Goal: Information Seeking & Learning: Find specific fact

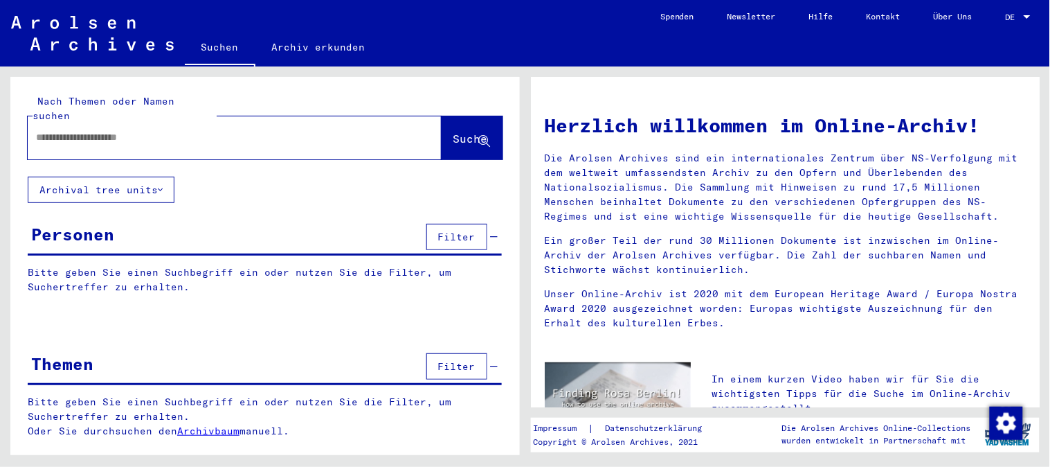
click at [141, 130] on input "text" at bounding box center [218, 137] width 364 height 15
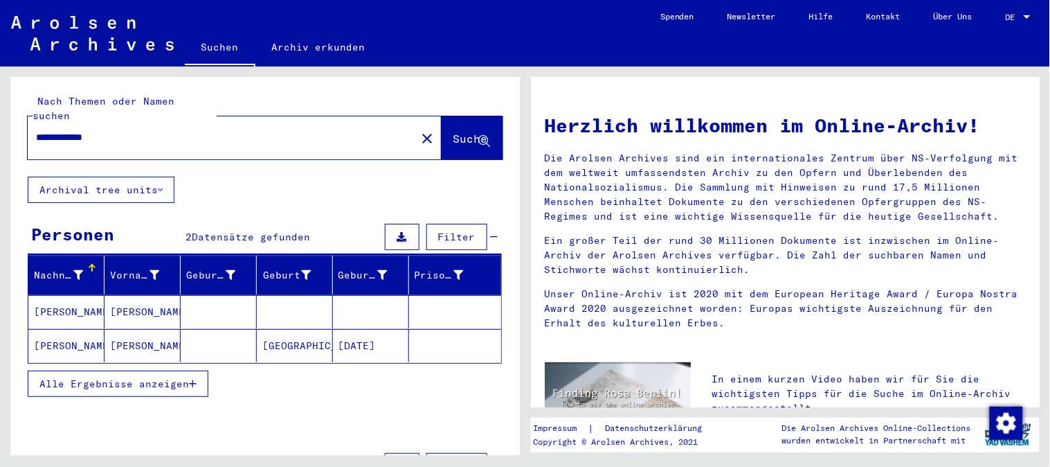
click at [116, 300] on mat-cell "[PERSON_NAME]" at bounding box center [143, 311] width 76 height 33
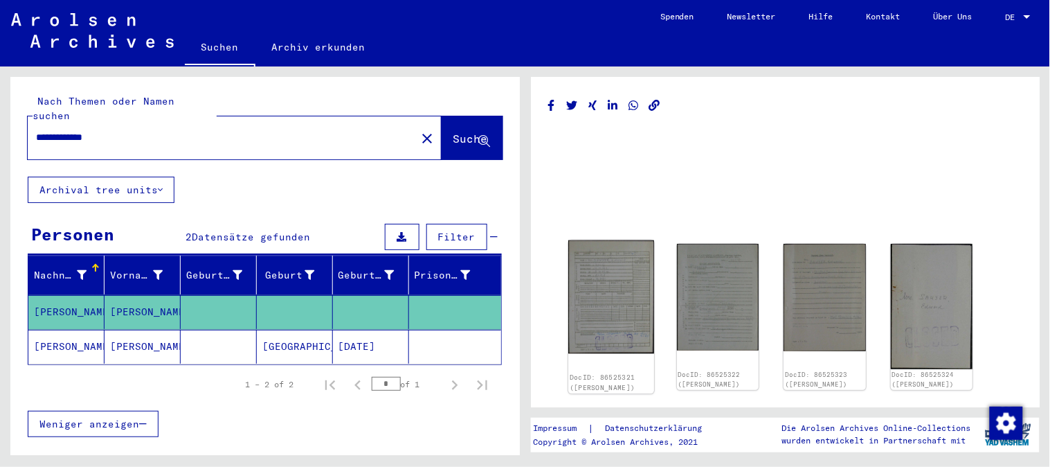
click at [610, 329] on img at bounding box center [611, 296] width 86 height 113
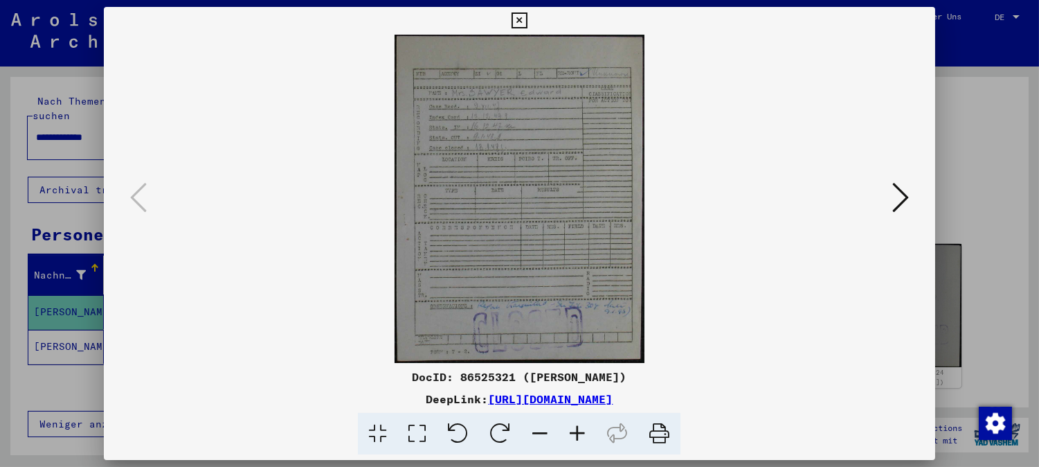
click at [582, 436] on icon at bounding box center [577, 434] width 37 height 42
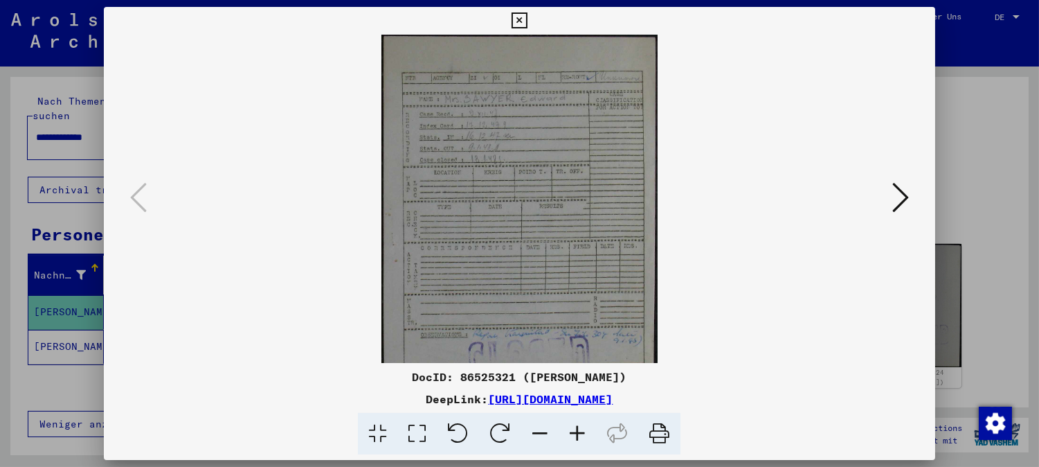
click at [580, 434] on icon at bounding box center [577, 434] width 37 height 42
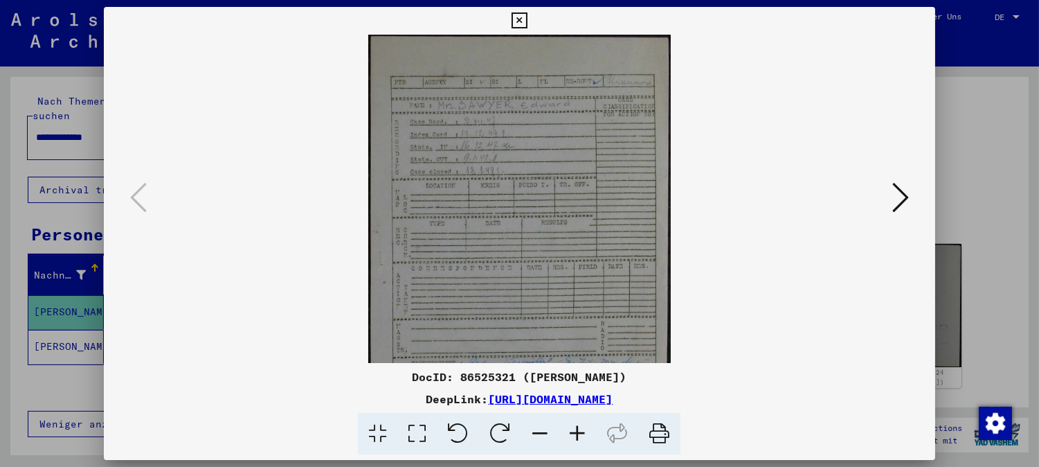
click at [580, 434] on icon at bounding box center [577, 434] width 37 height 42
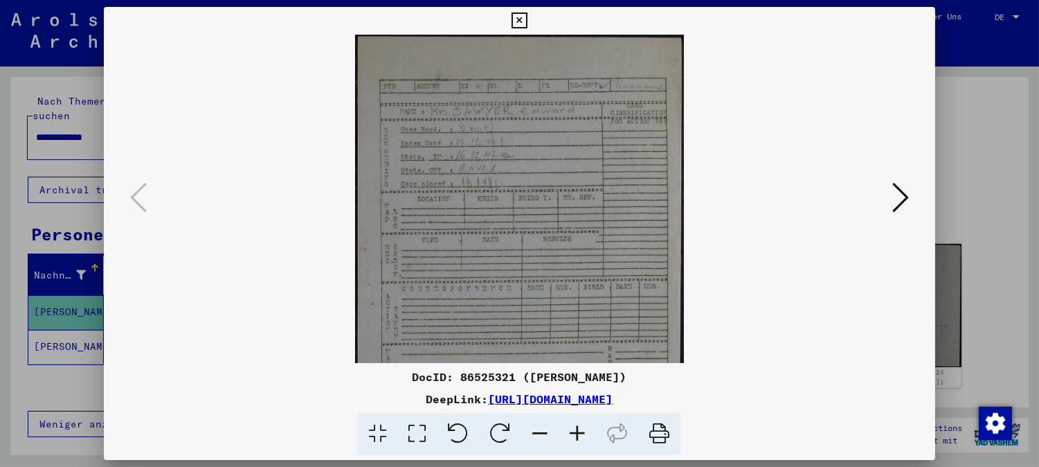
click at [580, 434] on icon at bounding box center [577, 434] width 37 height 42
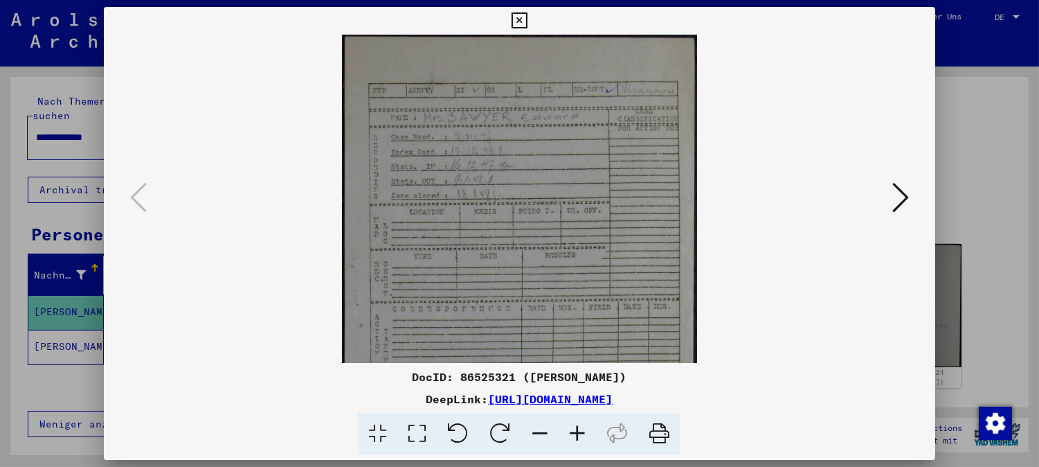
click at [580, 433] on icon at bounding box center [577, 434] width 37 height 42
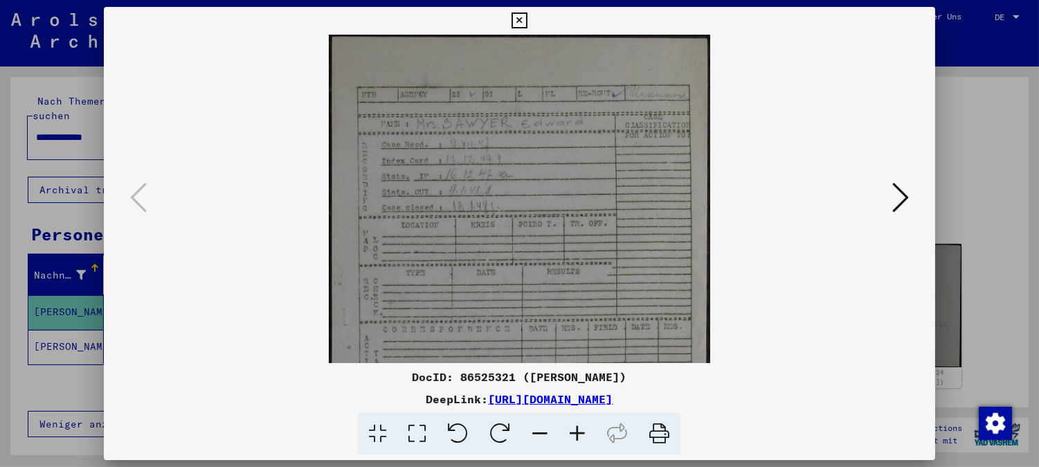
click at [580, 433] on icon at bounding box center [577, 434] width 37 height 42
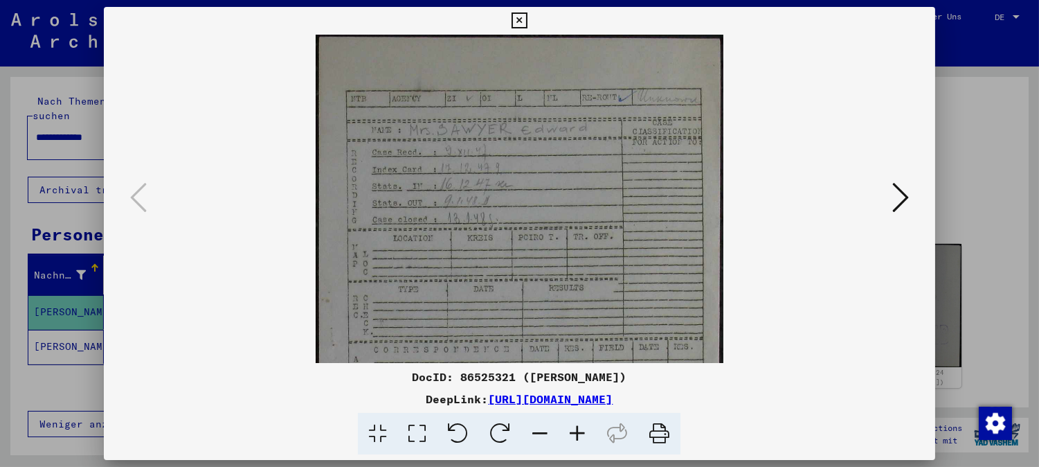
click at [580, 433] on icon at bounding box center [577, 434] width 37 height 42
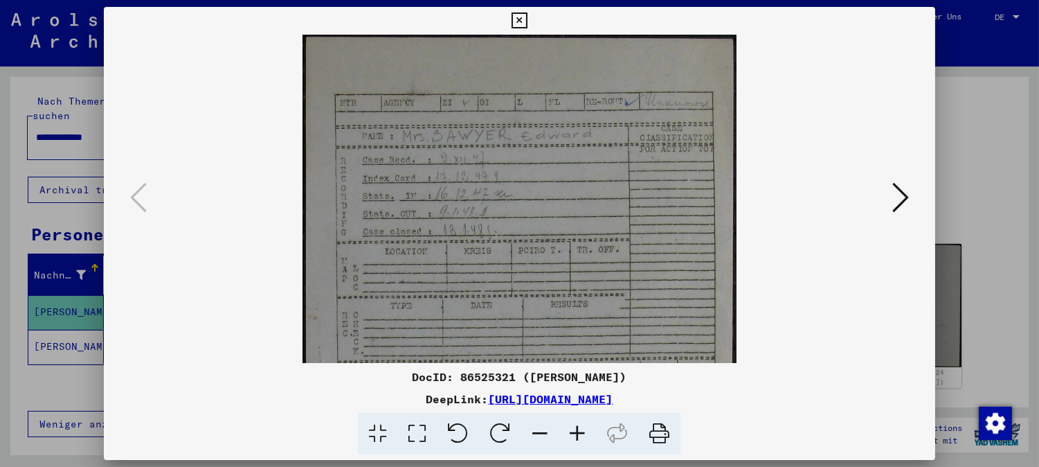
click at [517, 17] on icon at bounding box center [520, 20] width 16 height 17
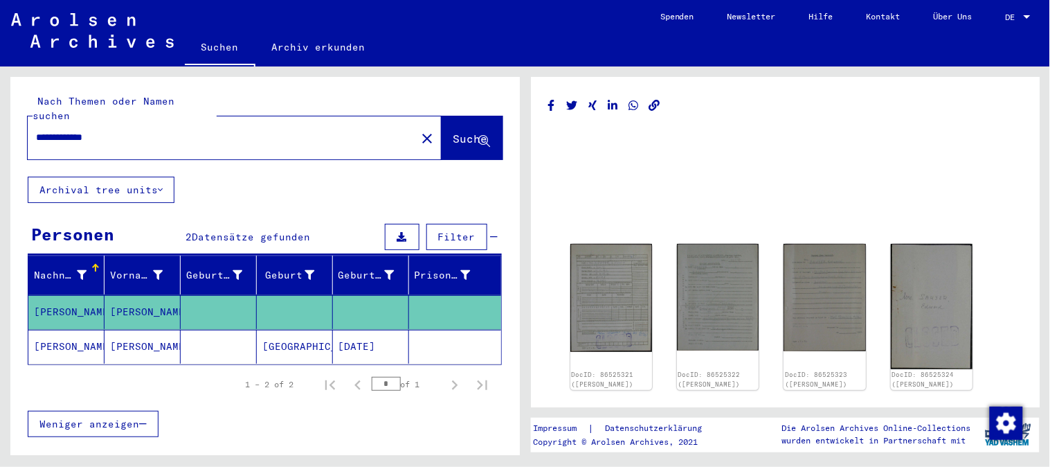
drag, startPoint x: 76, startPoint y: 120, endPoint x: 8, endPoint y: 135, distance: 69.4
click at [9, 136] on div "**********" at bounding box center [262, 260] width 525 height 388
type input "******"
click at [442, 132] on button "Suche" at bounding box center [472, 137] width 61 height 43
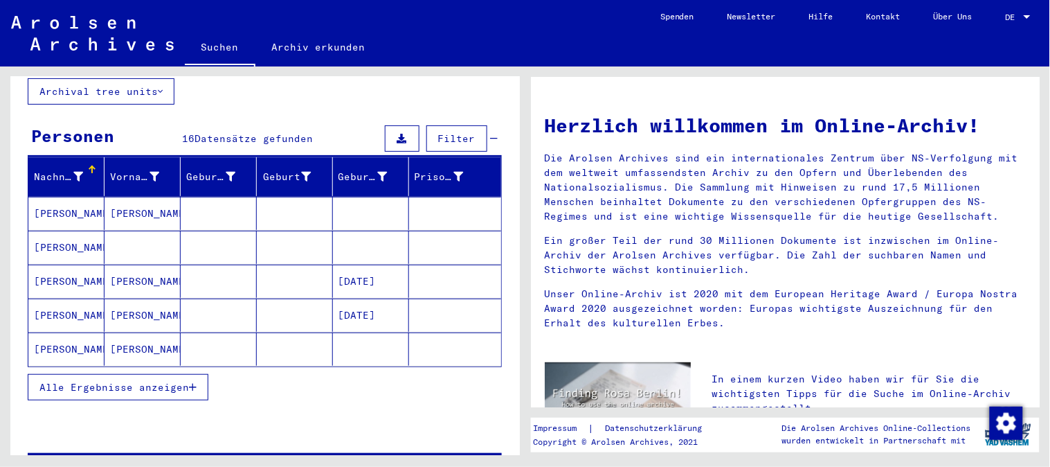
scroll to position [154, 0]
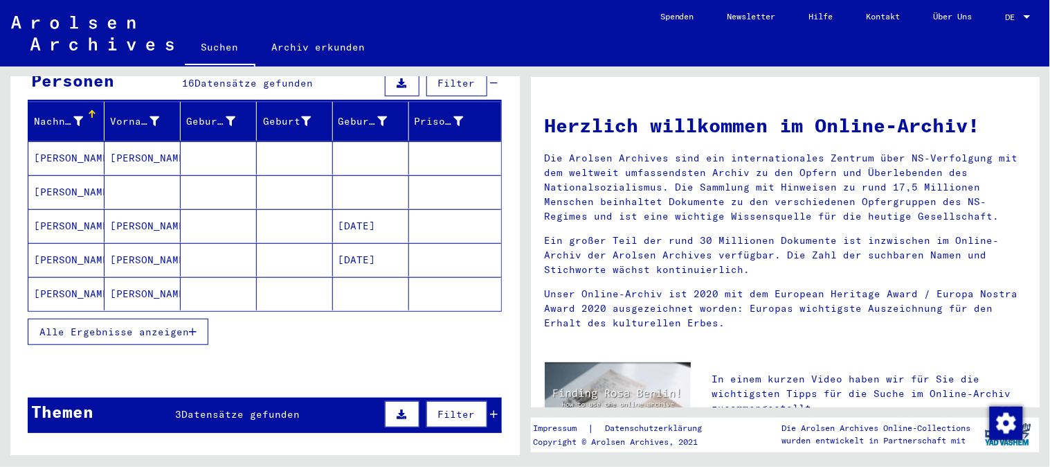
click at [49, 181] on mat-cell "[PERSON_NAME]" at bounding box center [66, 191] width 76 height 33
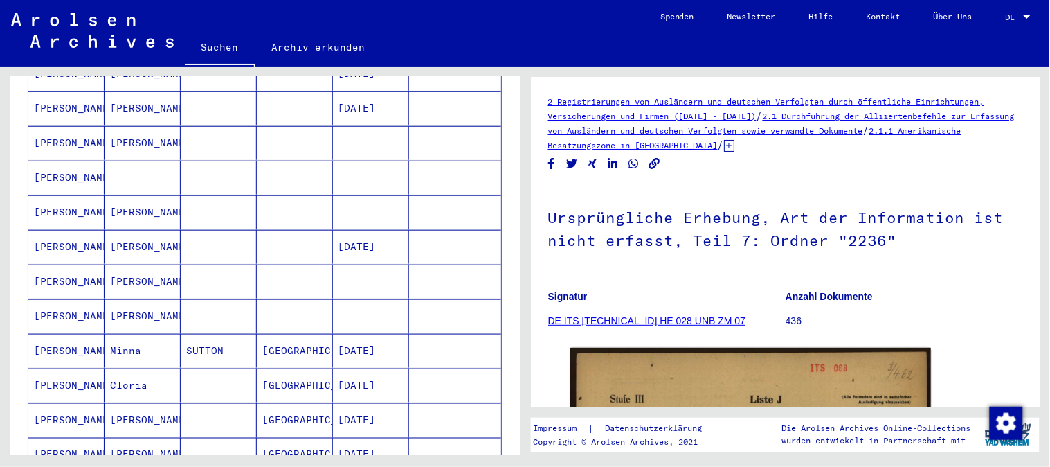
scroll to position [461, 0]
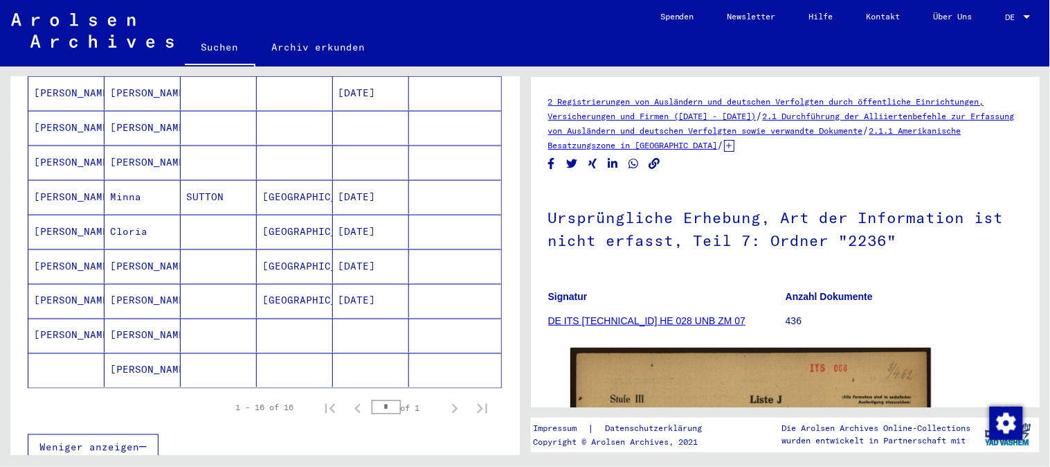
click at [208, 46] on link "Suchen" at bounding box center [220, 48] width 71 height 36
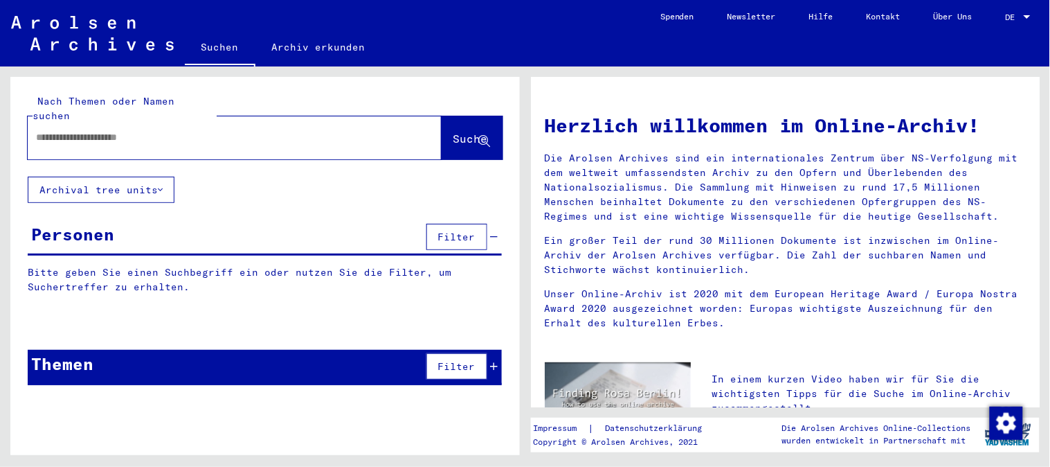
click at [113, 130] on input "text" at bounding box center [218, 137] width 364 height 15
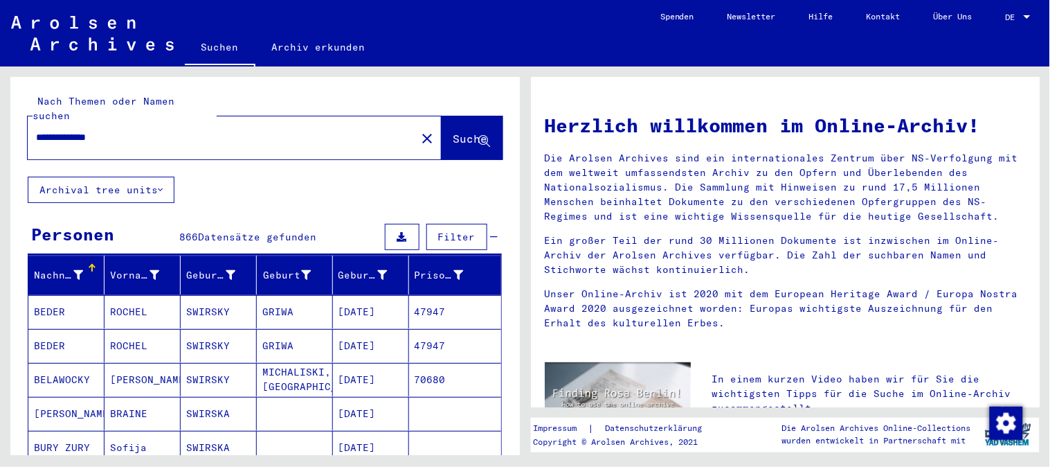
type input "**********"
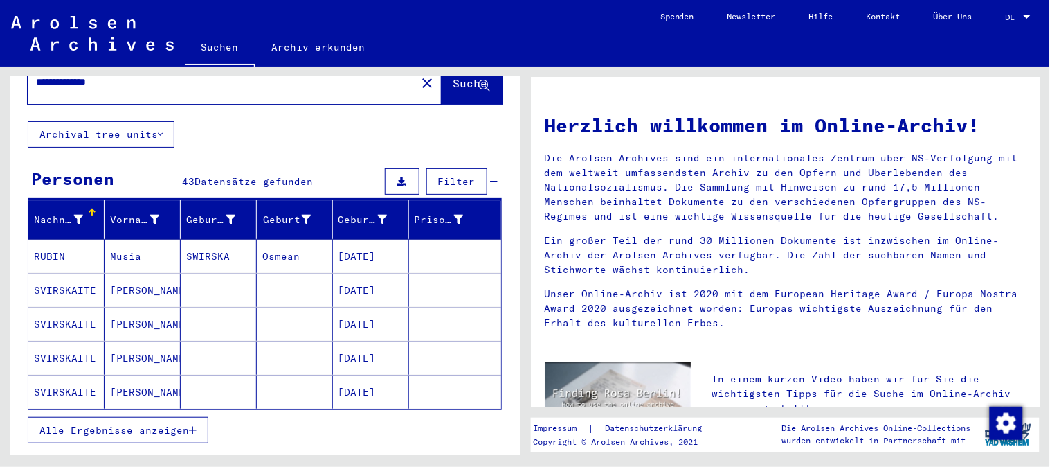
scroll to position [77, 0]
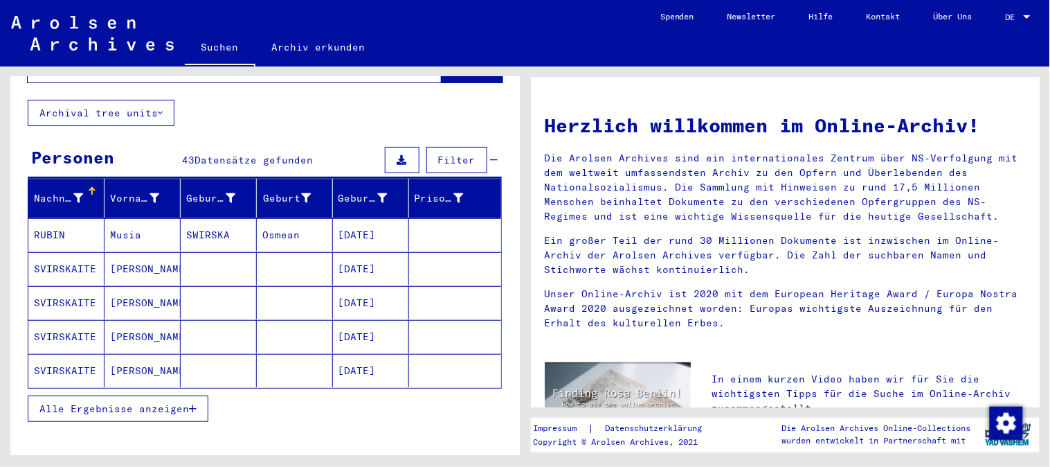
click at [171, 402] on span "Alle Ergebnisse anzeigen" at bounding box center [114, 408] width 150 height 12
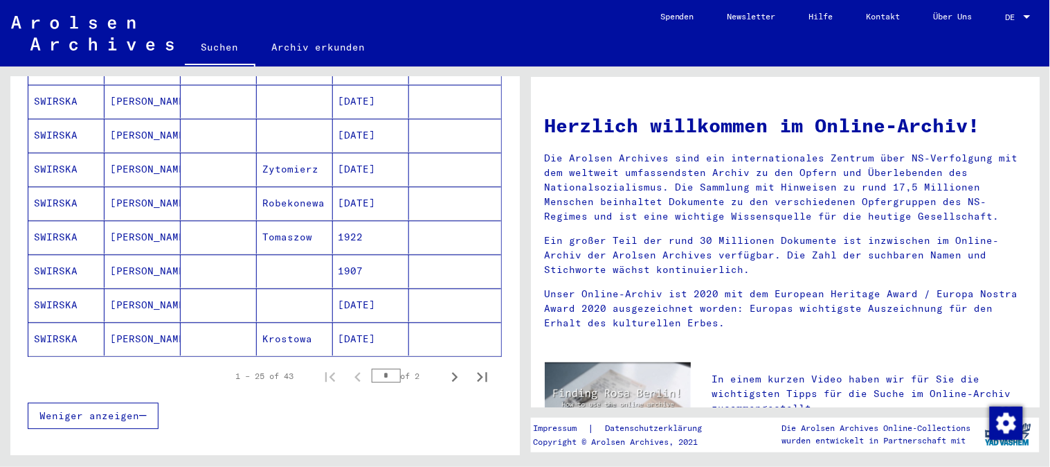
scroll to position [850, 0]
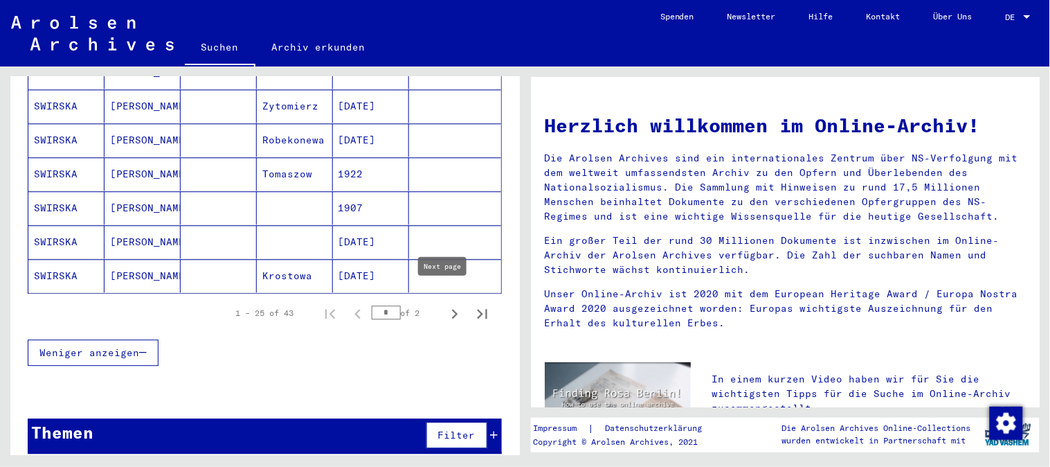
click at [445, 304] on icon "Next page" at bounding box center [454, 313] width 19 height 19
type input "*"
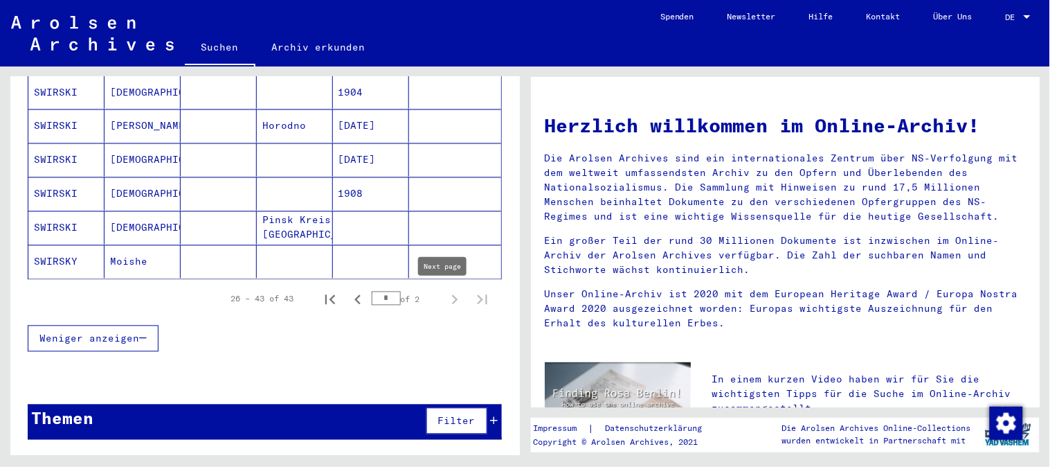
scroll to position [612, 0]
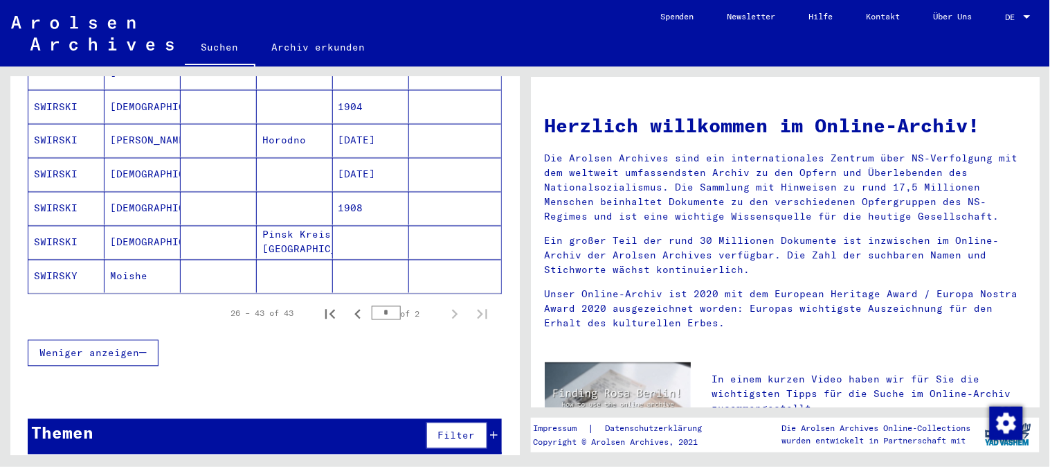
click at [523, 300] on div "**********" at bounding box center [262, 260] width 525 height 388
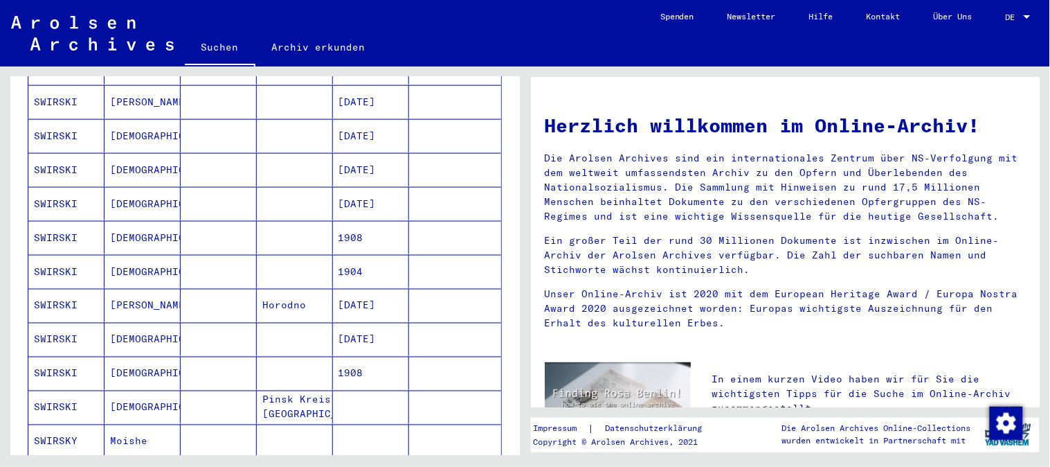
scroll to position [371, 0]
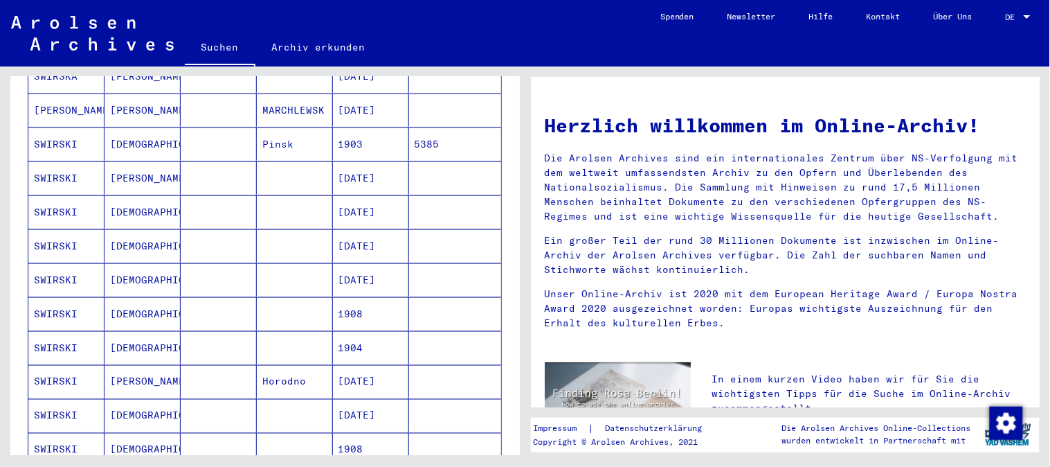
click at [336, 437] on mat-cell "1908" at bounding box center [371, 449] width 76 height 33
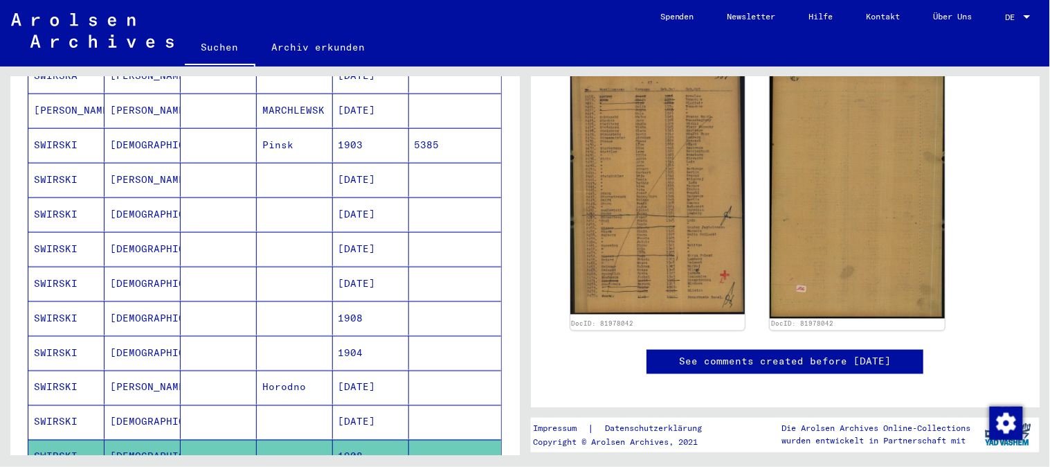
scroll to position [869, 0]
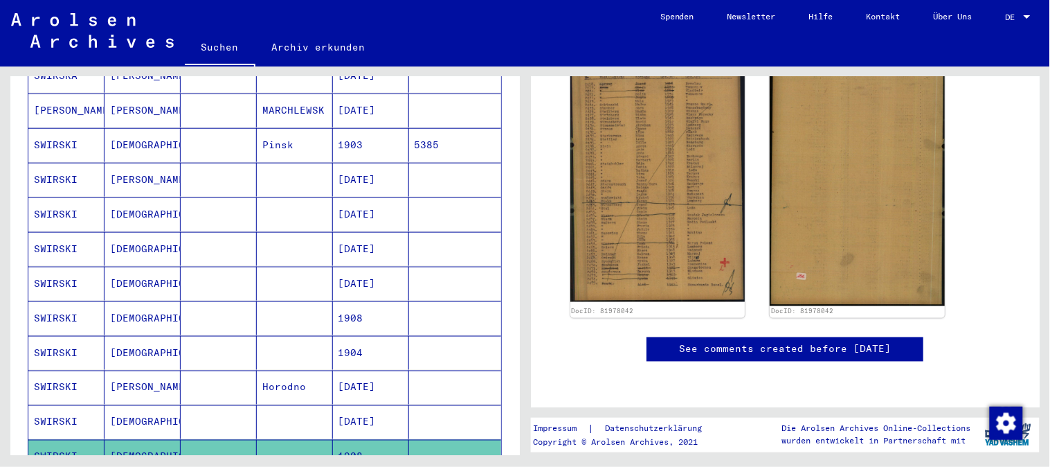
click at [122, 411] on mat-cell "[DEMOGRAPHIC_DATA]" at bounding box center [143, 422] width 76 height 34
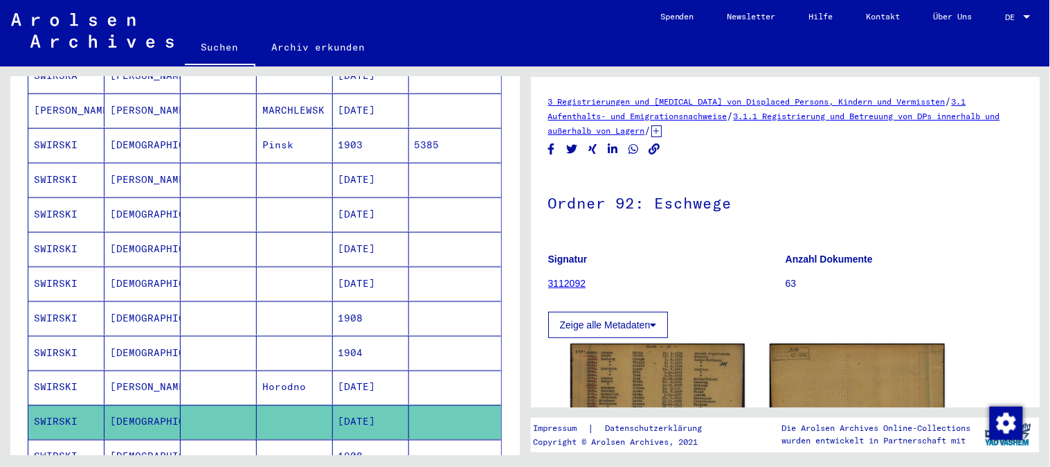
click at [333, 307] on mat-cell "1908" at bounding box center [371, 318] width 76 height 34
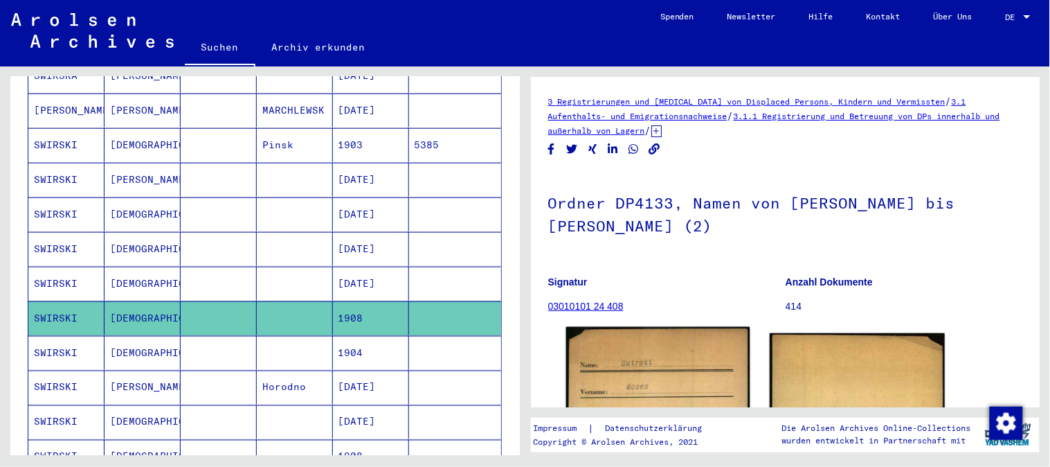
click at [645, 369] on img at bounding box center [657, 453] width 183 height 253
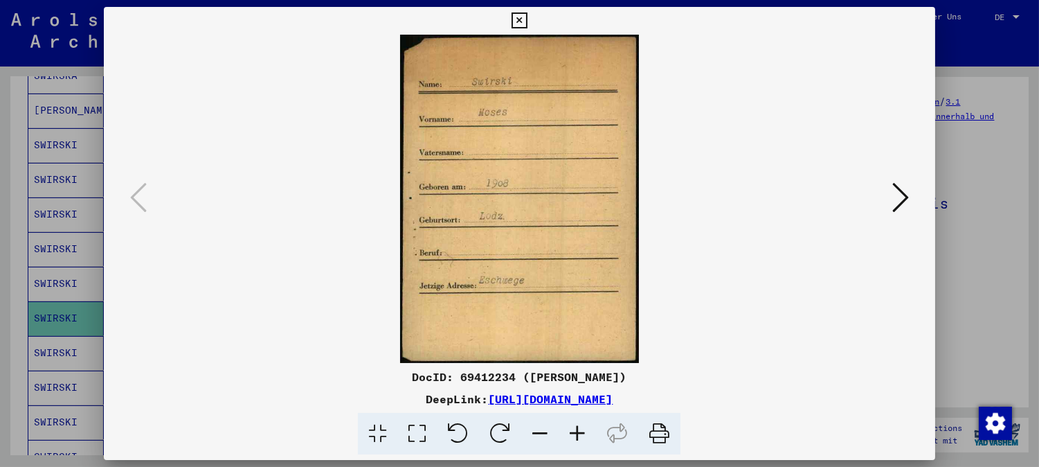
click at [900, 206] on icon at bounding box center [900, 197] width 17 height 33
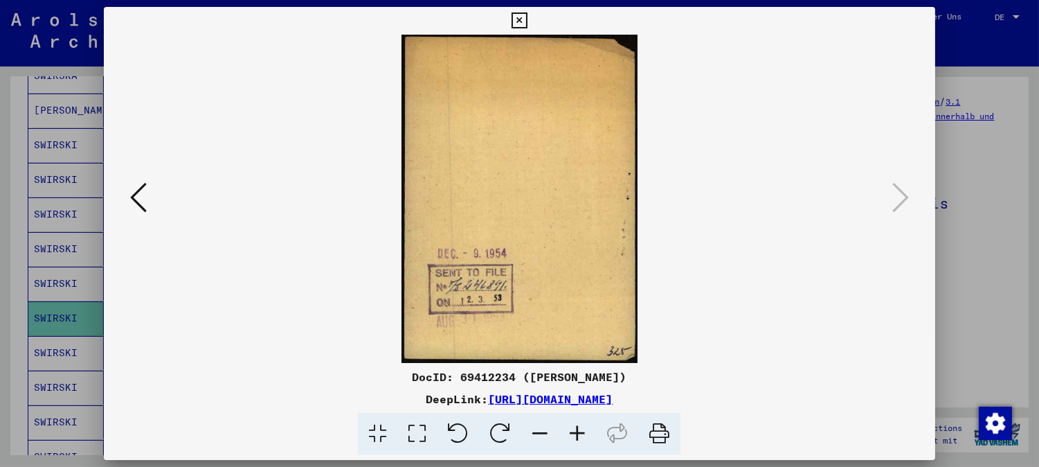
click at [521, 19] on icon at bounding box center [520, 20] width 16 height 17
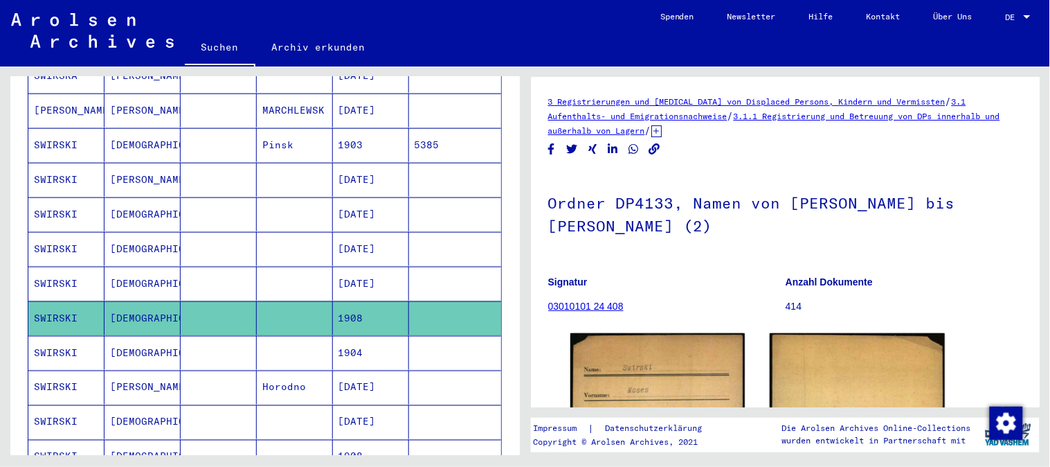
click at [129, 268] on mat-cell "[DEMOGRAPHIC_DATA]" at bounding box center [143, 284] width 76 height 34
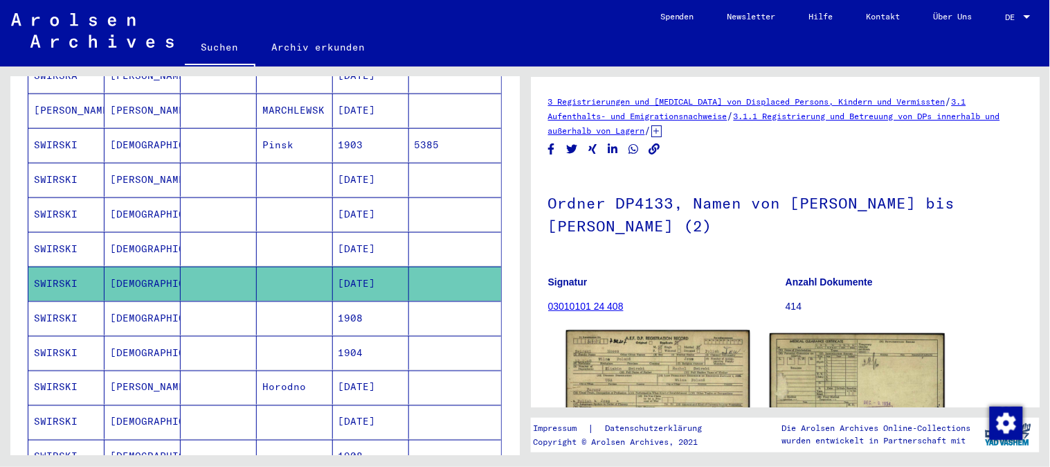
click at [690, 355] on img at bounding box center [657, 388] width 183 height 116
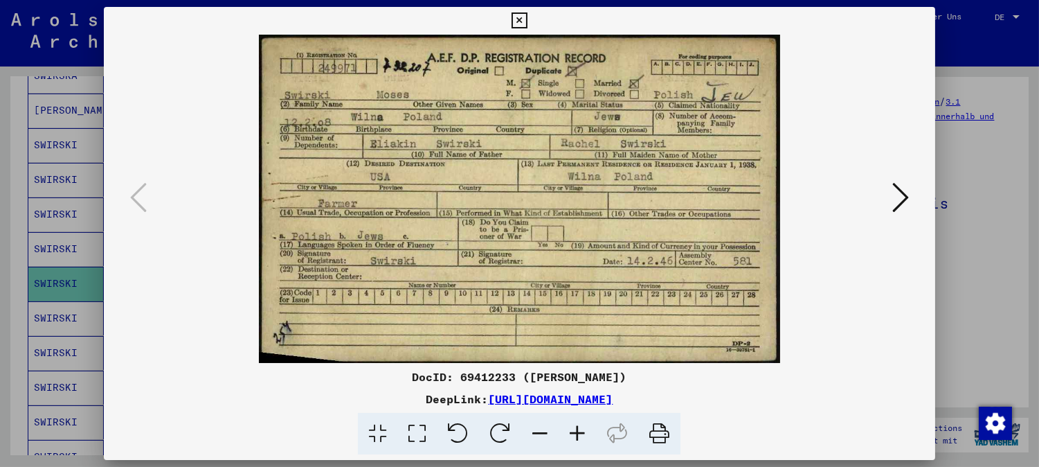
click at [903, 205] on icon at bounding box center [900, 197] width 17 height 33
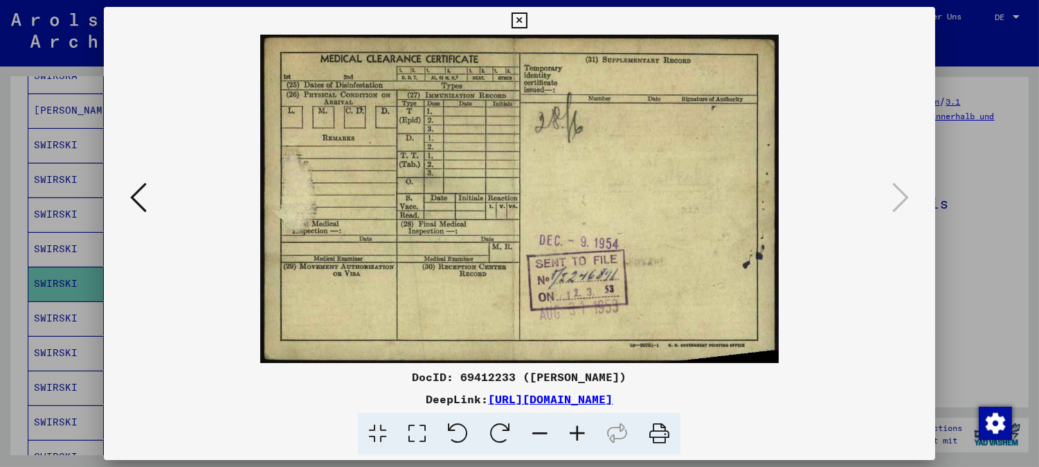
click at [523, 17] on icon at bounding box center [520, 20] width 16 height 17
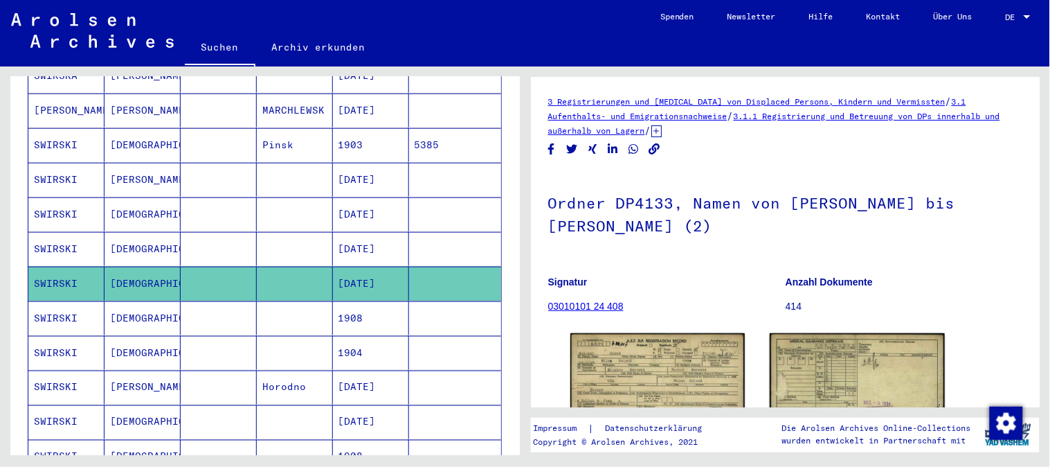
click at [350, 405] on mat-cell "[DATE]" at bounding box center [371, 422] width 76 height 34
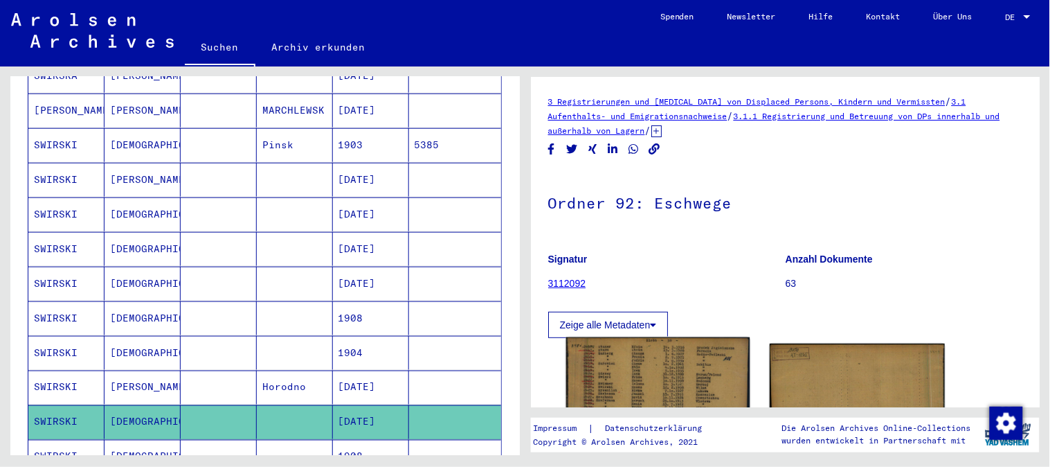
click at [585, 377] on img at bounding box center [657, 462] width 183 height 251
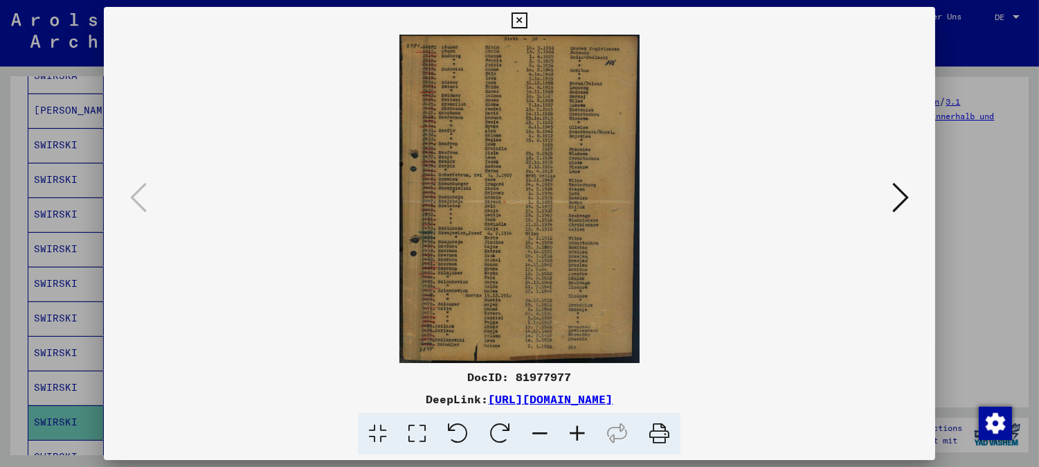
click at [517, 17] on icon at bounding box center [520, 20] width 16 height 17
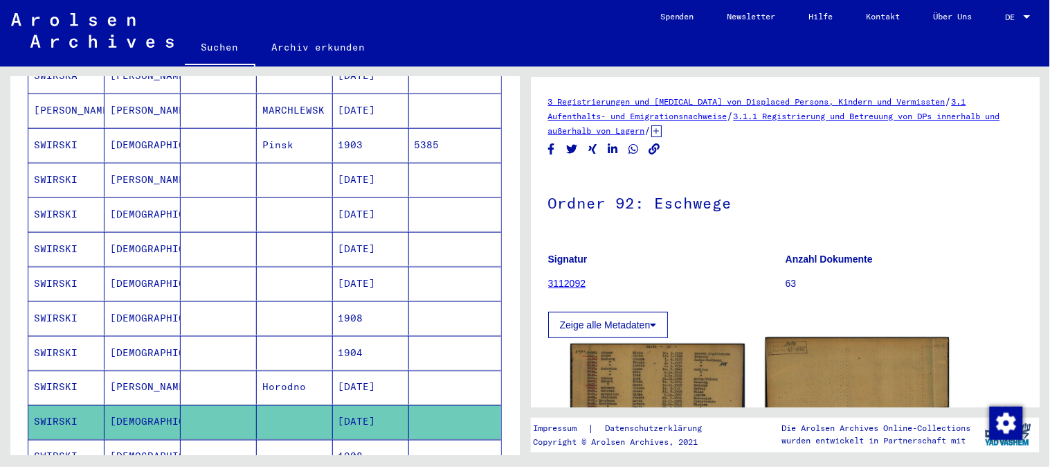
click at [832, 393] on img at bounding box center [857, 465] width 183 height 256
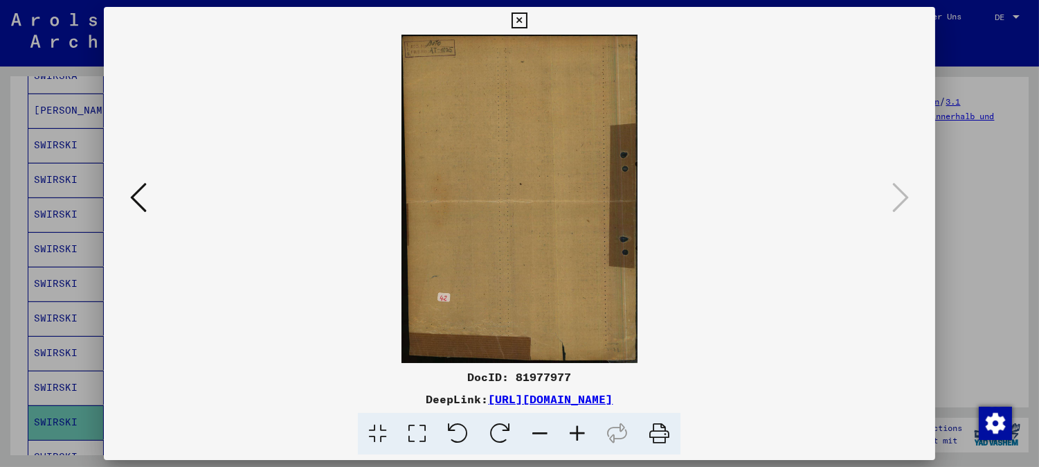
drag, startPoint x: 137, startPoint y: 201, endPoint x: 190, endPoint y: 163, distance: 64.6
click at [137, 199] on icon at bounding box center [138, 197] width 17 height 33
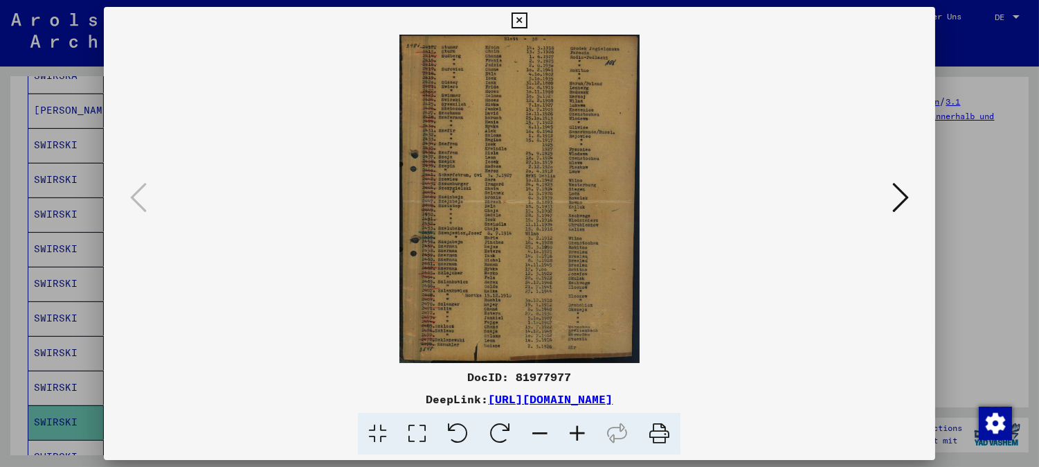
click at [516, 24] on icon at bounding box center [520, 20] width 16 height 17
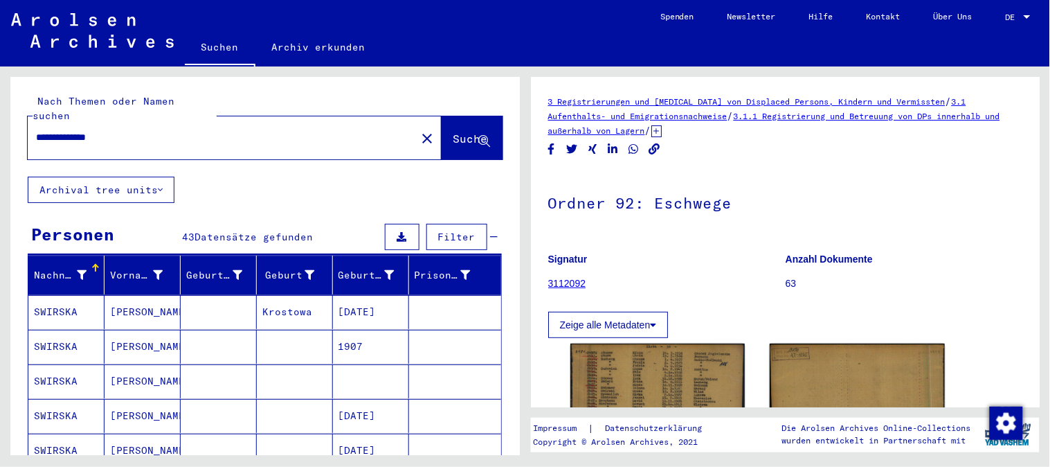
drag, startPoint x: 129, startPoint y: 123, endPoint x: 91, endPoint y: 123, distance: 37.4
click at [91, 130] on input "**********" at bounding box center [222, 137] width 373 height 15
type input "**********"
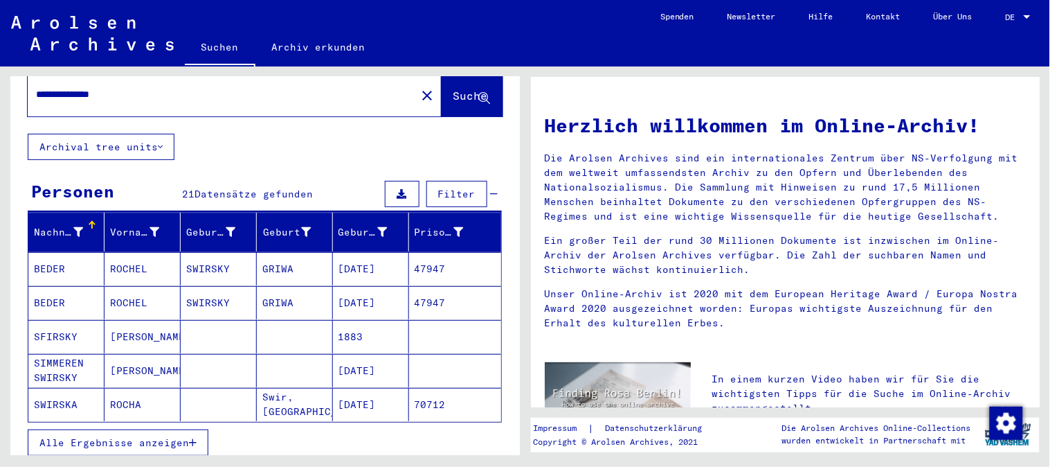
scroll to position [77, 0]
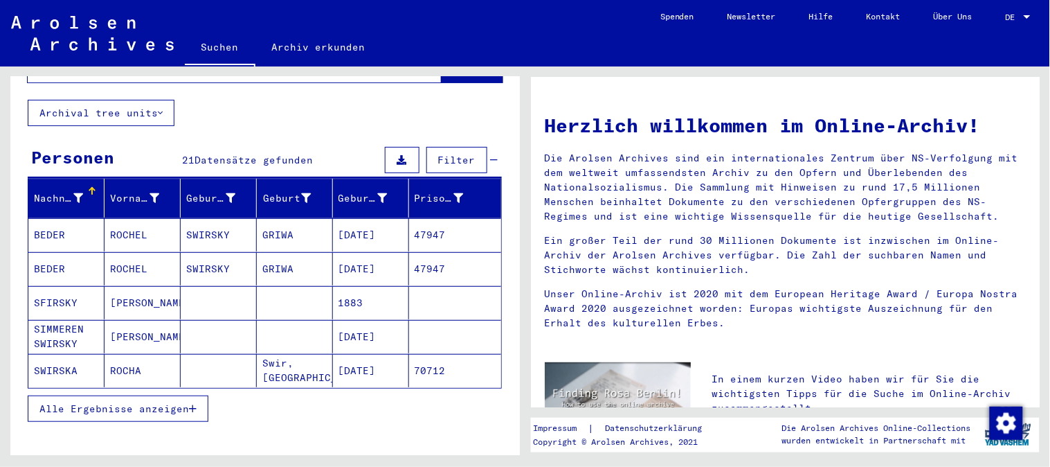
click at [159, 402] on span "Alle Ergebnisse anzeigen" at bounding box center [114, 408] width 150 height 12
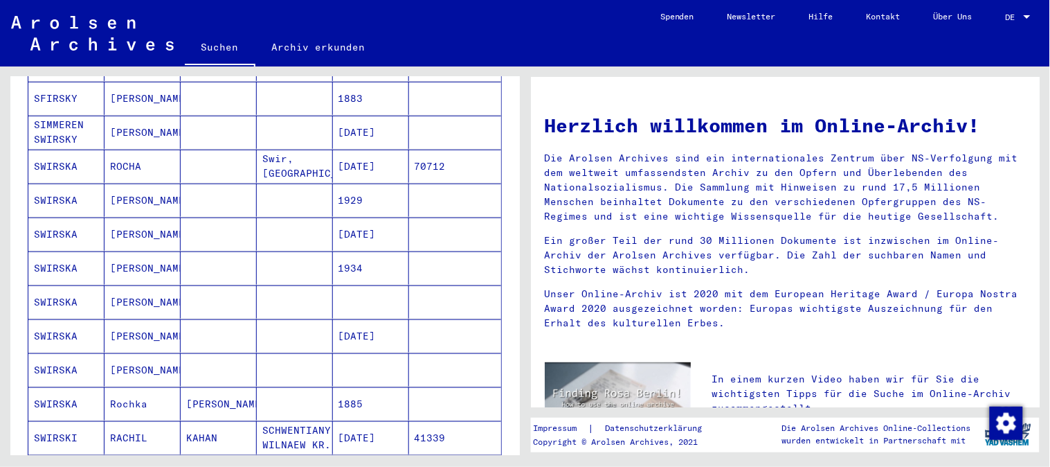
scroll to position [307, 0]
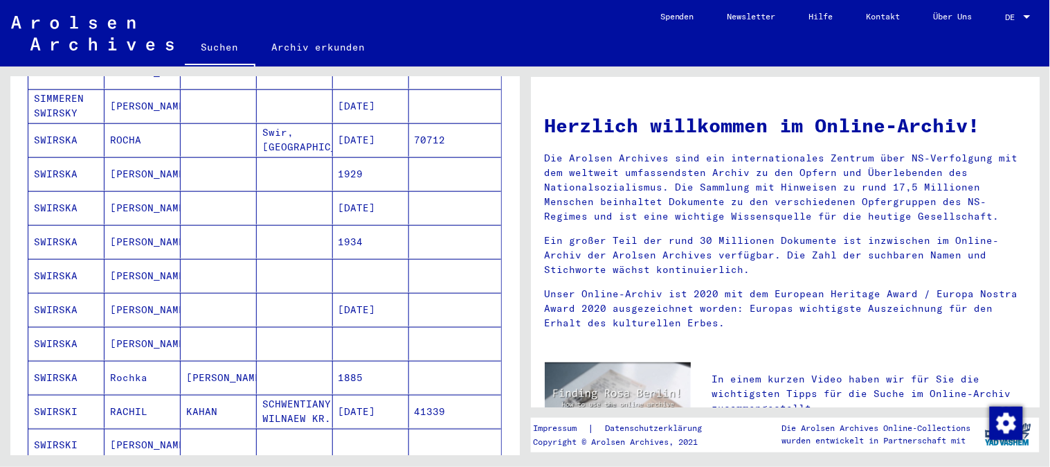
click at [72, 94] on mat-cell "SIMMEREN SWIRSKY" at bounding box center [66, 105] width 76 height 33
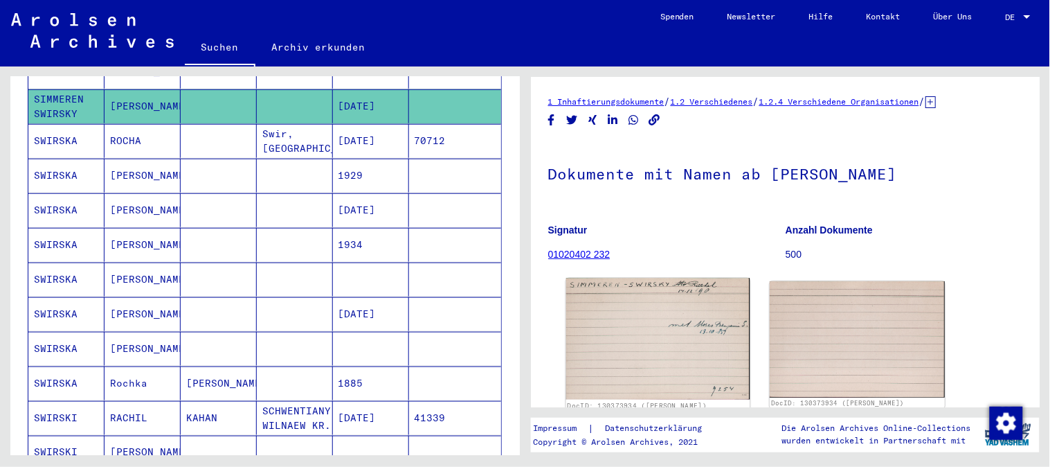
click at [611, 326] on img at bounding box center [657, 339] width 183 height 122
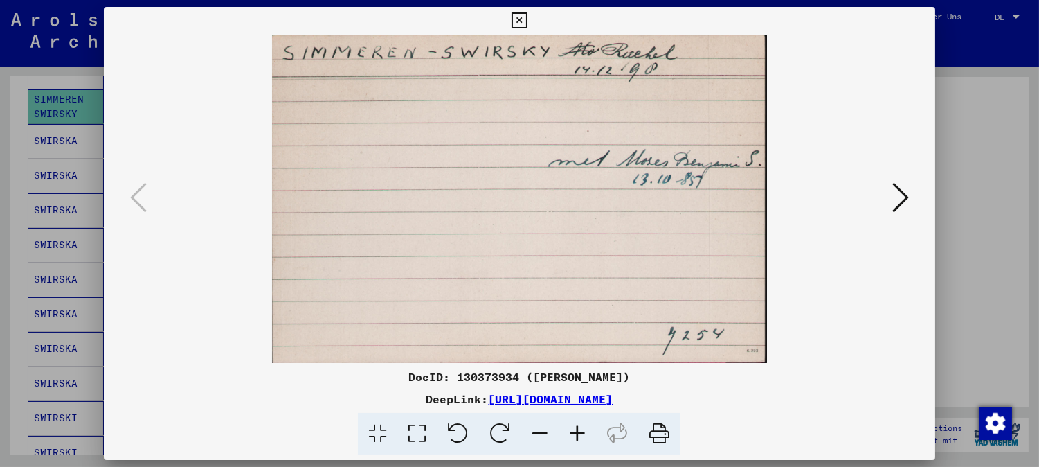
click at [909, 199] on icon at bounding box center [900, 197] width 17 height 33
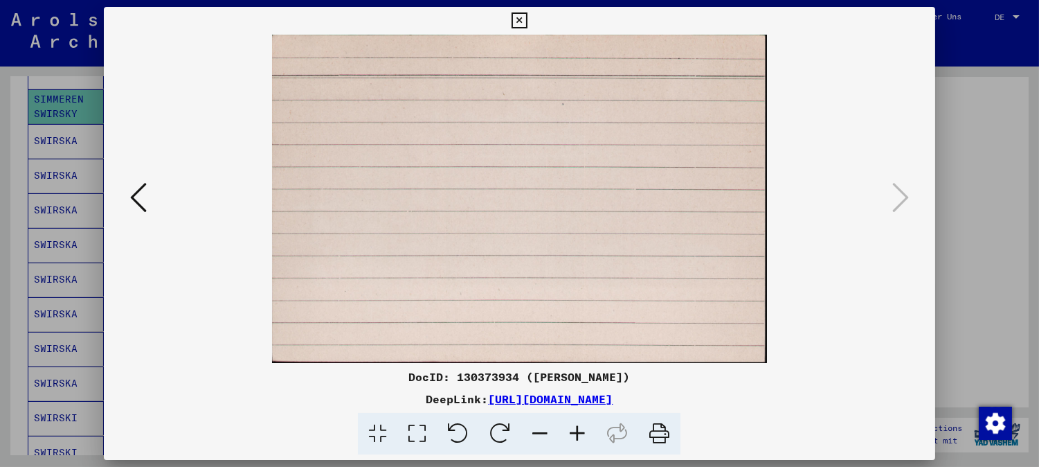
click at [517, 19] on icon at bounding box center [520, 20] width 16 height 17
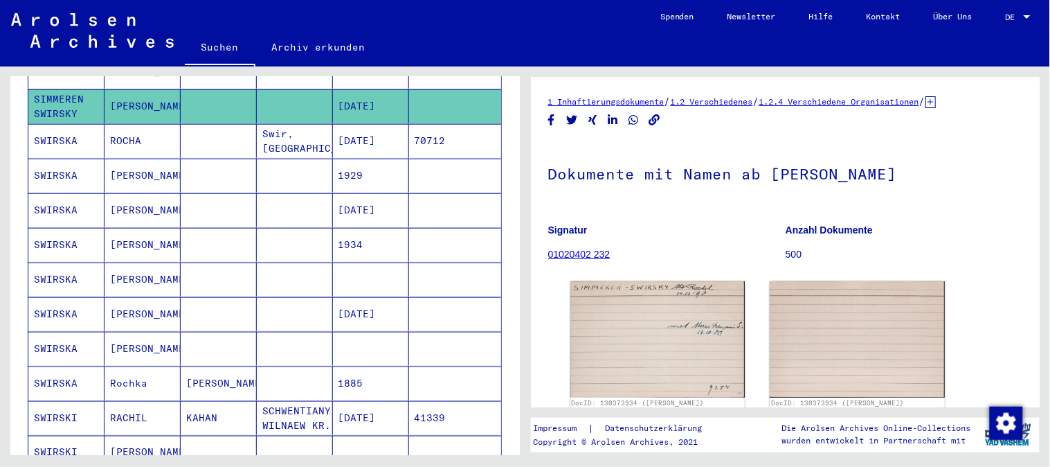
click at [274, 420] on mat-cell "SCHWENTIANY, WILNAEW KR." at bounding box center [295, 418] width 76 height 34
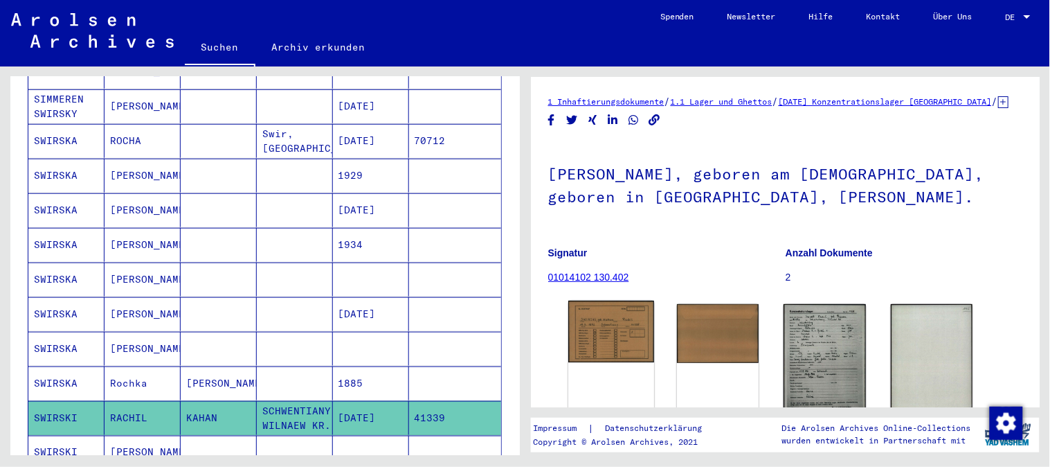
click at [604, 348] on img at bounding box center [611, 331] width 86 height 62
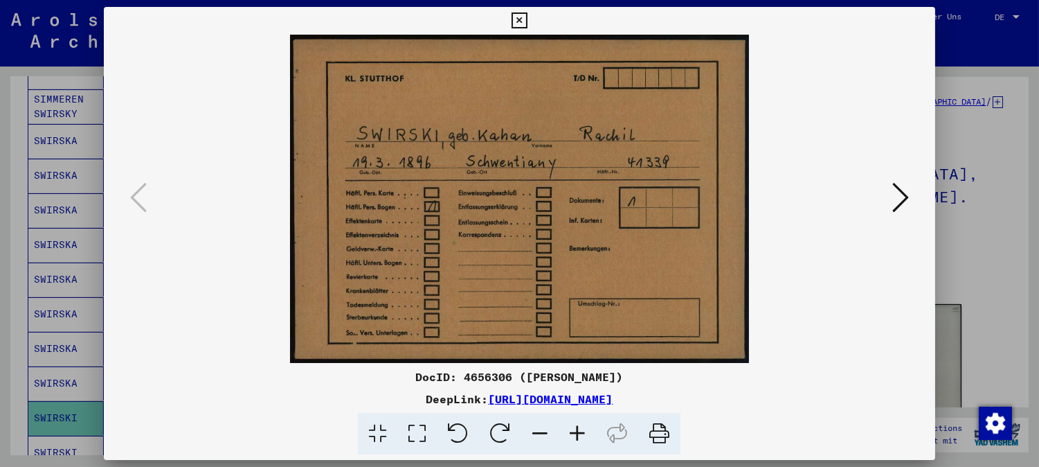
click at [907, 192] on icon at bounding box center [900, 197] width 17 height 33
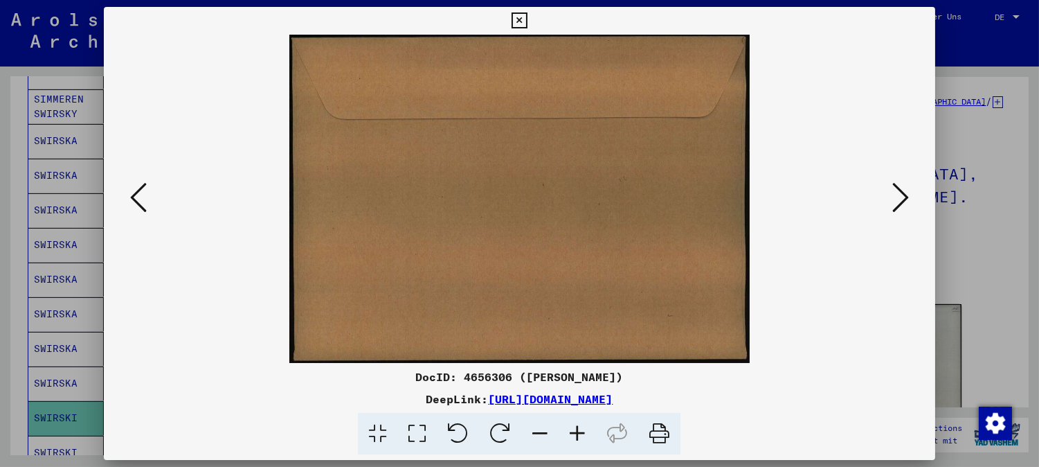
click at [903, 196] on icon at bounding box center [900, 197] width 17 height 33
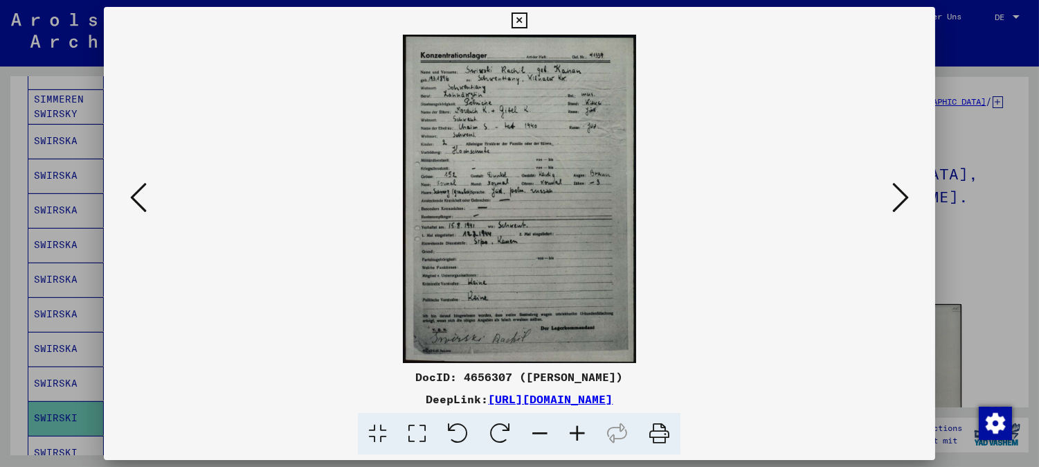
click at [575, 434] on icon at bounding box center [577, 434] width 37 height 42
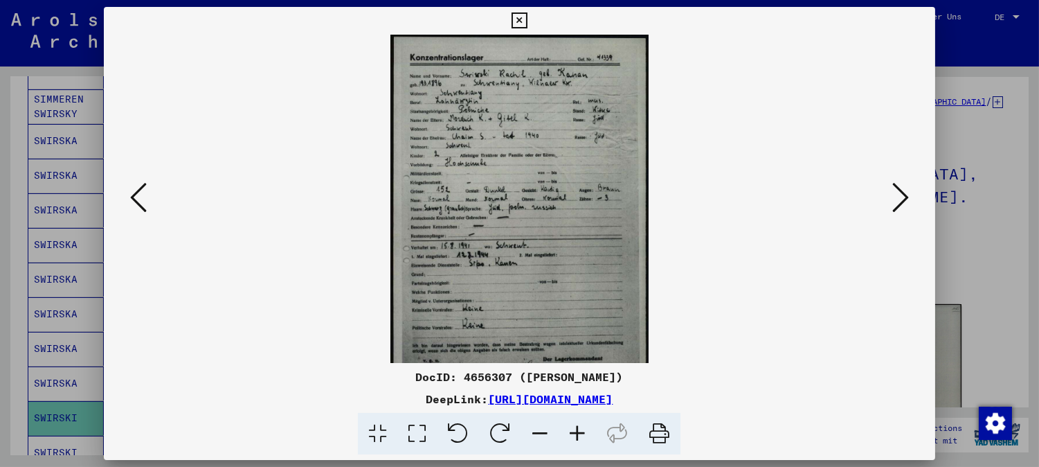
click at [572, 435] on icon at bounding box center [577, 434] width 37 height 42
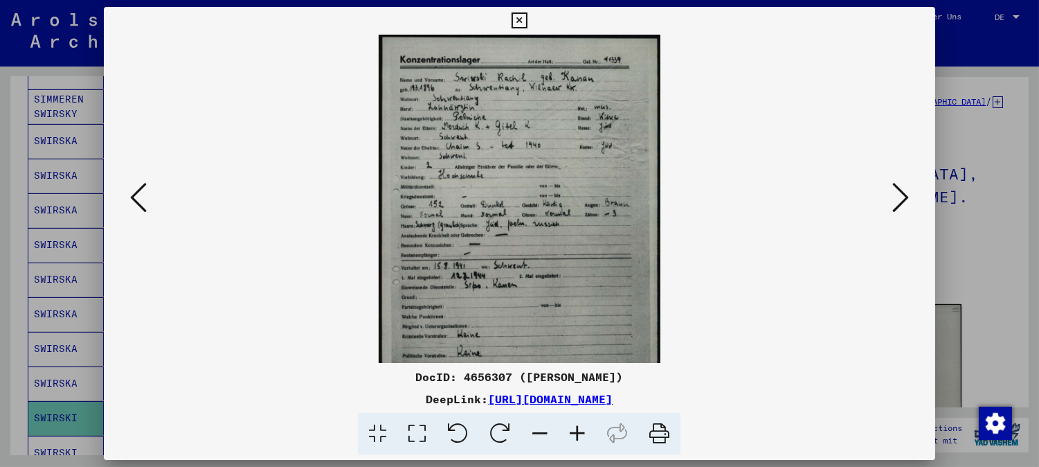
click at [575, 433] on icon at bounding box center [577, 434] width 37 height 42
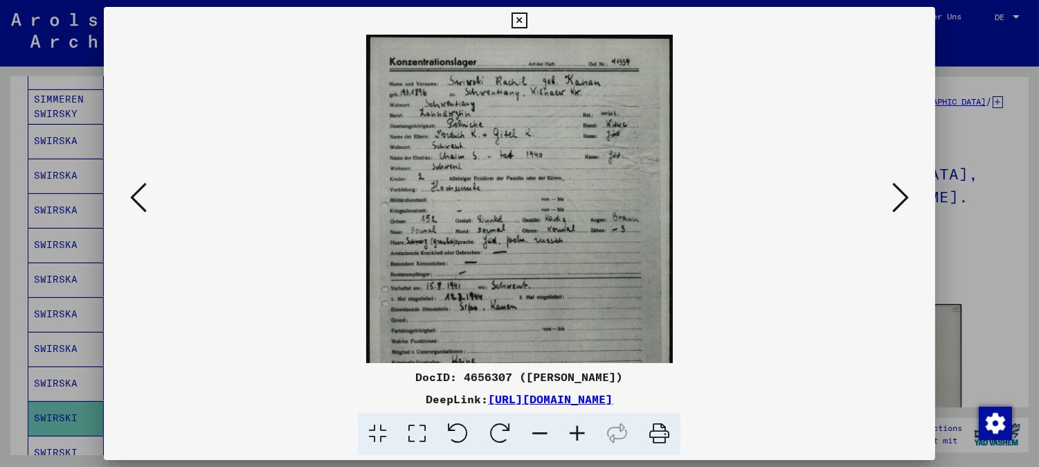
click at [568, 438] on icon at bounding box center [577, 434] width 37 height 42
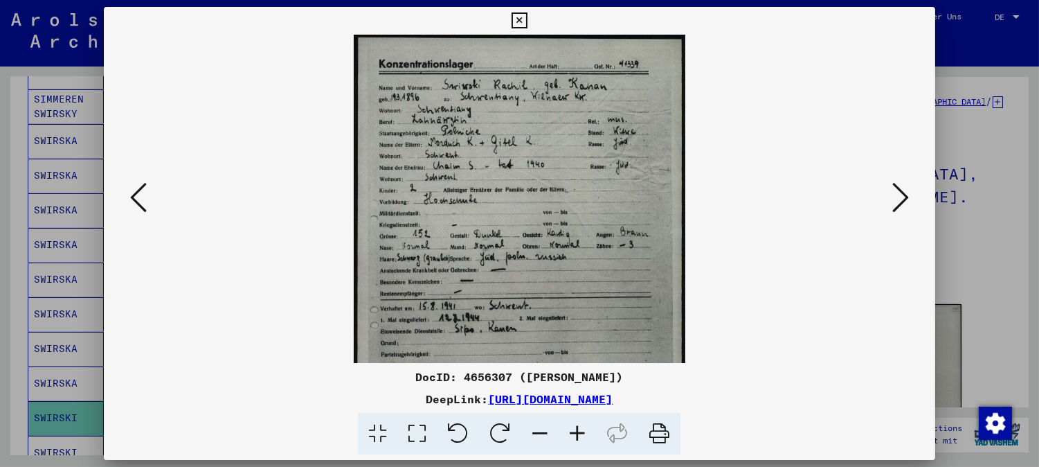
click at [566, 439] on icon at bounding box center [577, 434] width 37 height 42
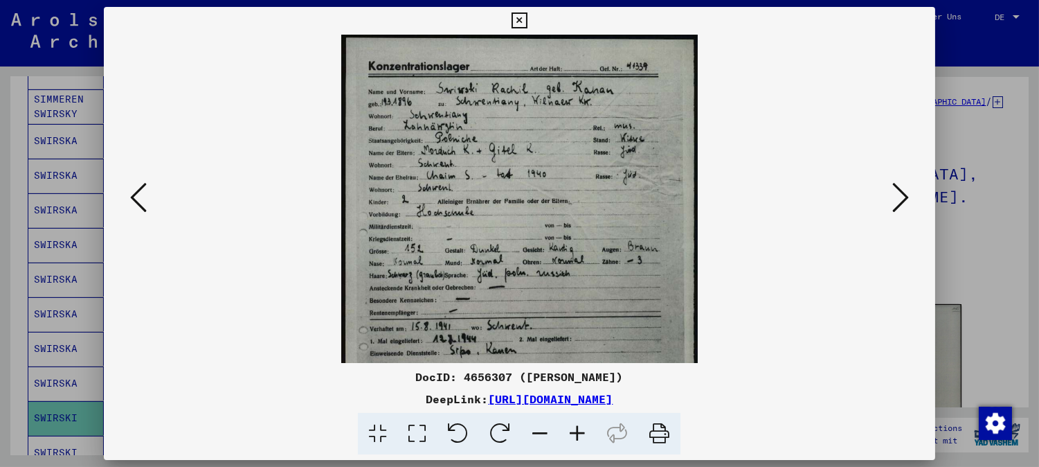
click at [561, 438] on icon at bounding box center [577, 434] width 37 height 42
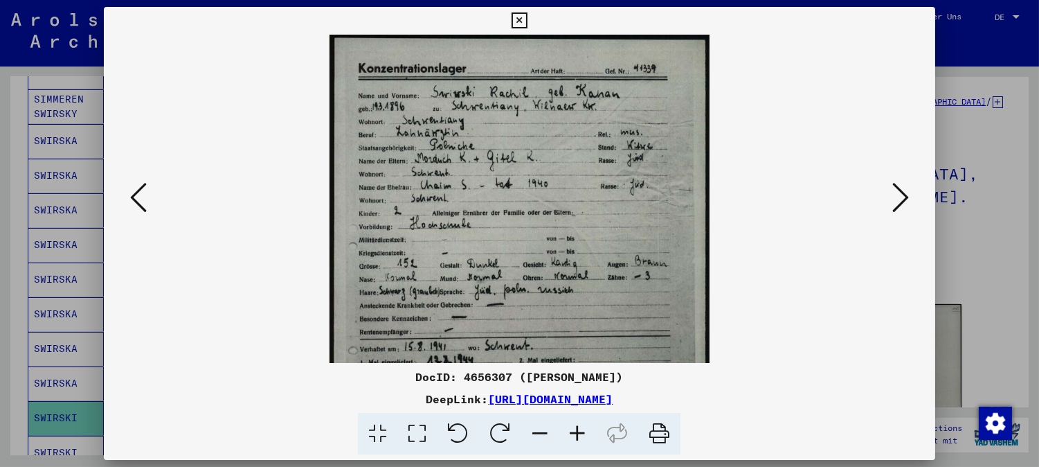
click at [903, 204] on icon at bounding box center [900, 197] width 17 height 33
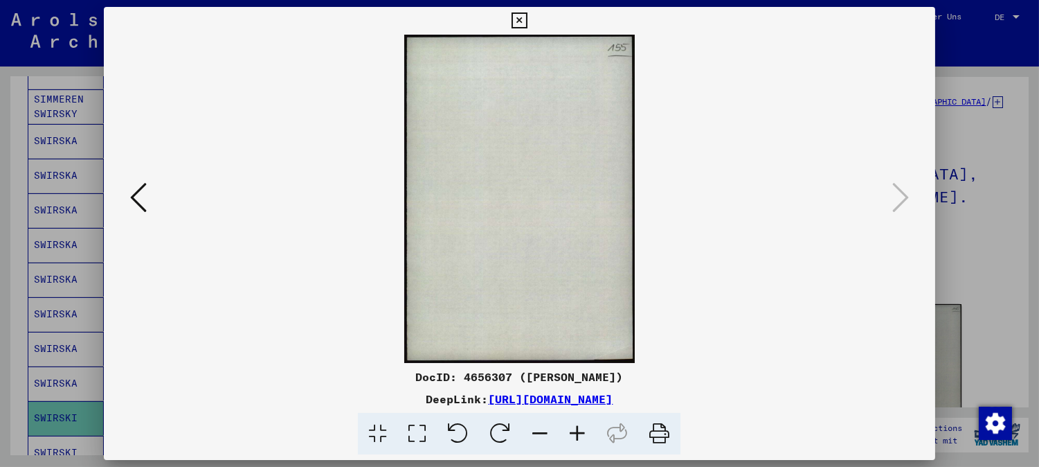
click at [515, 15] on icon at bounding box center [520, 20] width 16 height 17
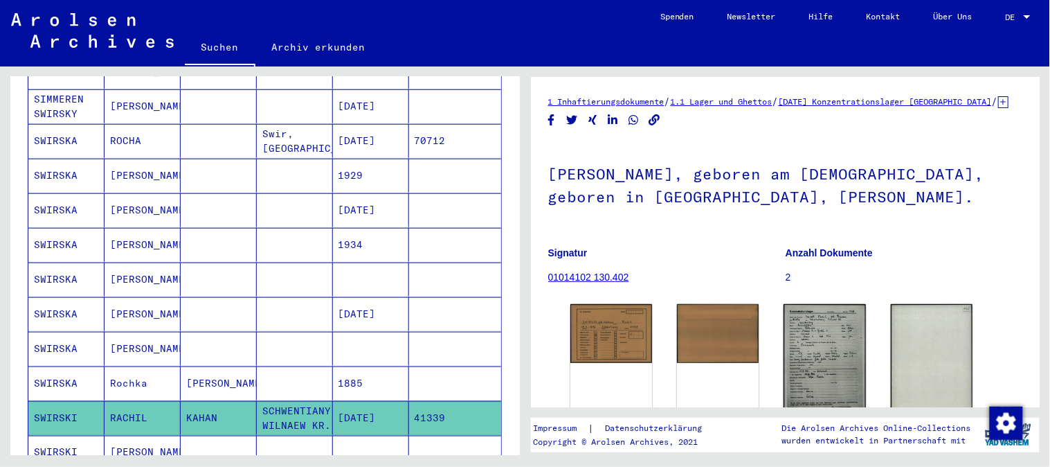
click at [120, 231] on mat-cell "[PERSON_NAME]" at bounding box center [143, 245] width 76 height 34
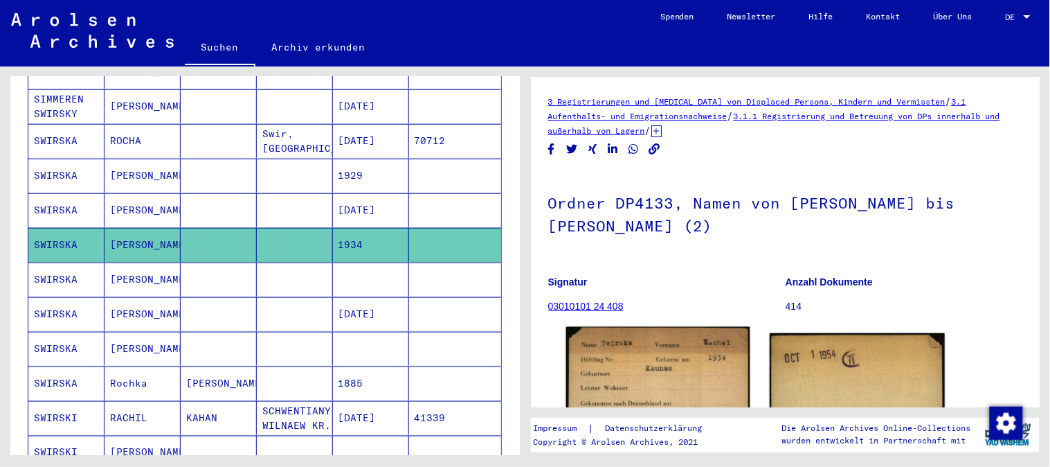
click at [623, 375] on img at bounding box center [657, 455] width 183 height 257
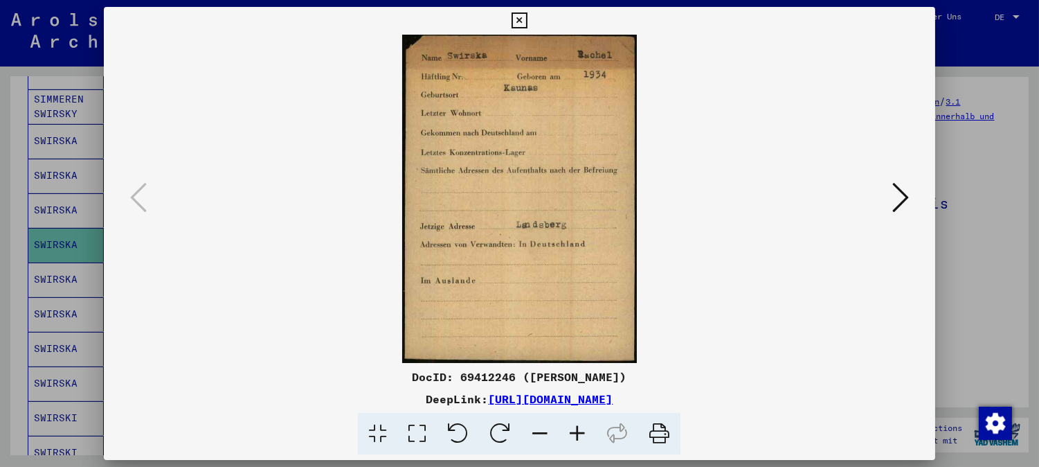
click at [896, 211] on button at bounding box center [900, 198] width 25 height 39
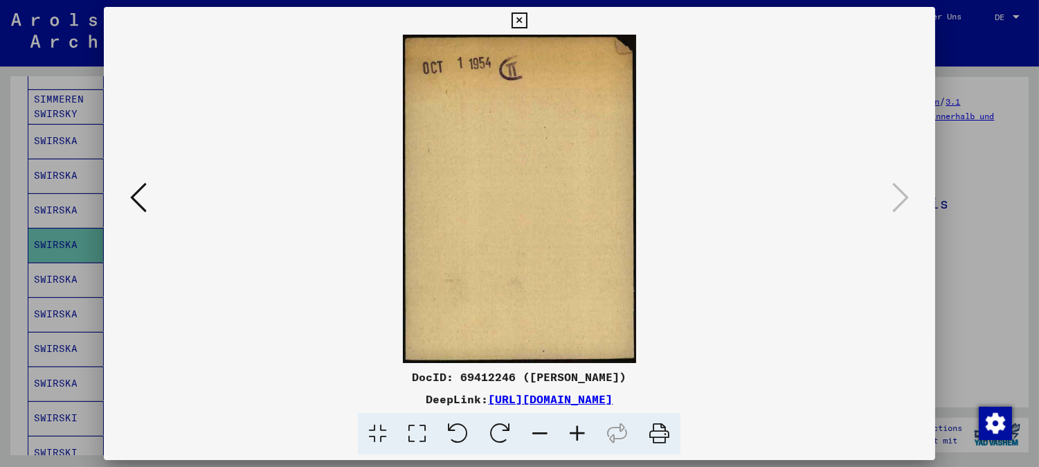
click at [517, 17] on icon at bounding box center [520, 20] width 16 height 17
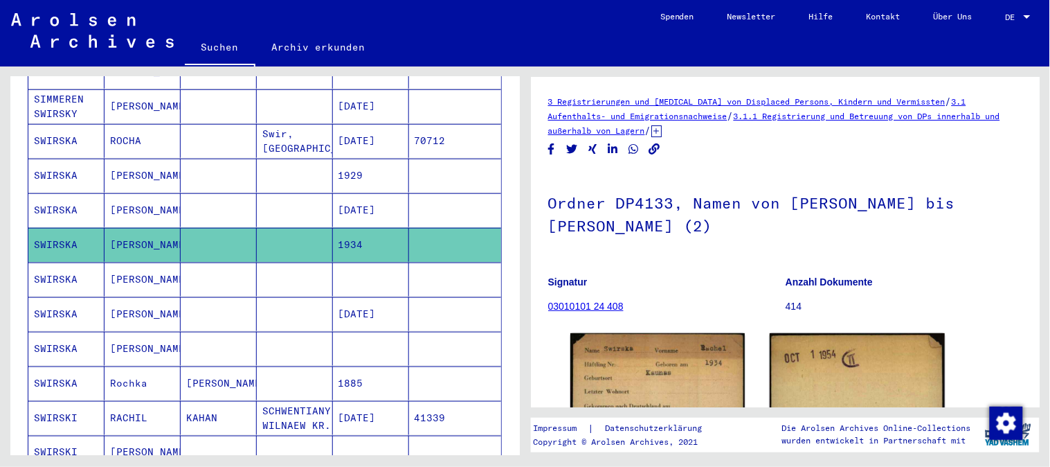
scroll to position [834, 0]
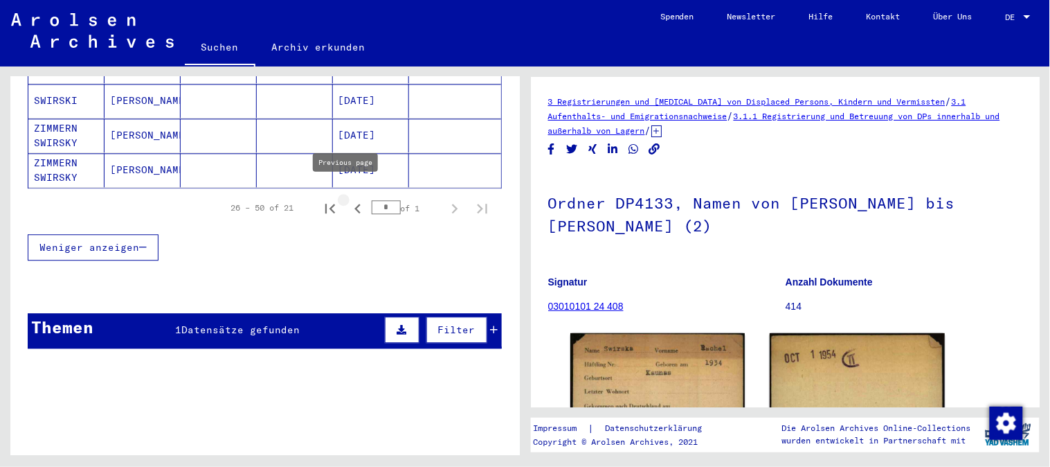
click at [348, 199] on icon "Previous page" at bounding box center [357, 208] width 19 height 19
type input "*"
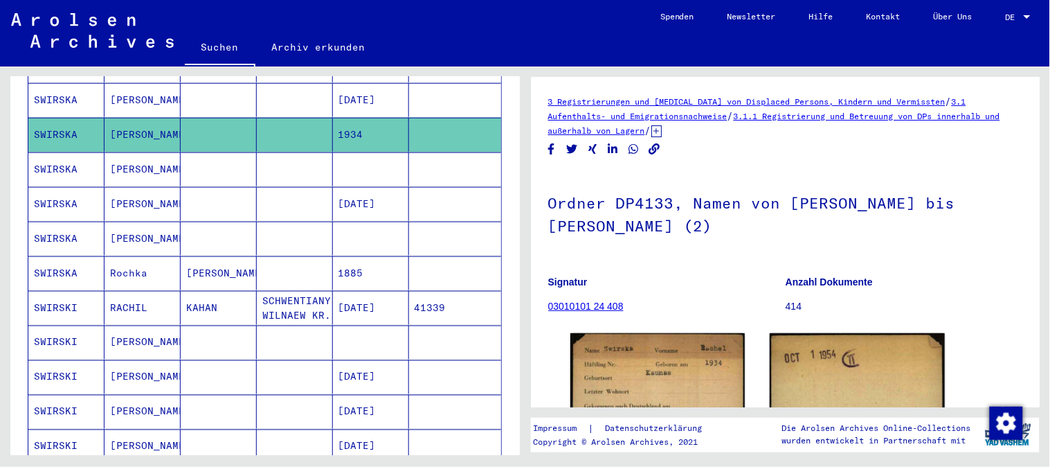
scroll to position [430, 0]
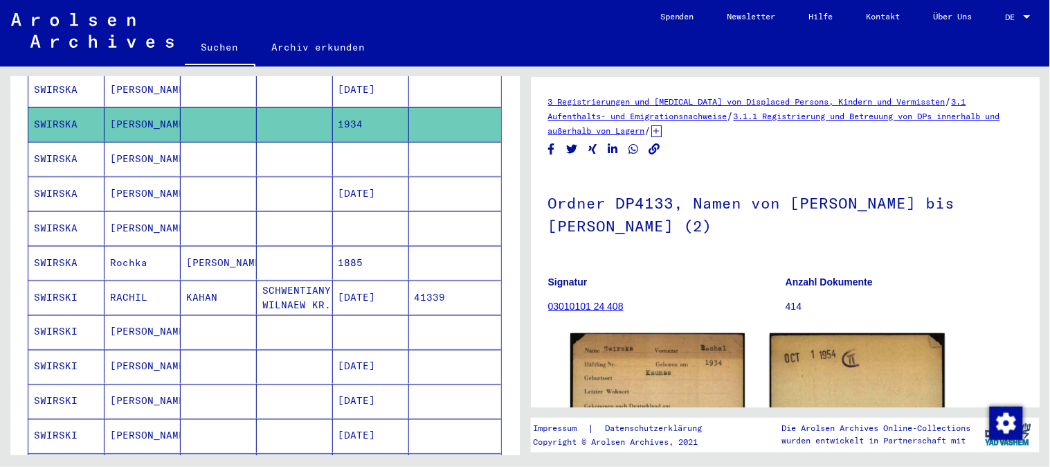
click at [355, 246] on mat-cell "1885" at bounding box center [371, 263] width 76 height 34
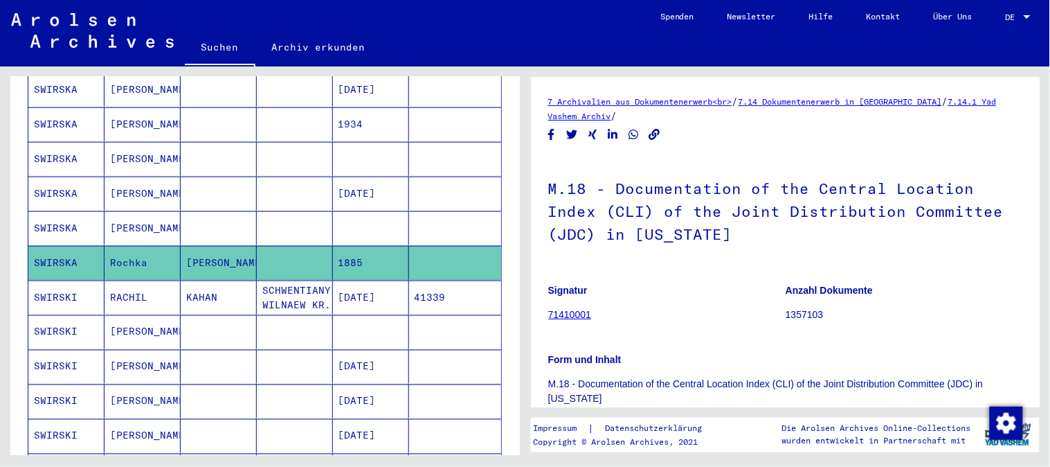
click at [143, 144] on mat-cell "[PERSON_NAME]" at bounding box center [143, 159] width 76 height 34
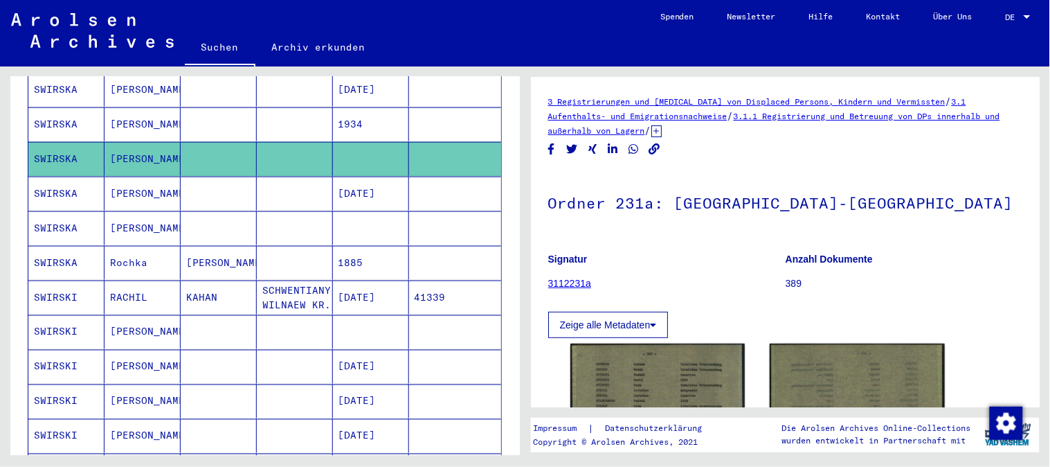
click at [127, 220] on mat-cell "[PERSON_NAME]" at bounding box center [143, 228] width 76 height 34
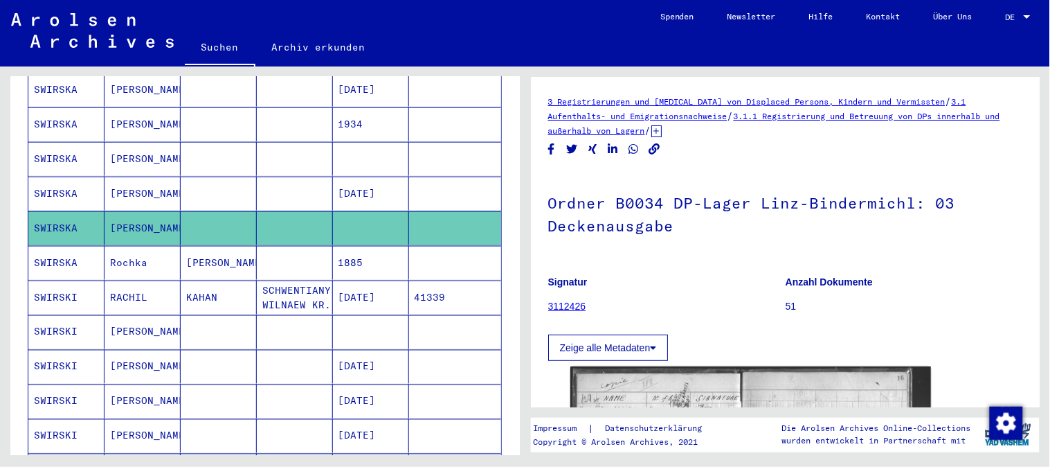
click at [137, 149] on mat-cell "[PERSON_NAME]" at bounding box center [143, 159] width 76 height 34
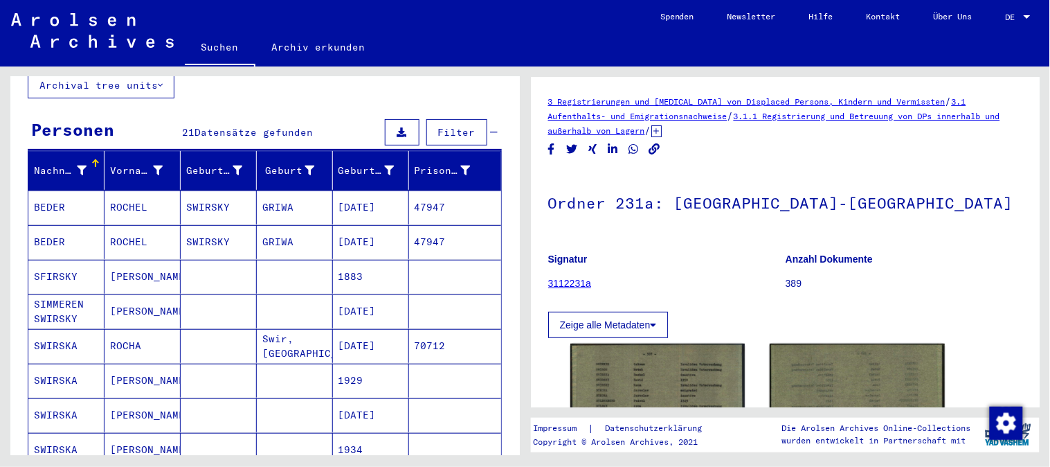
scroll to position [101, 0]
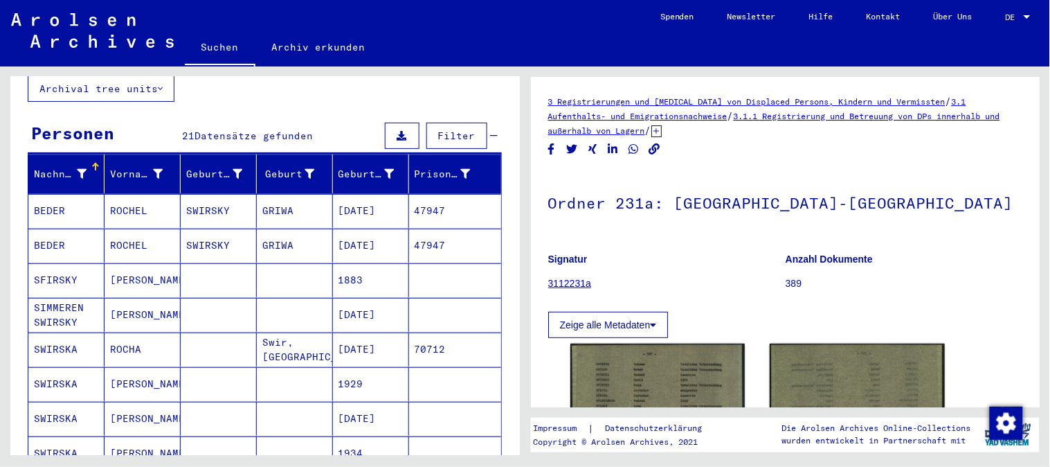
click at [123, 263] on mat-cell "[PERSON_NAME]" at bounding box center [143, 280] width 76 height 34
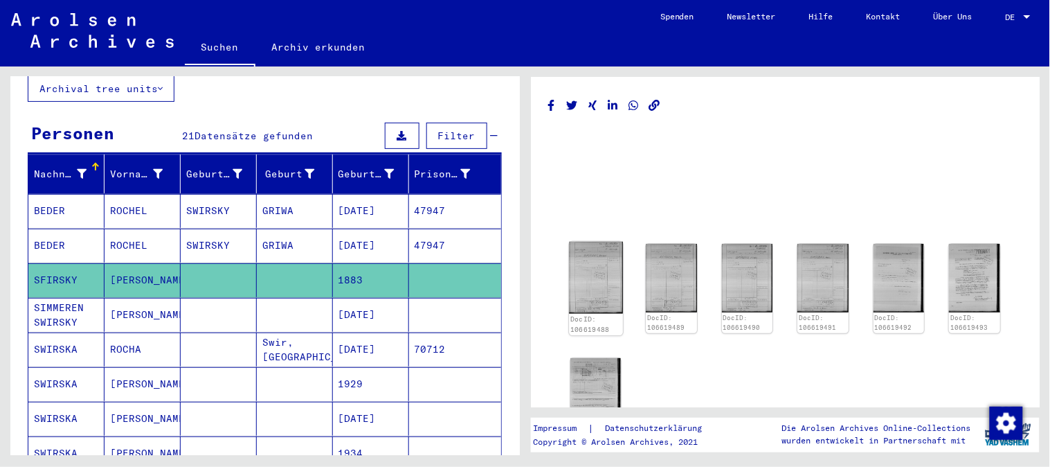
click at [595, 282] on img at bounding box center [595, 278] width 53 height 72
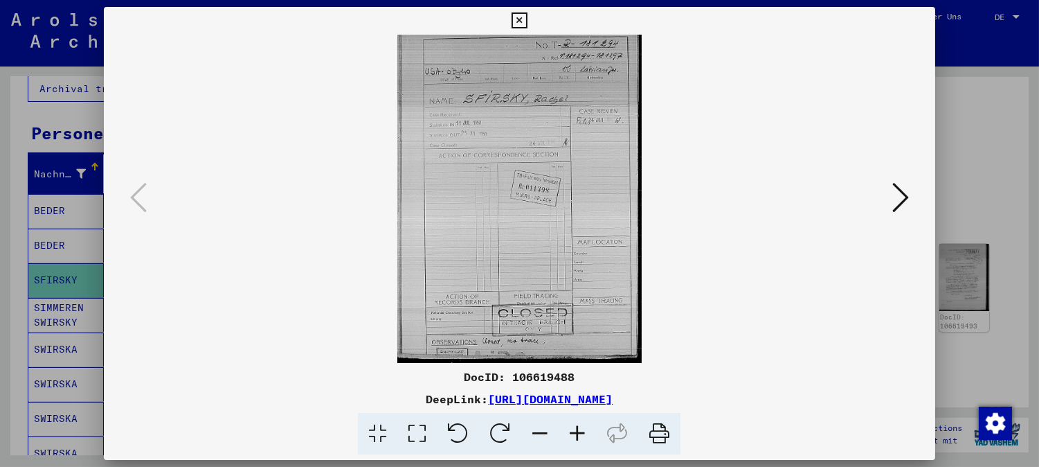
click at [904, 202] on icon at bounding box center [900, 197] width 17 height 33
click at [524, 17] on icon at bounding box center [520, 20] width 16 height 17
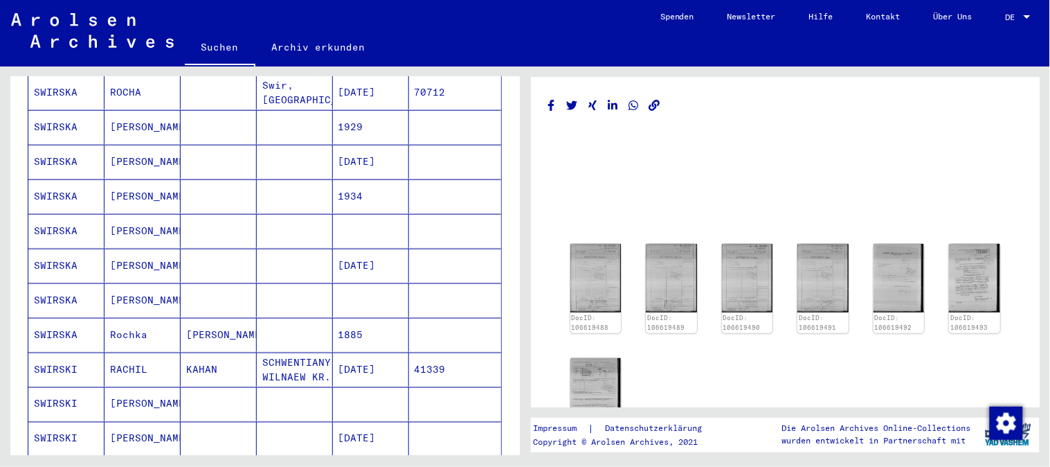
scroll to position [563, 0]
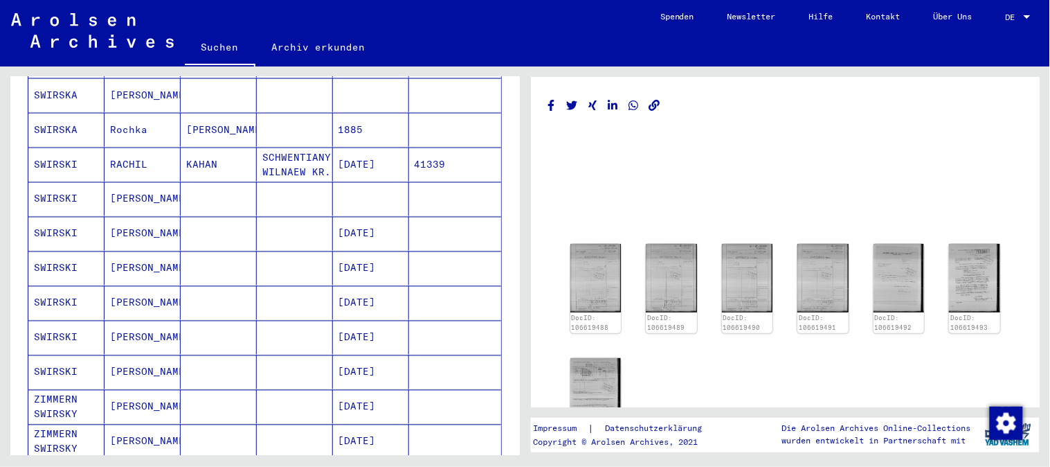
click at [136, 185] on mat-cell "[PERSON_NAME]" at bounding box center [143, 199] width 76 height 34
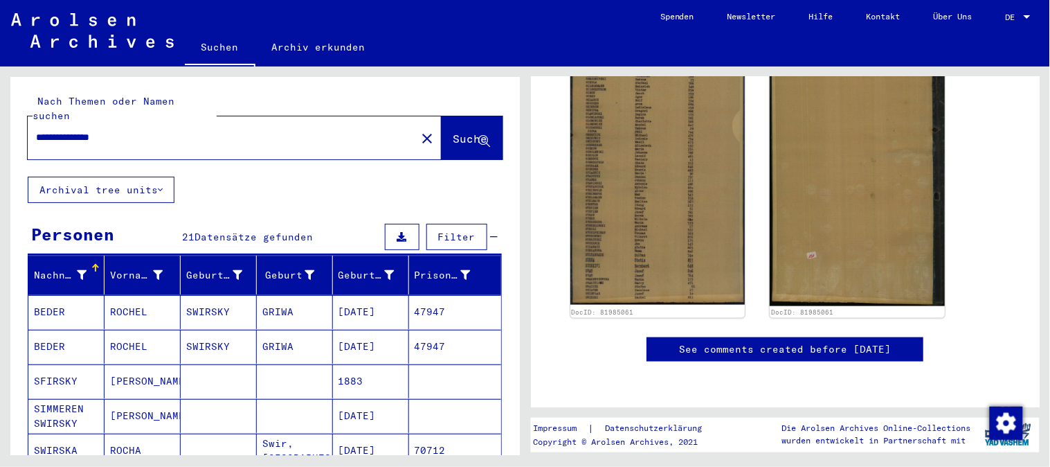
click at [116, 130] on input "**********" at bounding box center [222, 137] width 373 height 15
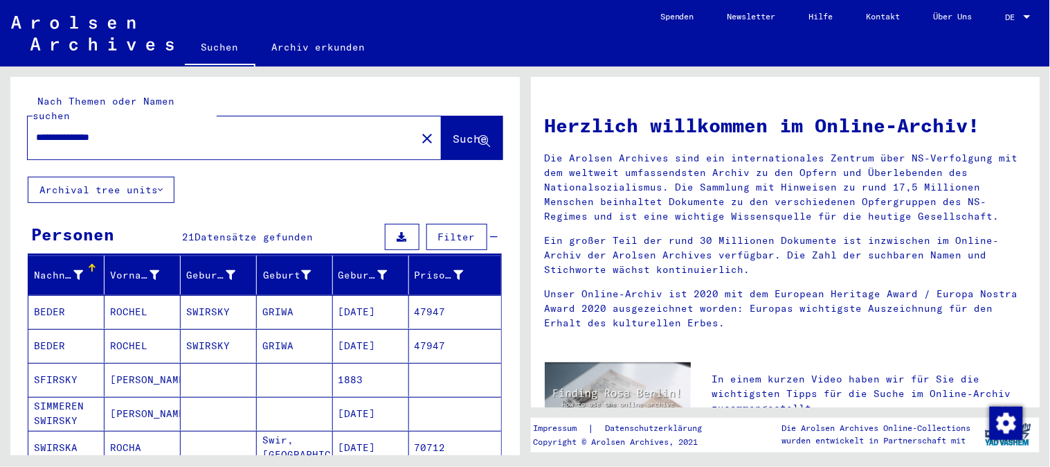
scroll to position [77, 0]
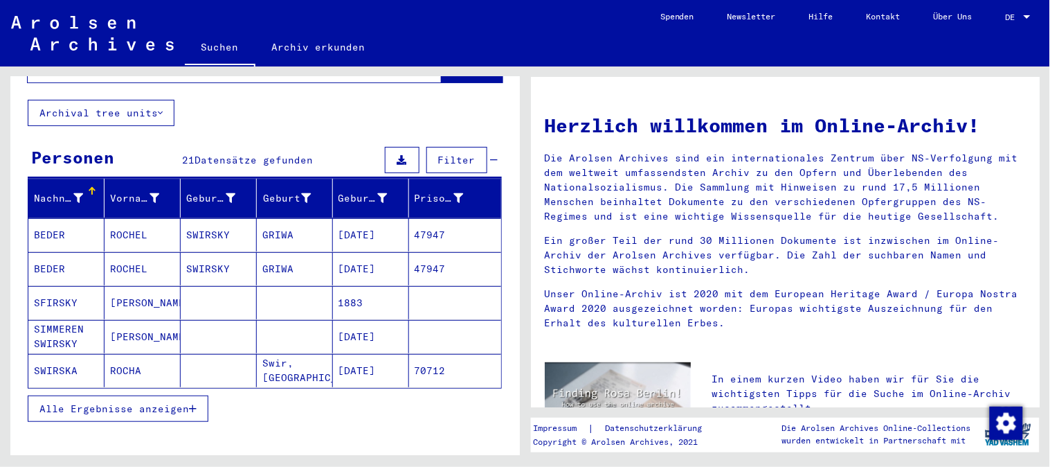
click at [127, 286] on mat-cell "[PERSON_NAME]" at bounding box center [143, 302] width 76 height 33
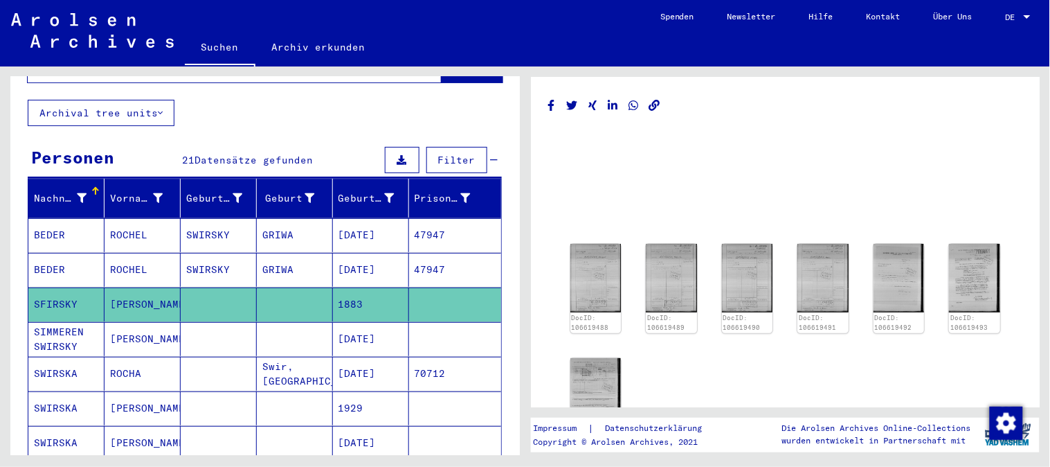
click at [554, 300] on div "DocID: 106619488 DocID: 106619489 DocID: 106619490 DocID: 106619491 DocID: 1066…" at bounding box center [785, 345] width 475 height 215
click at [593, 299] on img at bounding box center [595, 278] width 53 height 72
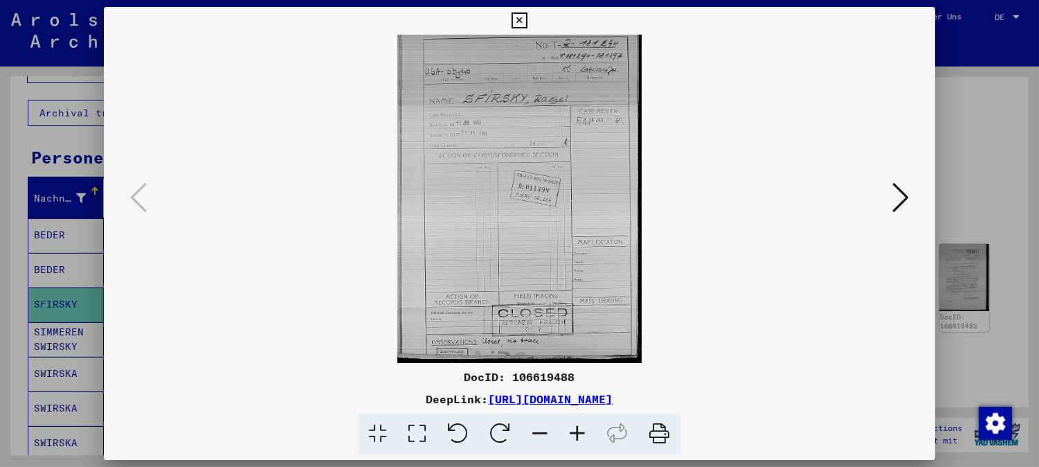
click at [898, 204] on icon at bounding box center [900, 197] width 17 height 33
click at [896, 208] on button at bounding box center [900, 198] width 25 height 39
click at [520, 17] on icon at bounding box center [520, 20] width 16 height 17
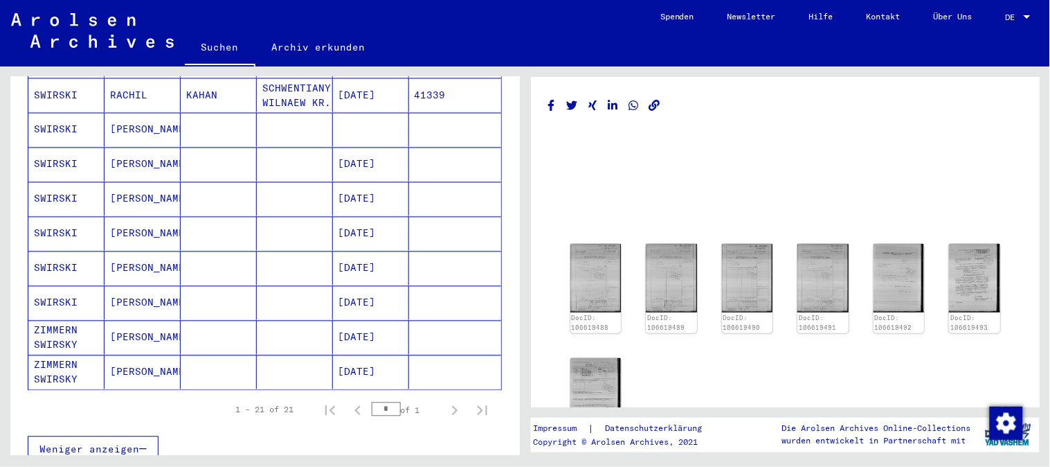
scroll to position [834, 0]
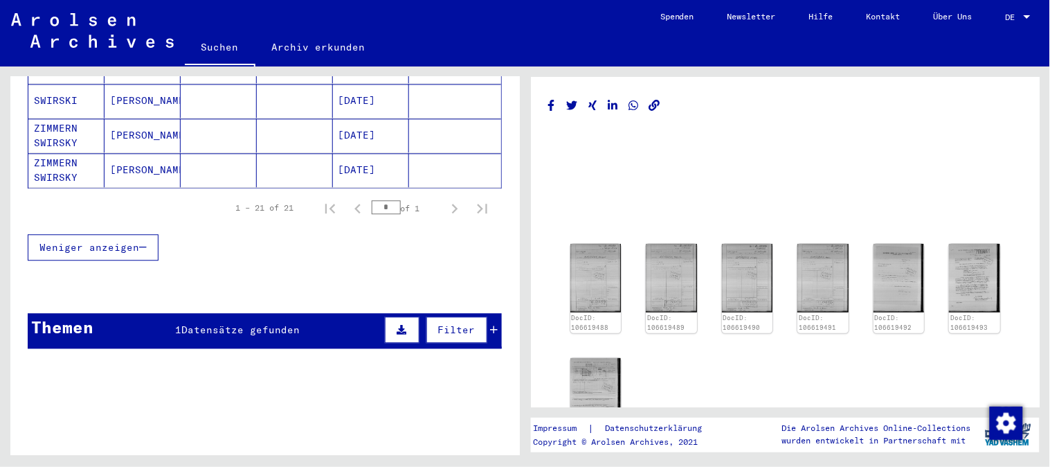
scroll to position [818, 0]
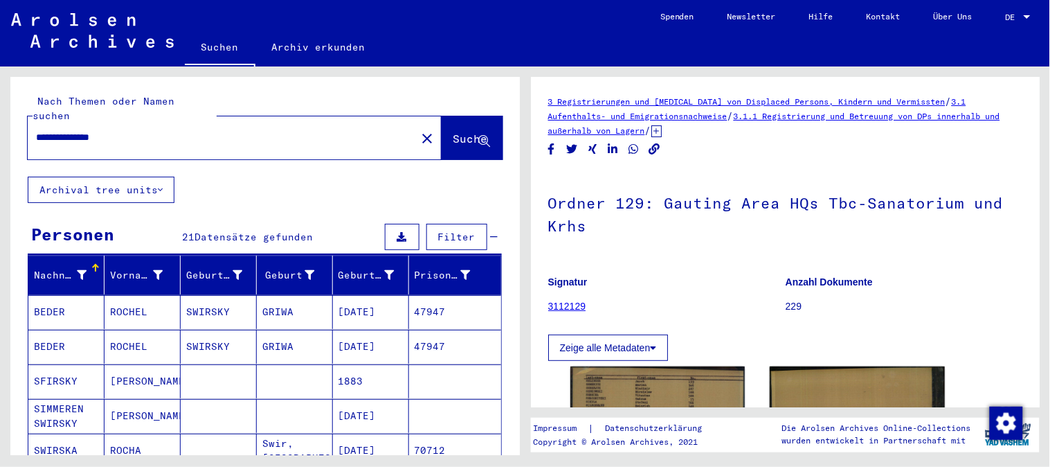
drag, startPoint x: 129, startPoint y: 123, endPoint x: 86, endPoint y: 123, distance: 43.6
click at [86, 130] on input "**********" at bounding box center [222, 137] width 373 height 15
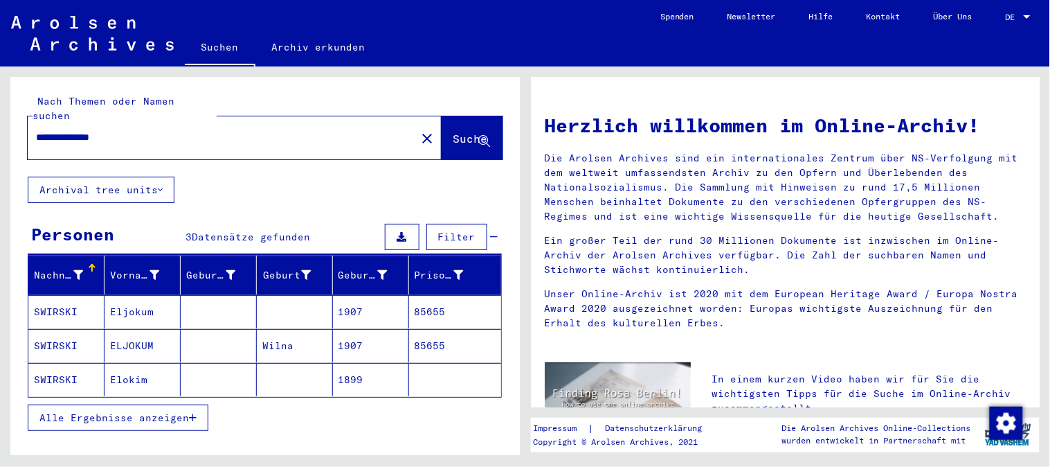
click at [127, 363] on mat-cell "Elokim" at bounding box center [143, 379] width 76 height 33
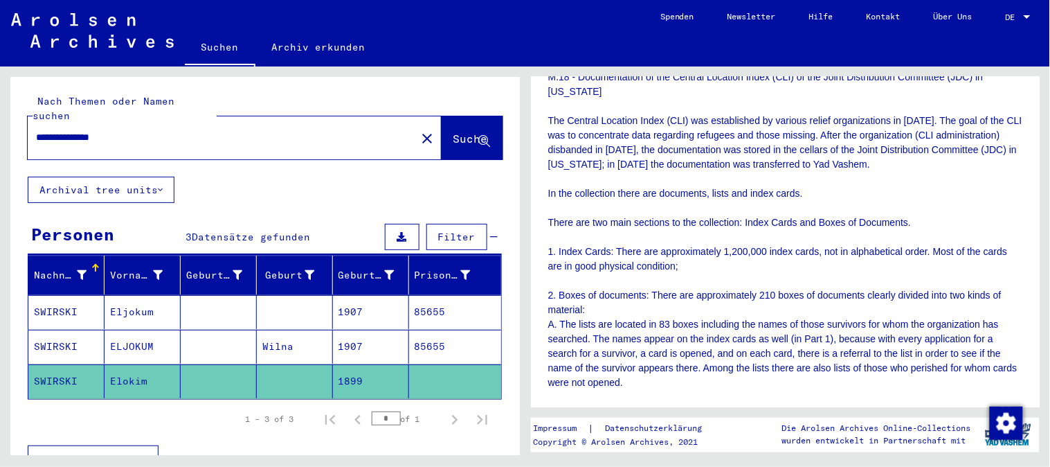
scroll to position [307, 0]
click at [134, 330] on mat-cell "ELJOKUM" at bounding box center [143, 347] width 76 height 34
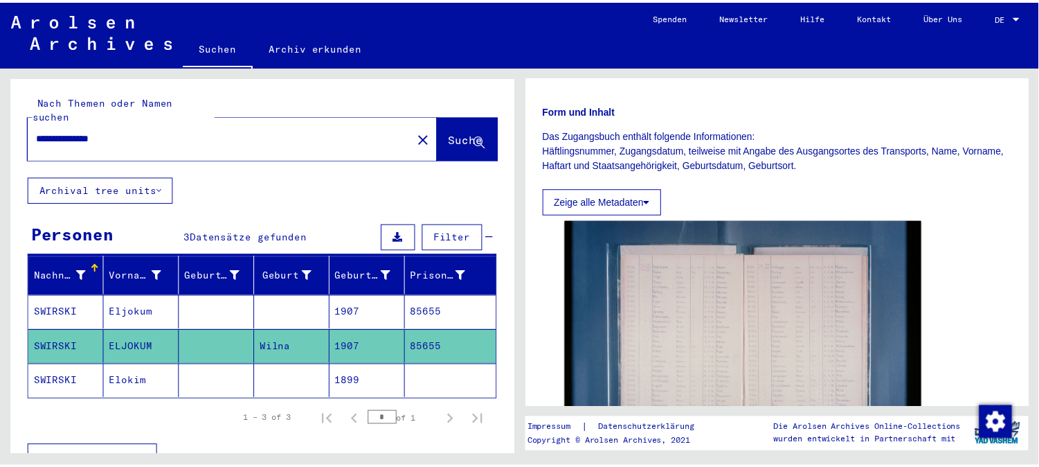
scroll to position [171, 0]
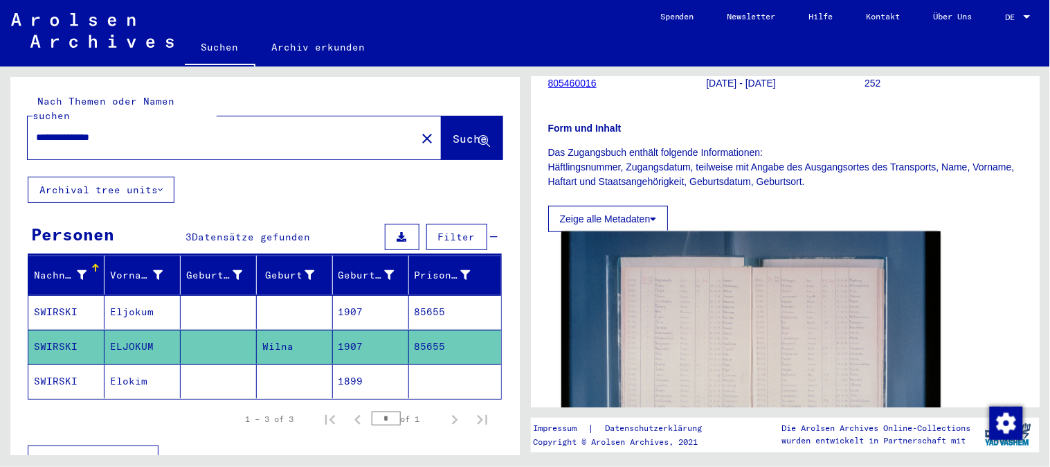
click at [721, 340] on img at bounding box center [750, 357] width 379 height 253
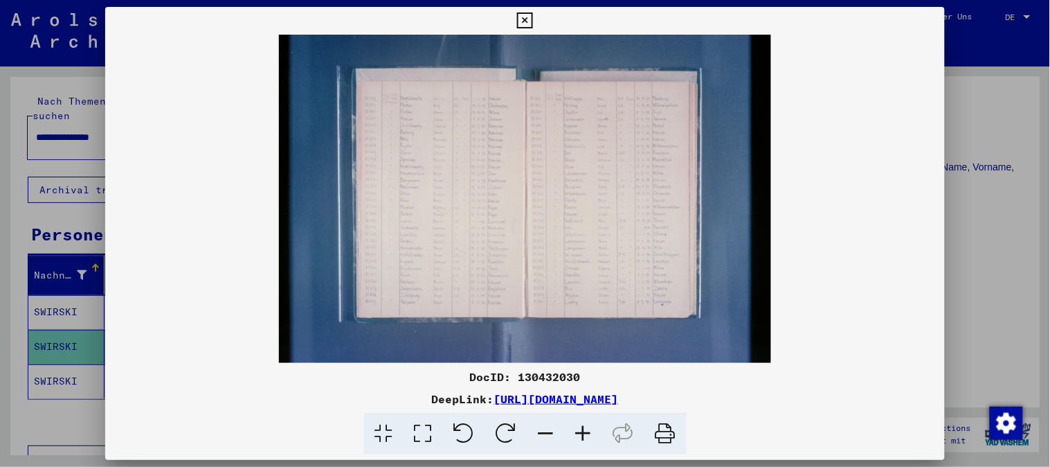
scroll to position [185, 0]
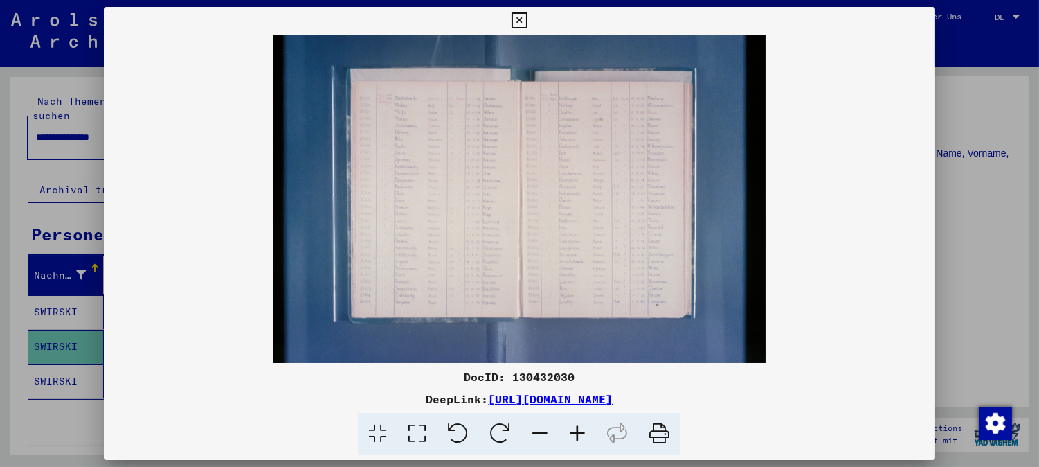
click at [577, 435] on icon at bounding box center [577, 434] width 37 height 42
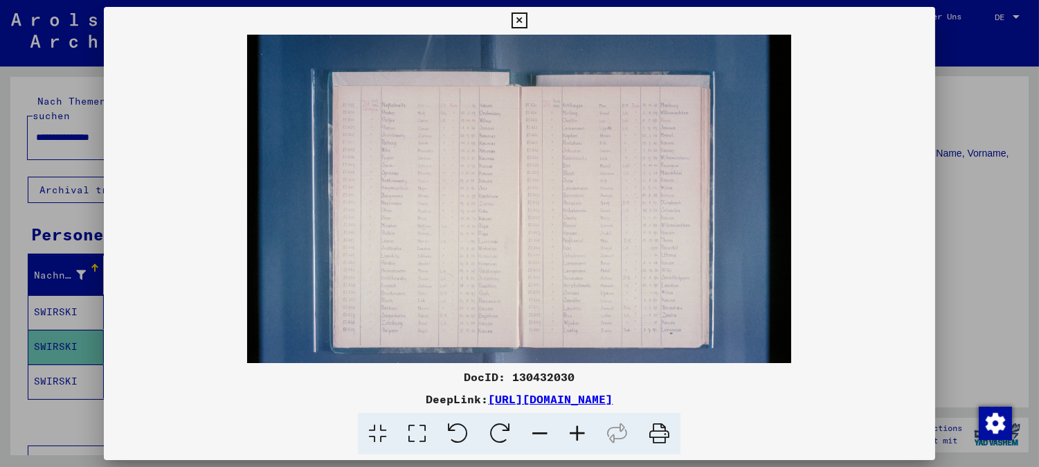
click at [577, 435] on icon at bounding box center [577, 434] width 37 height 42
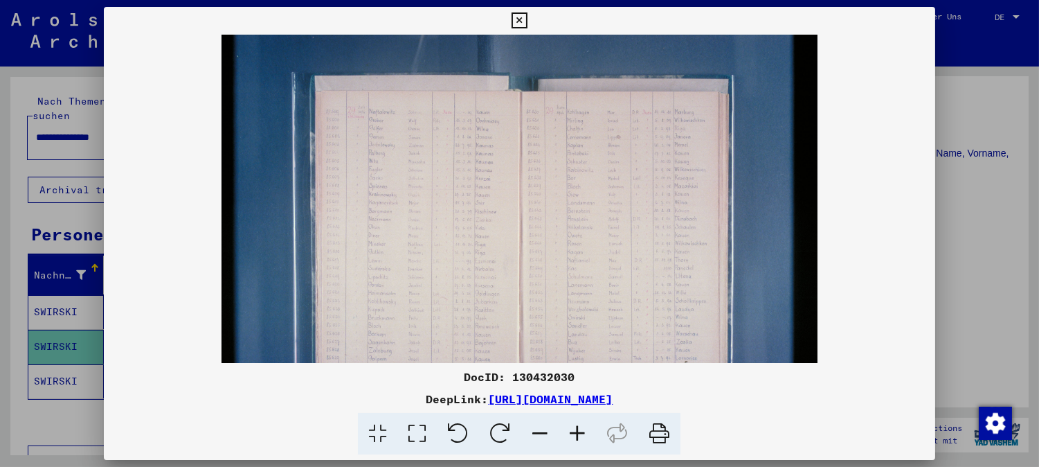
click at [577, 435] on icon at bounding box center [577, 434] width 37 height 42
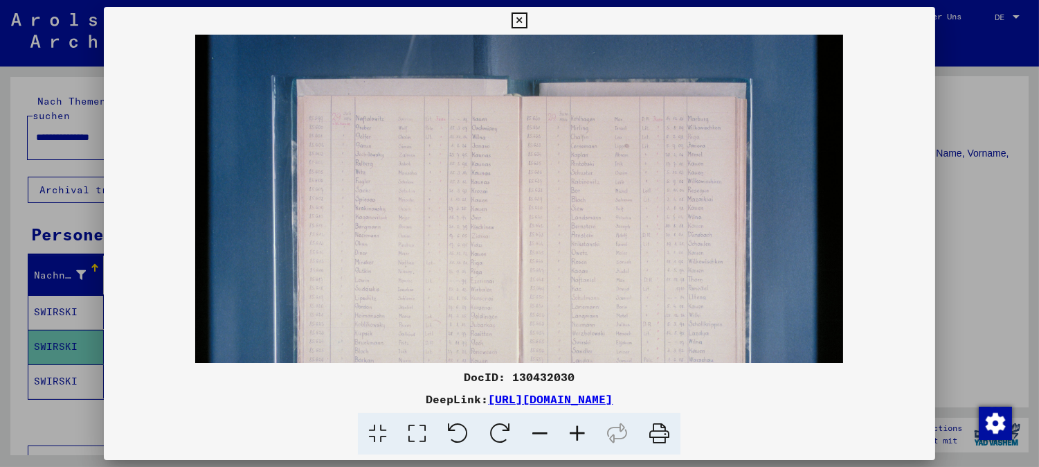
click at [577, 435] on icon at bounding box center [577, 434] width 37 height 42
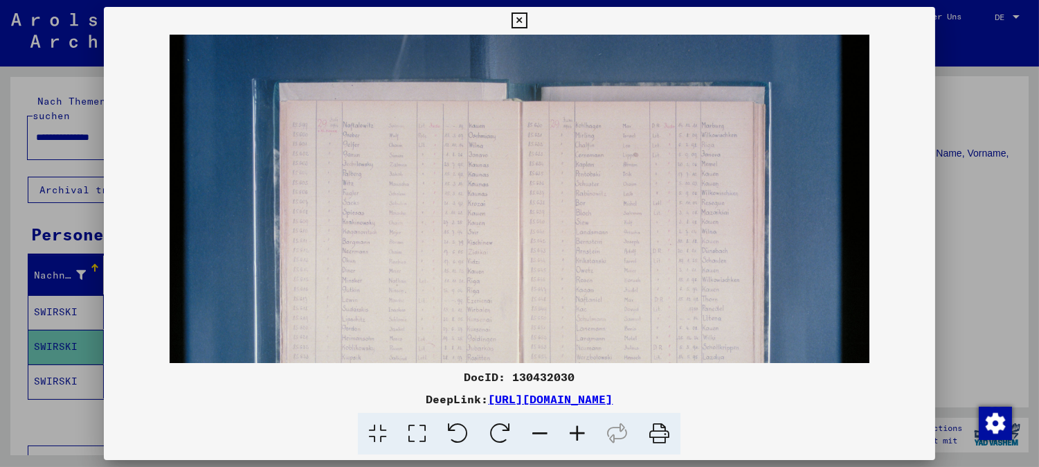
click at [577, 435] on icon at bounding box center [577, 434] width 37 height 42
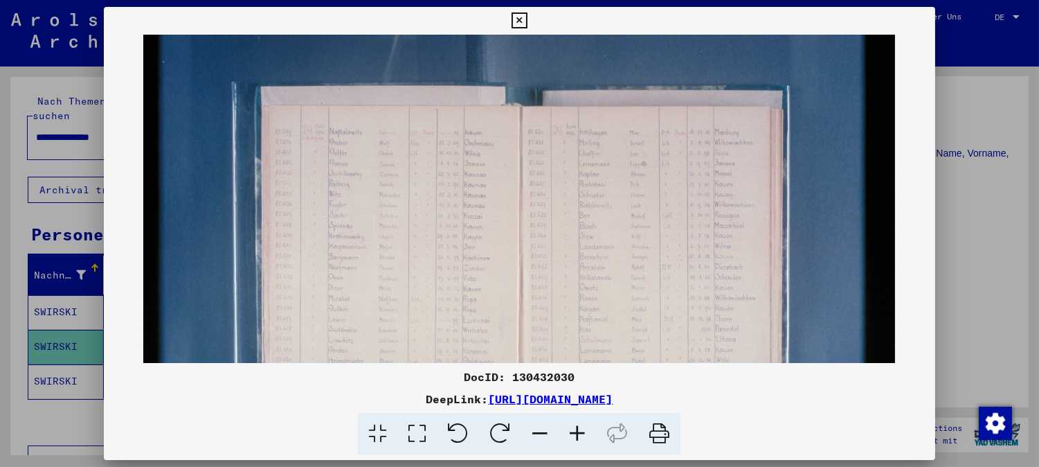
click at [577, 435] on icon at bounding box center [577, 434] width 37 height 42
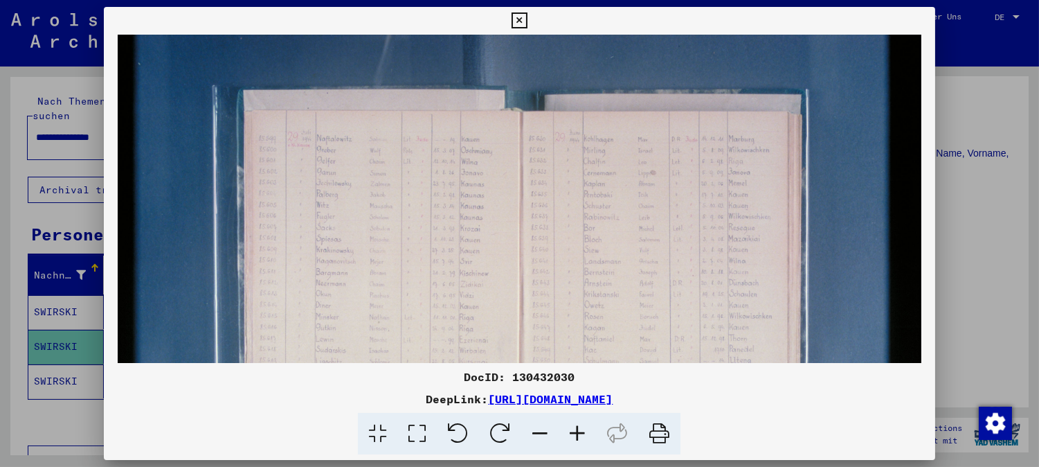
click at [521, 21] on icon at bounding box center [520, 20] width 16 height 17
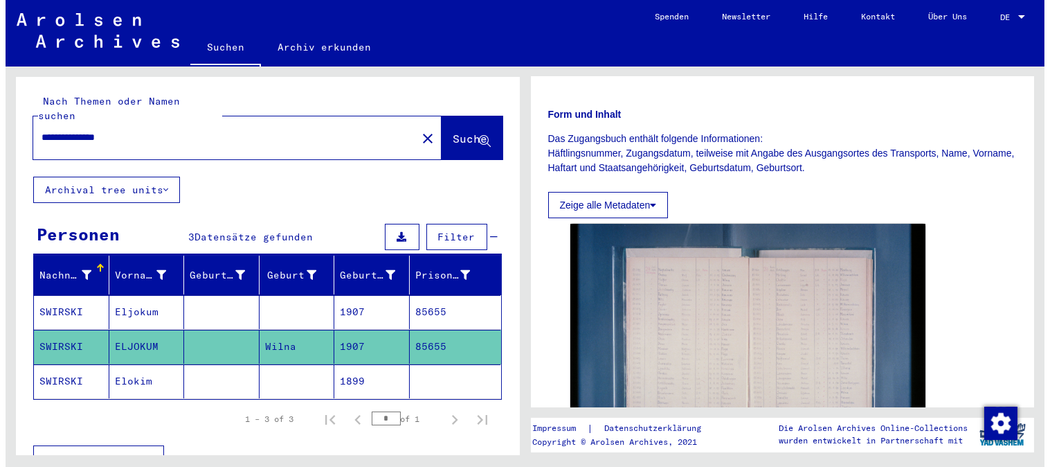
scroll to position [171, 0]
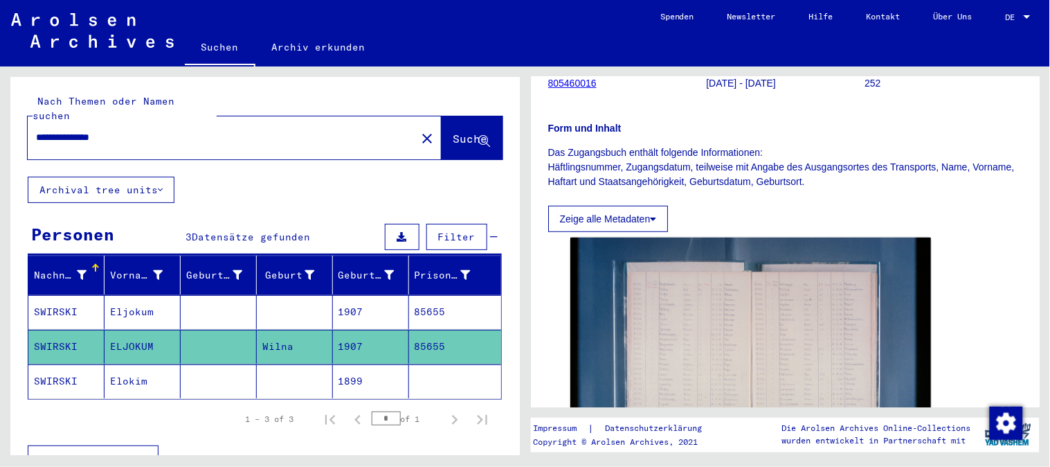
click at [336, 296] on mat-cell "1907" at bounding box center [371, 312] width 76 height 34
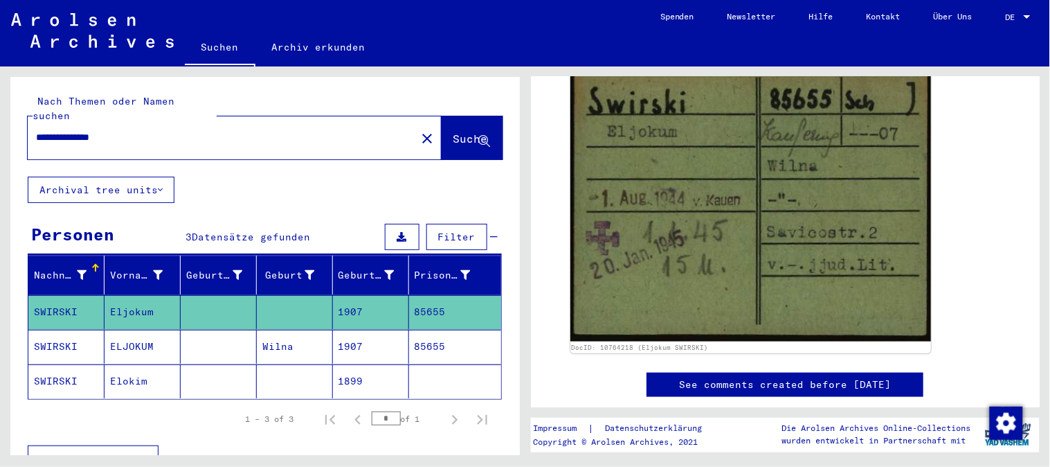
scroll to position [163, 0]
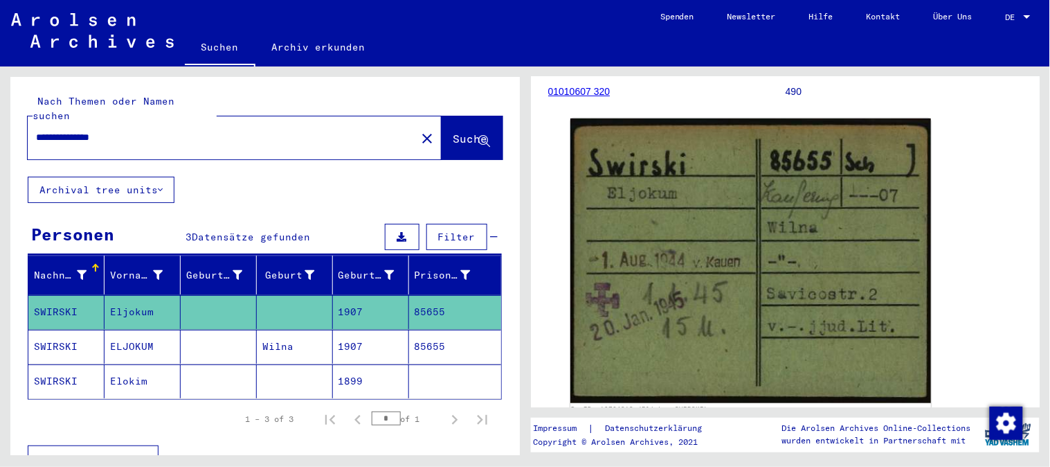
click at [43, 130] on input "**********" at bounding box center [222, 137] width 373 height 15
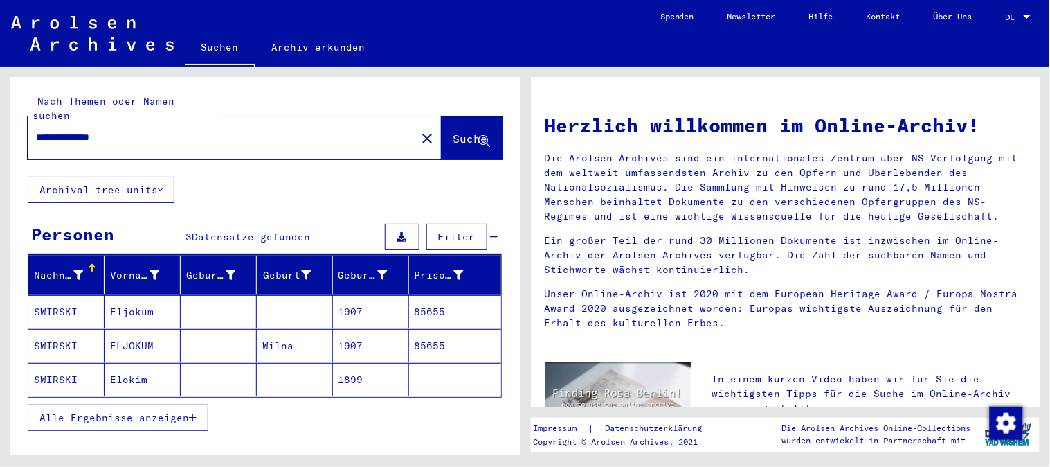
drag, startPoint x: 128, startPoint y: 123, endPoint x: 84, endPoint y: 132, distance: 45.4
click at [84, 132] on div "**********" at bounding box center [214, 137] width 373 height 31
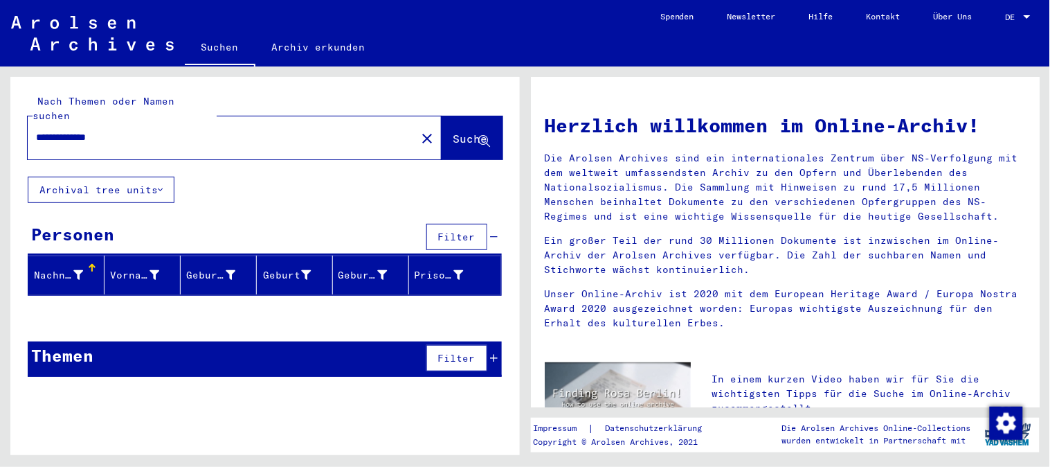
click at [112, 130] on input "**********" at bounding box center [218, 137] width 364 height 15
click at [44, 130] on input "**********" at bounding box center [218, 137] width 364 height 15
click at [120, 130] on input "**********" at bounding box center [218, 137] width 364 height 15
drag, startPoint x: 120, startPoint y: 123, endPoint x: 83, endPoint y: 134, distance: 39.2
click at [83, 134] on div "**********" at bounding box center [214, 137] width 373 height 31
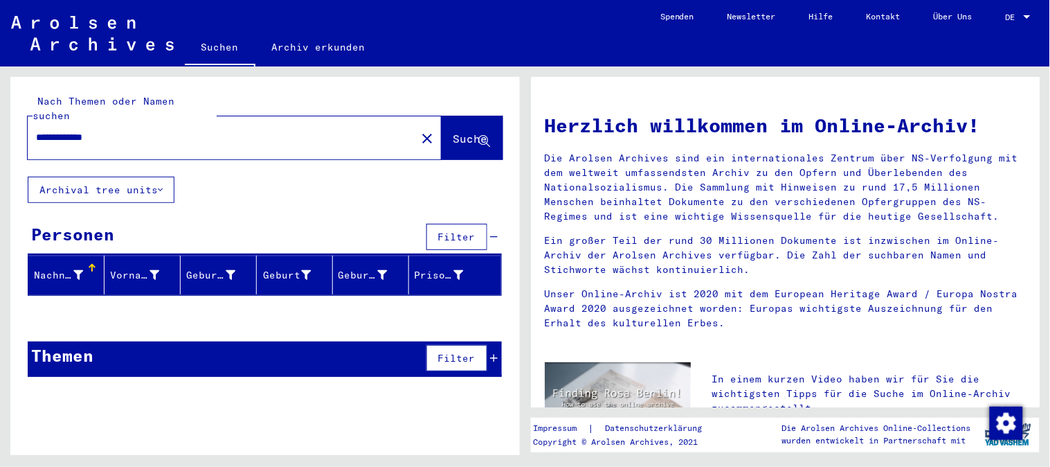
type input "********"
drag, startPoint x: 86, startPoint y: 122, endPoint x: 1, endPoint y: 152, distance: 90.4
click at [3, 147] on div "Nach Themen oder Namen suchen ******** close Suche Archival tree units Personen…" at bounding box center [262, 260] width 525 height 388
type input "*******"
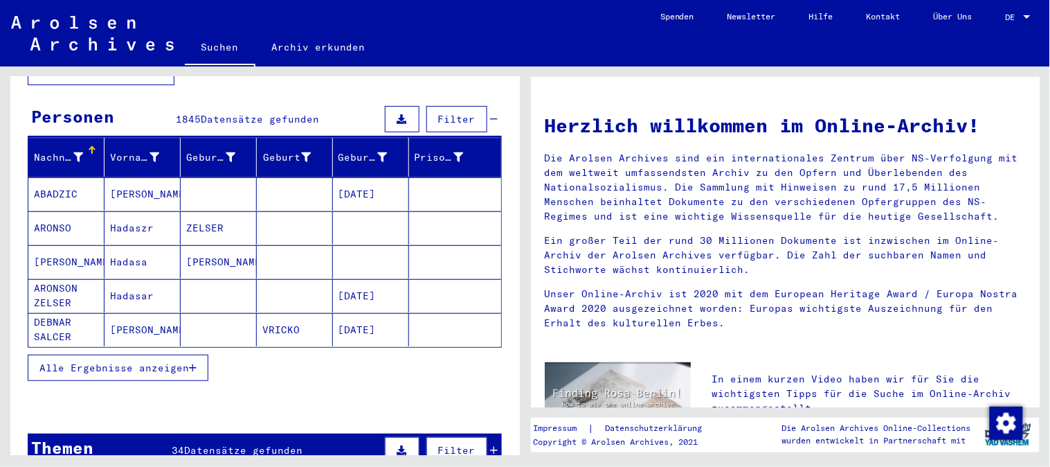
scroll to position [87, 0]
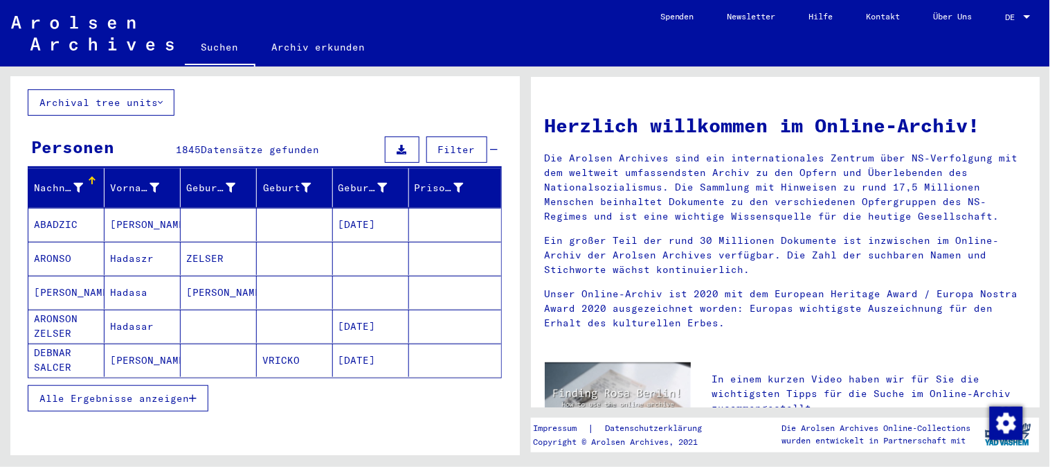
click at [136, 392] on span "Alle Ergebnisse anzeigen" at bounding box center [114, 398] width 150 height 12
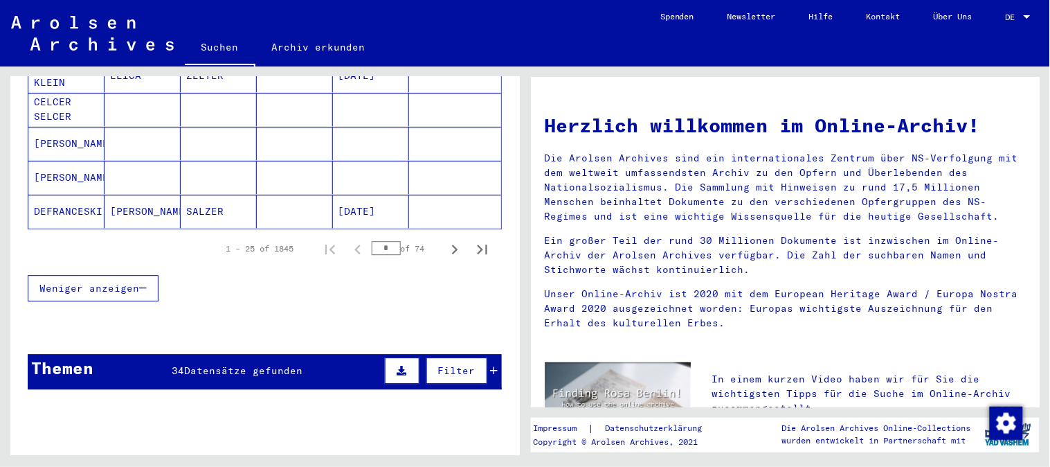
scroll to position [1011, 0]
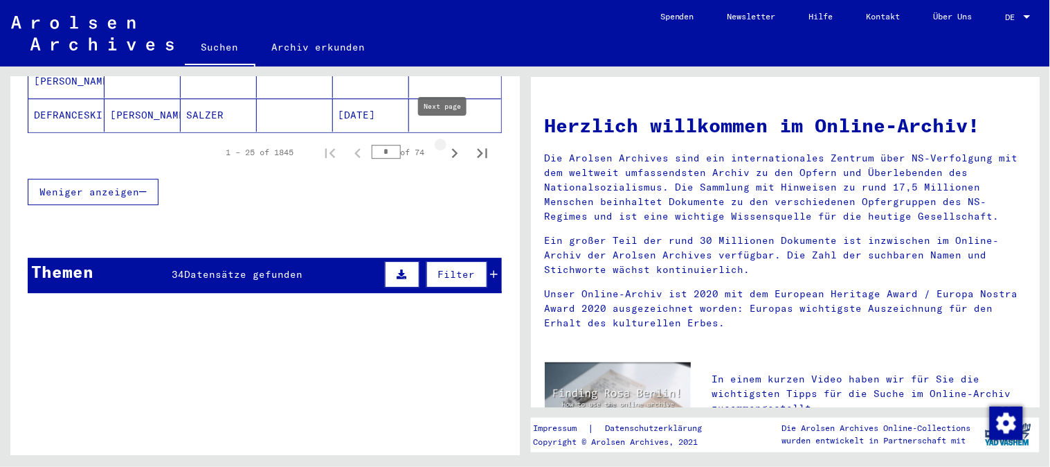
click at [445, 143] on icon "Next page" at bounding box center [454, 152] width 19 height 19
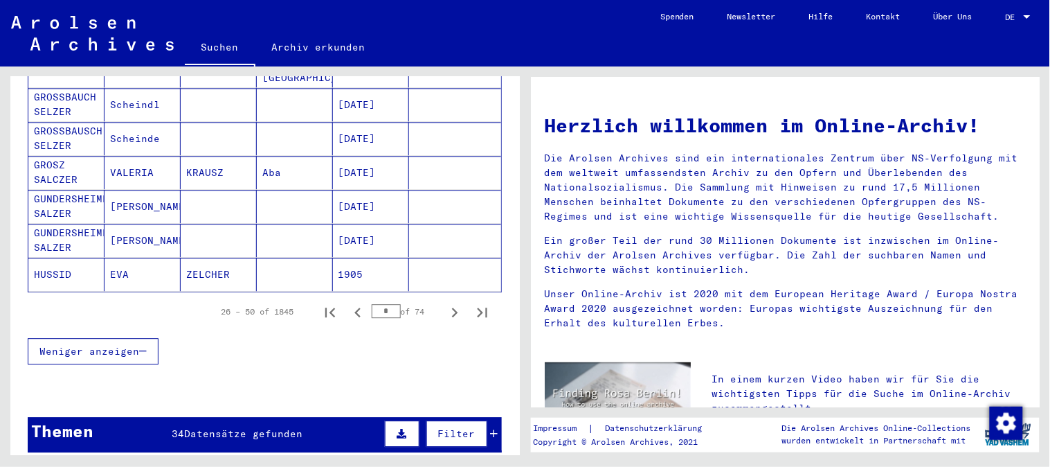
scroll to position [882, 0]
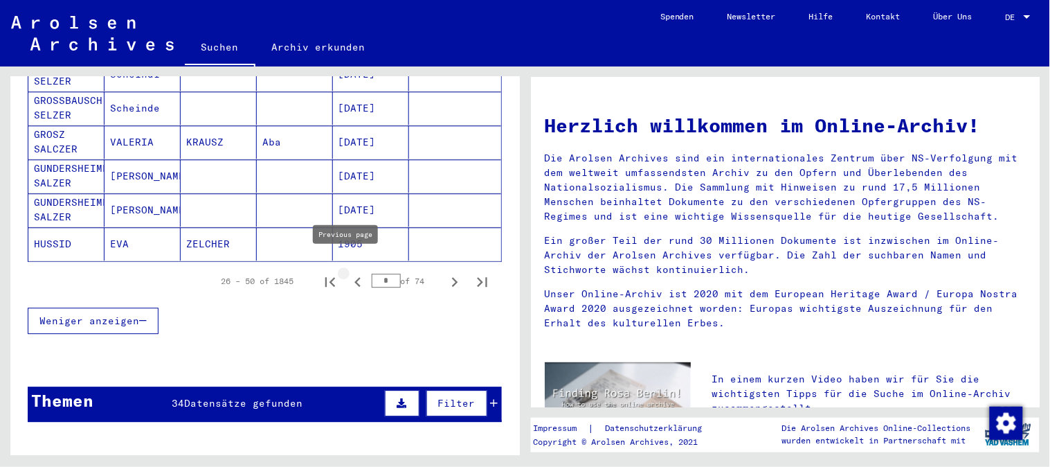
click at [355, 277] on icon "Previous page" at bounding box center [358, 282] width 6 height 10
type input "*"
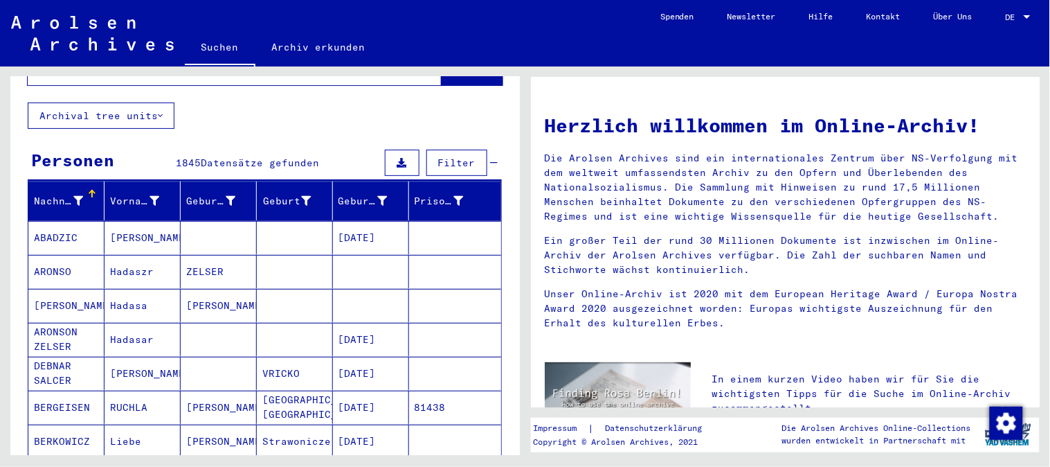
scroll to position [160, 0]
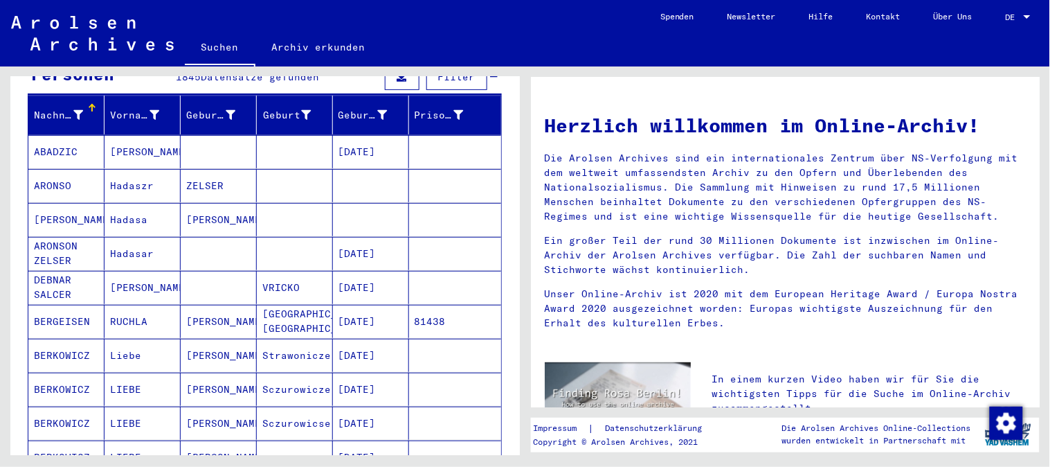
click at [130, 307] on mat-cell "RUCHLA" at bounding box center [143, 321] width 76 height 33
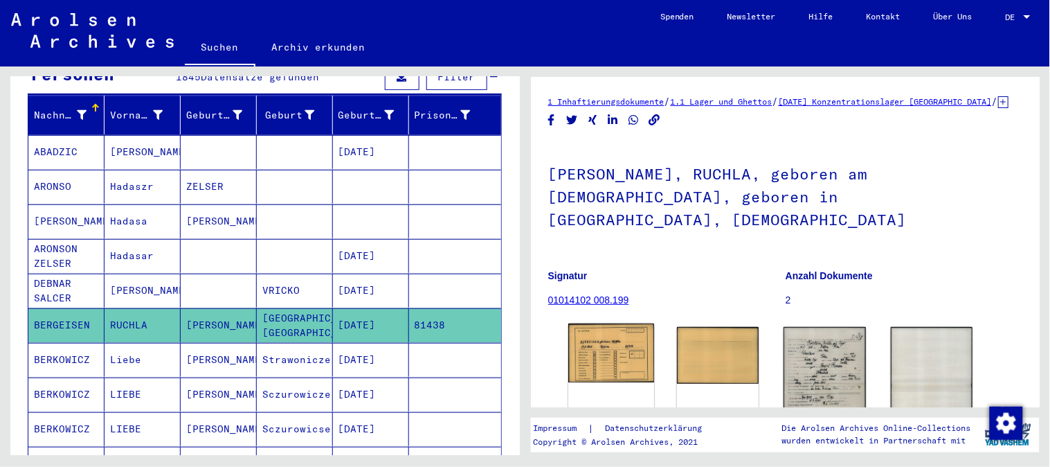
click at [606, 345] on img at bounding box center [611, 352] width 86 height 59
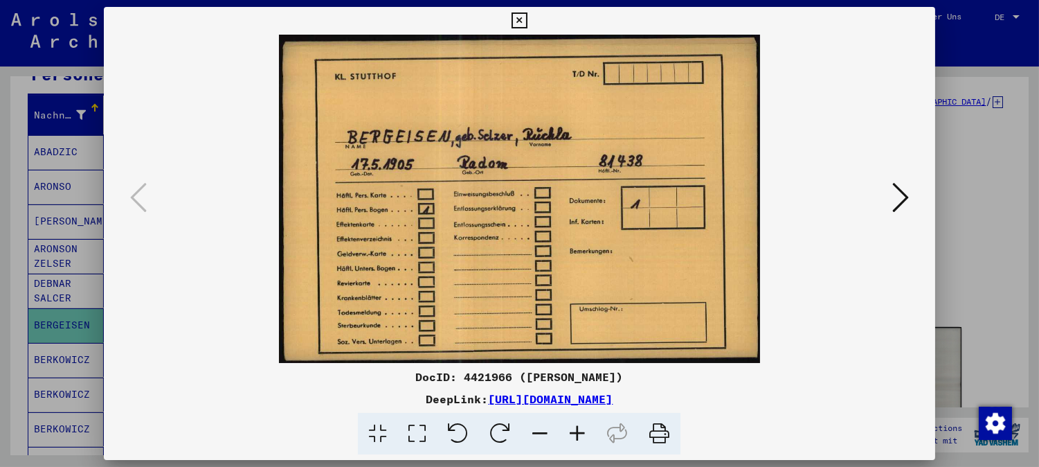
click at [514, 19] on icon at bounding box center [520, 20] width 16 height 17
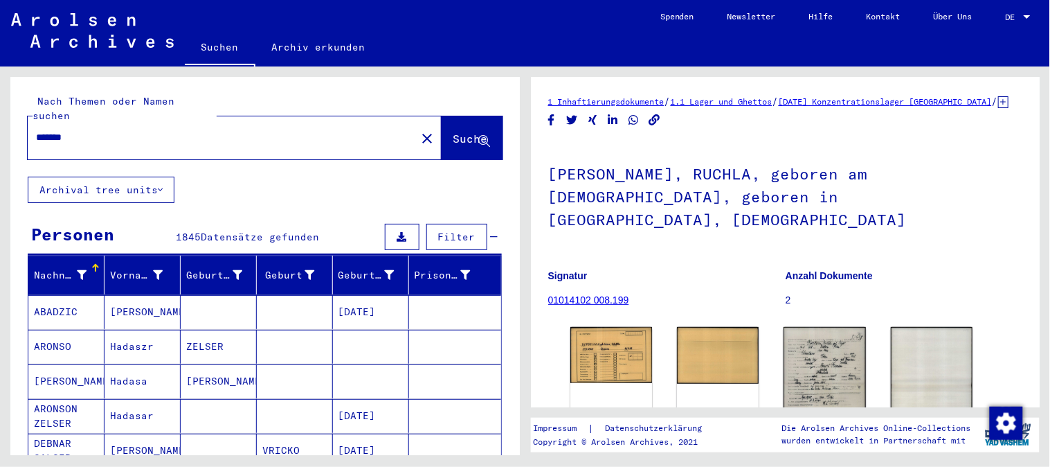
drag, startPoint x: 80, startPoint y: 127, endPoint x: 0, endPoint y: 112, distance: 81.7
click at [0, 112] on div "Nach Themen oder Namen suchen ******* close Suche Archival tree units Personen …" at bounding box center [262, 260] width 525 height 388
type input "****"
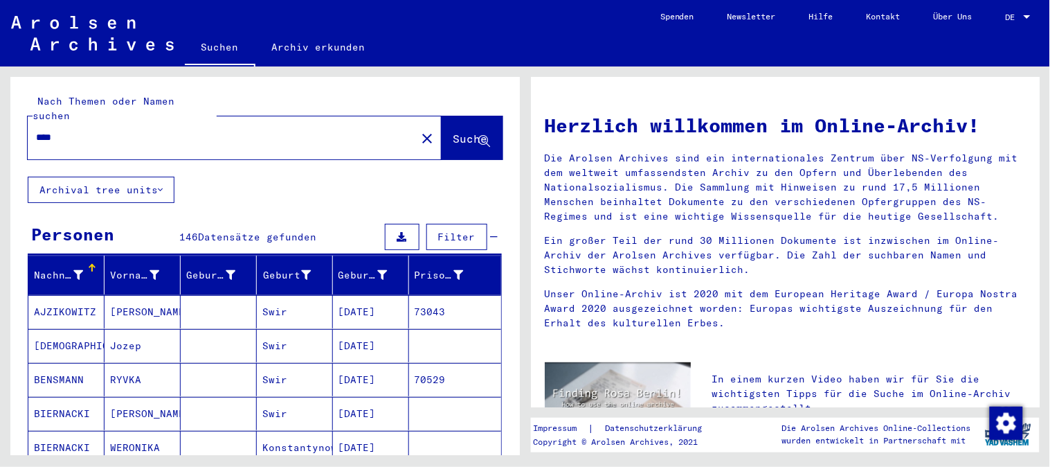
scroll to position [77, 0]
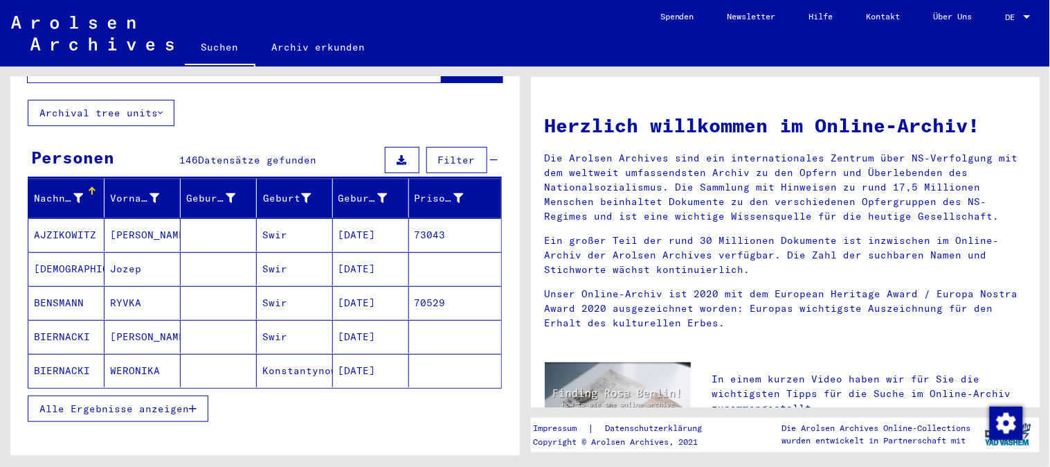
click at [132, 402] on span "Alle Ergebnisse anzeigen" at bounding box center [114, 408] width 150 height 12
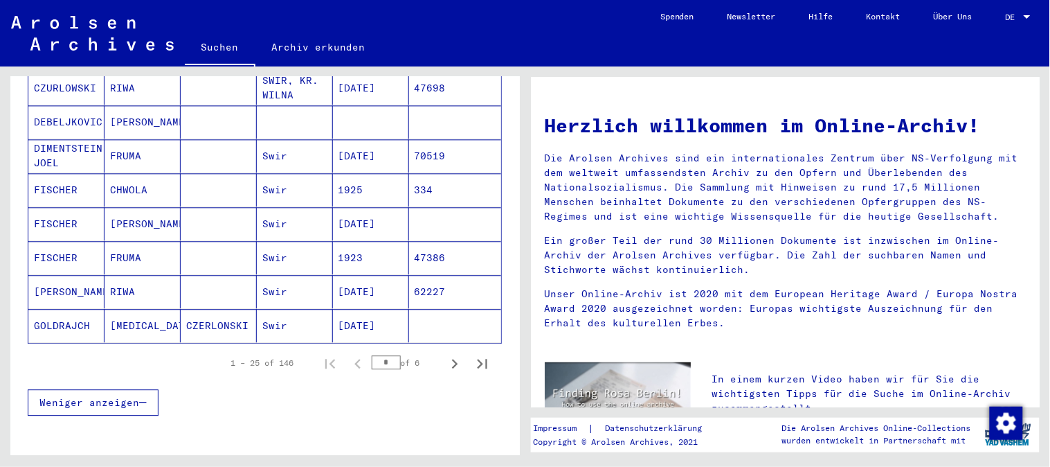
scroll to position [811, 0]
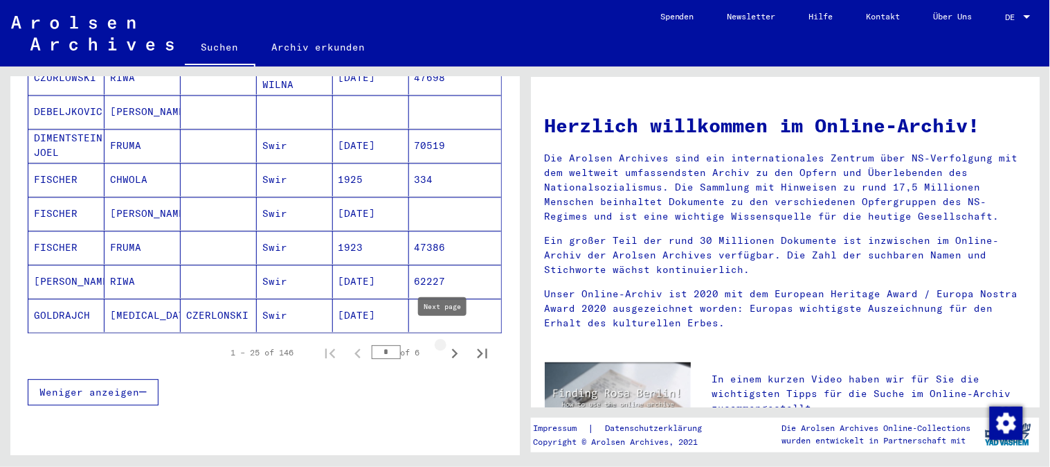
click at [445, 345] on icon "Next page" at bounding box center [454, 352] width 19 height 19
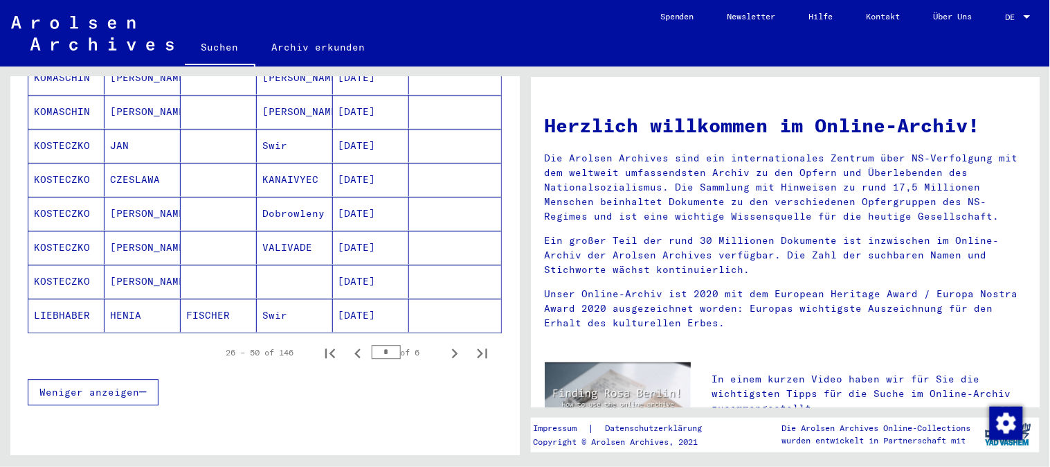
drag, startPoint x: 521, startPoint y: 329, endPoint x: 522, endPoint y: 303, distance: 25.7
click at [523, 296] on div "Nach Themen oder Namen suchen **** close Suche Archival tree units Personen 146…" at bounding box center [262, 260] width 525 height 388
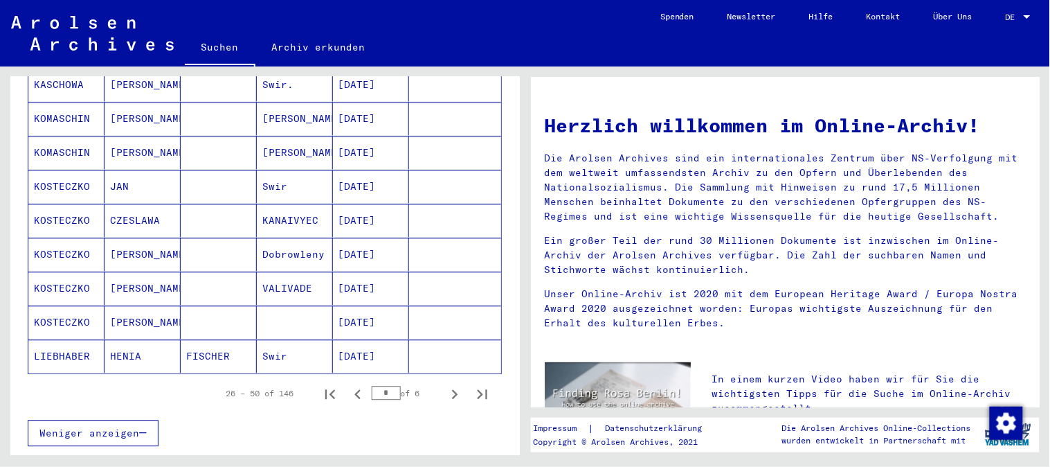
scroll to position [777, 0]
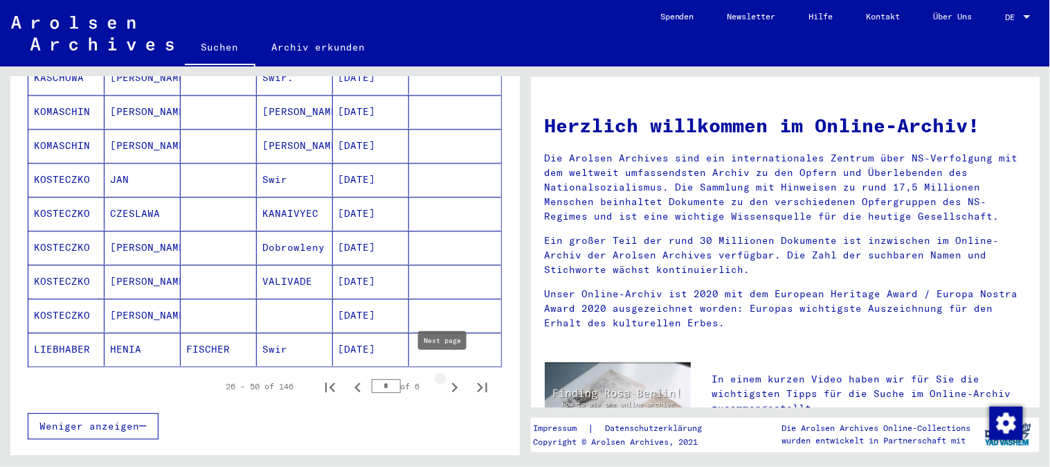
click at [445, 377] on icon "Next page" at bounding box center [454, 386] width 19 height 19
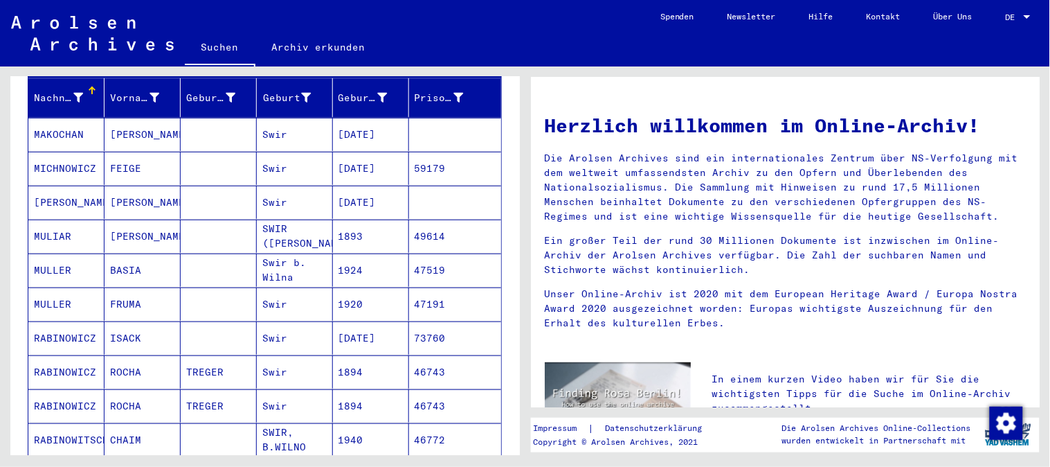
scroll to position [517, 0]
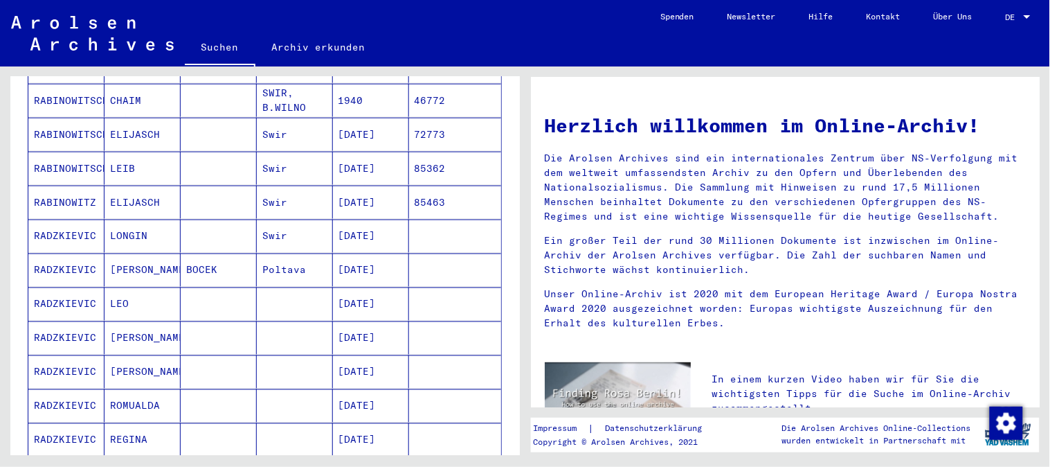
click at [486, 355] on mat-cell at bounding box center [455, 371] width 92 height 33
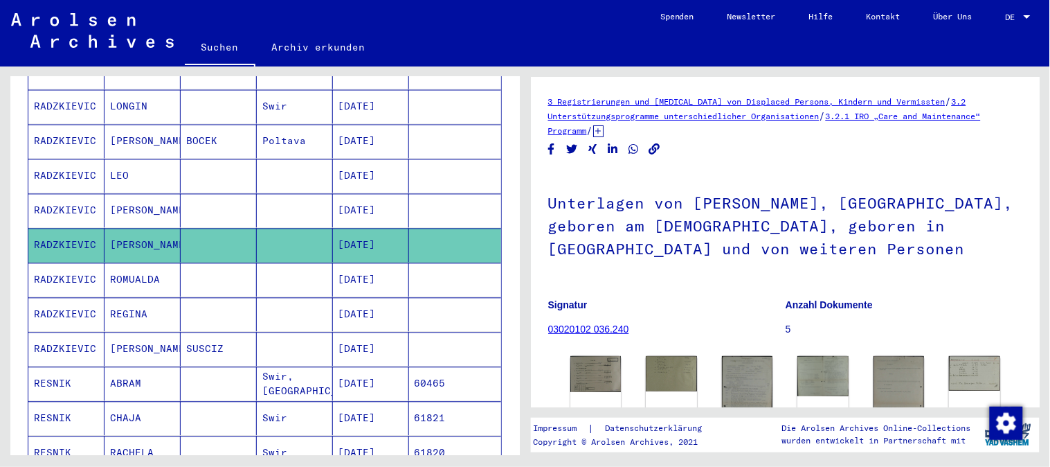
scroll to position [732, 0]
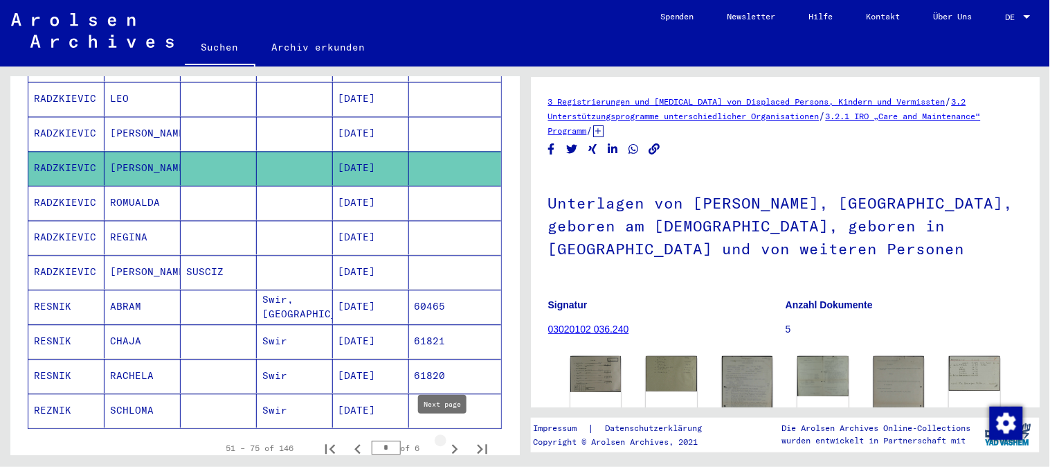
click at [445, 440] on icon "Next page" at bounding box center [454, 449] width 19 height 19
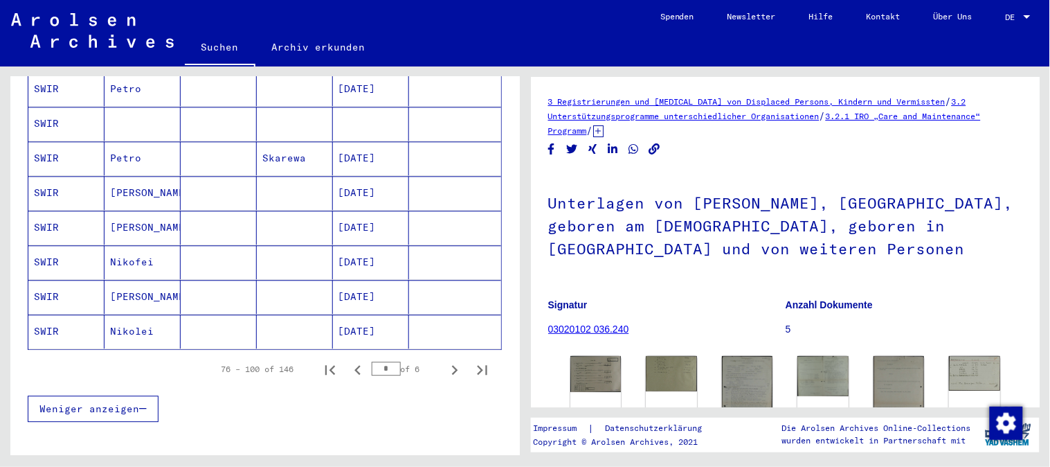
scroll to position [832, 0]
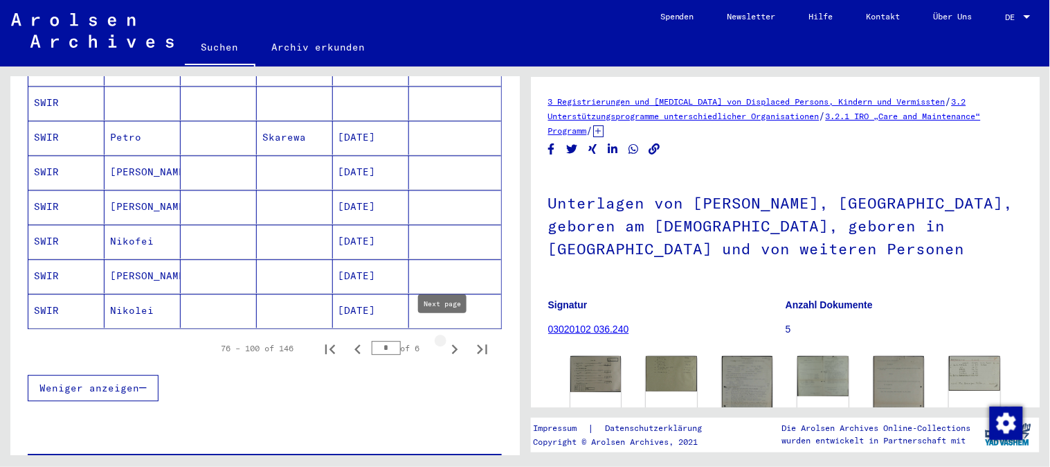
click at [445, 339] on icon "Next page" at bounding box center [454, 348] width 19 height 19
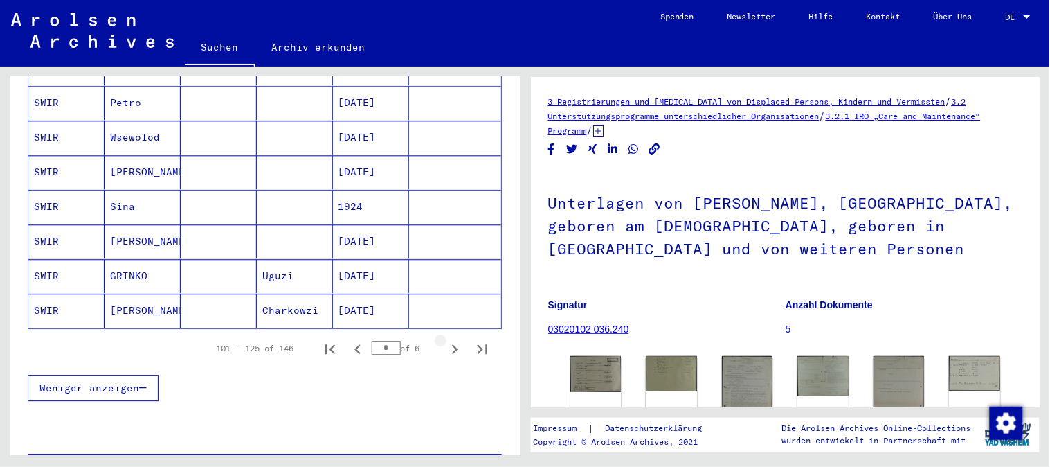
click at [445, 339] on icon "Next page" at bounding box center [454, 348] width 19 height 19
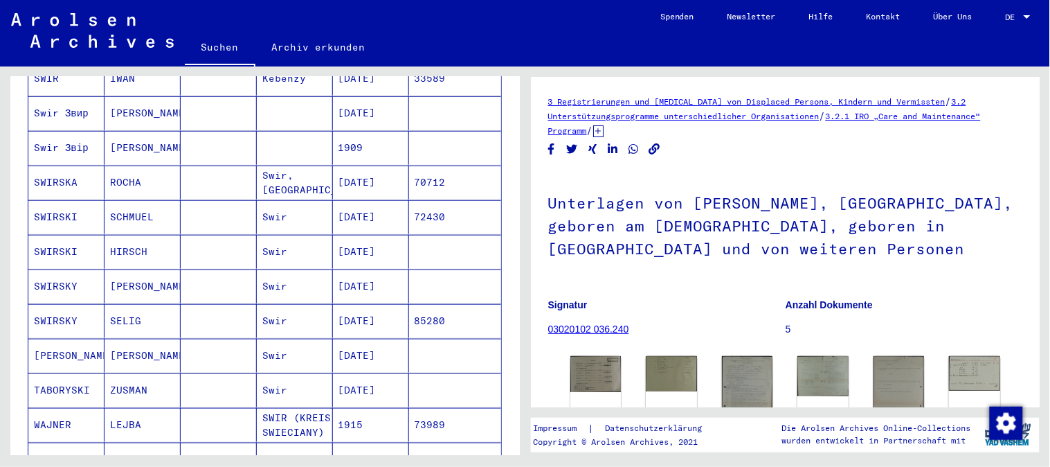
scroll to position [287, 0]
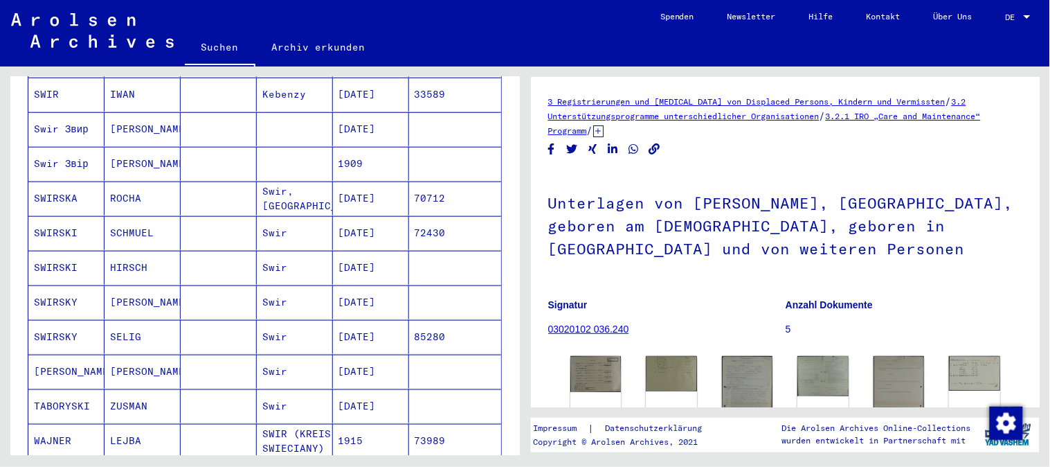
click at [367, 285] on mat-cell "[DATE]" at bounding box center [371, 302] width 76 height 34
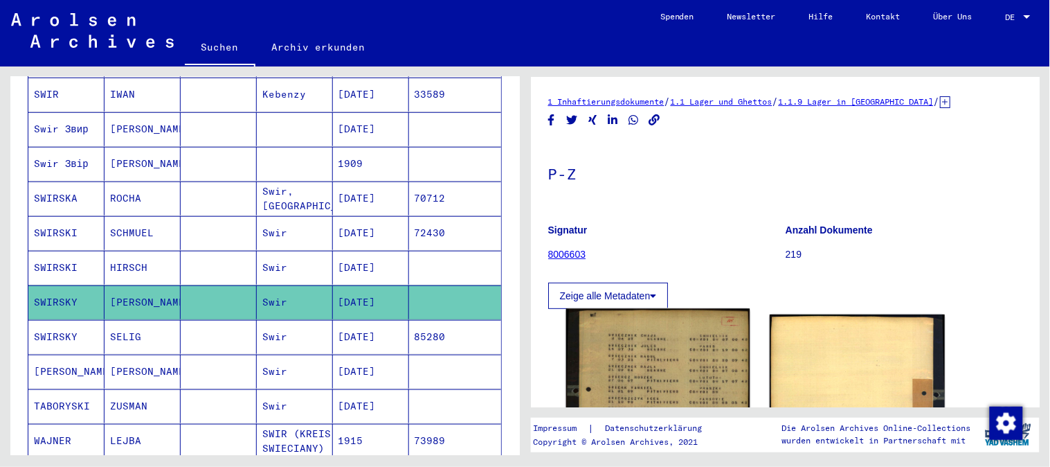
click at [639, 357] on img at bounding box center [657, 426] width 183 height 235
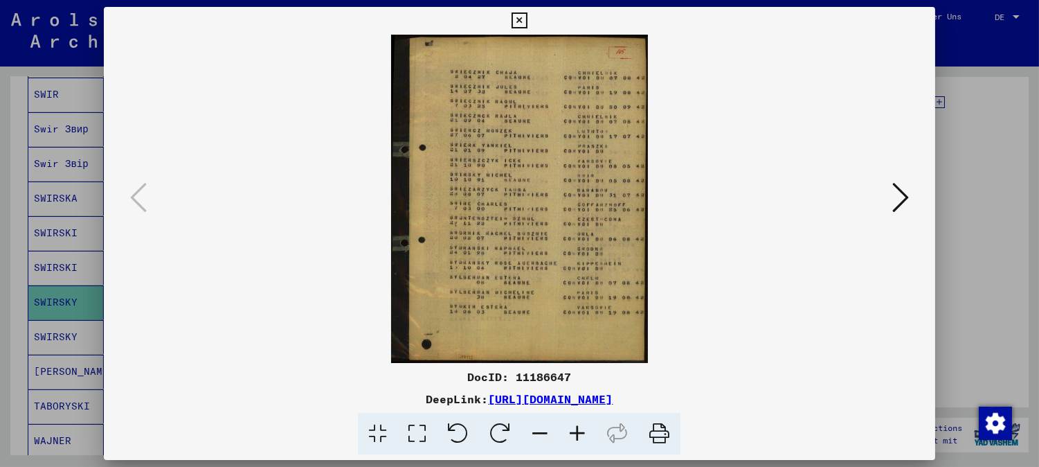
click at [576, 432] on icon at bounding box center [577, 434] width 37 height 42
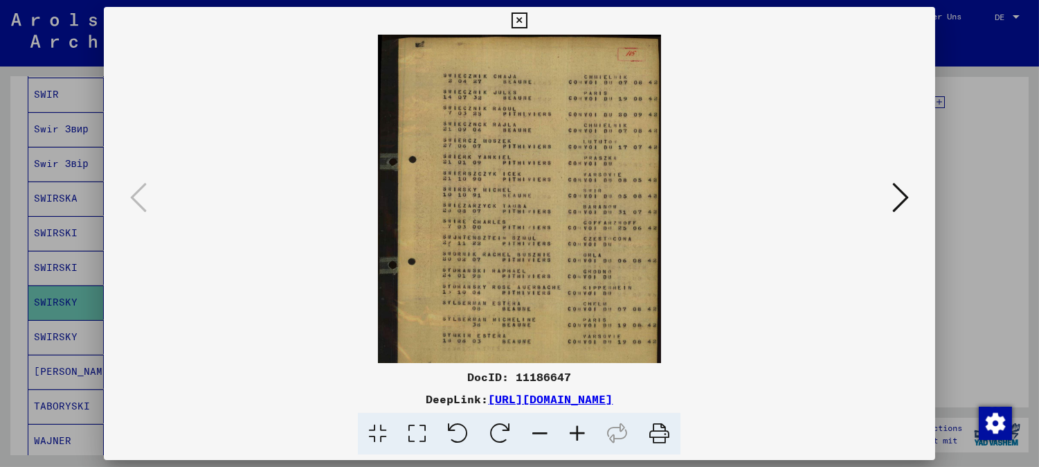
click at [577, 432] on icon at bounding box center [577, 434] width 37 height 42
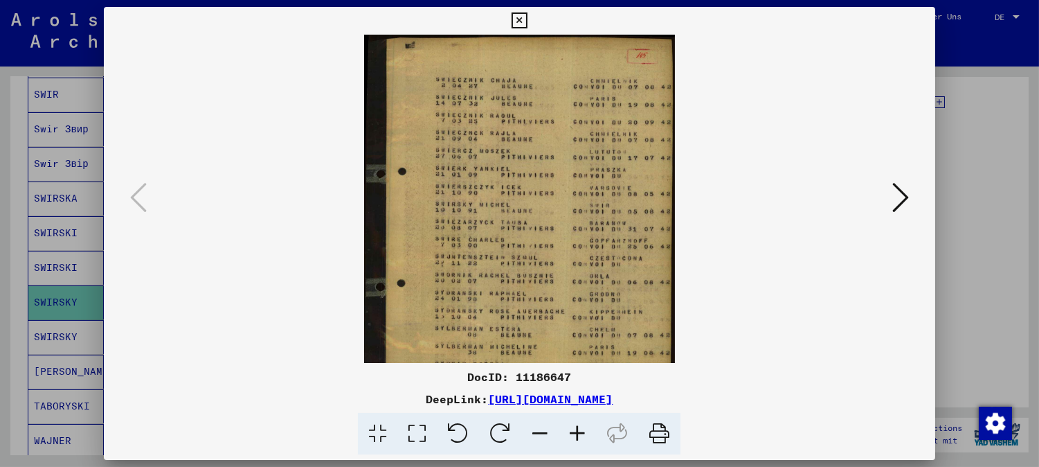
click at [577, 432] on icon at bounding box center [577, 434] width 37 height 42
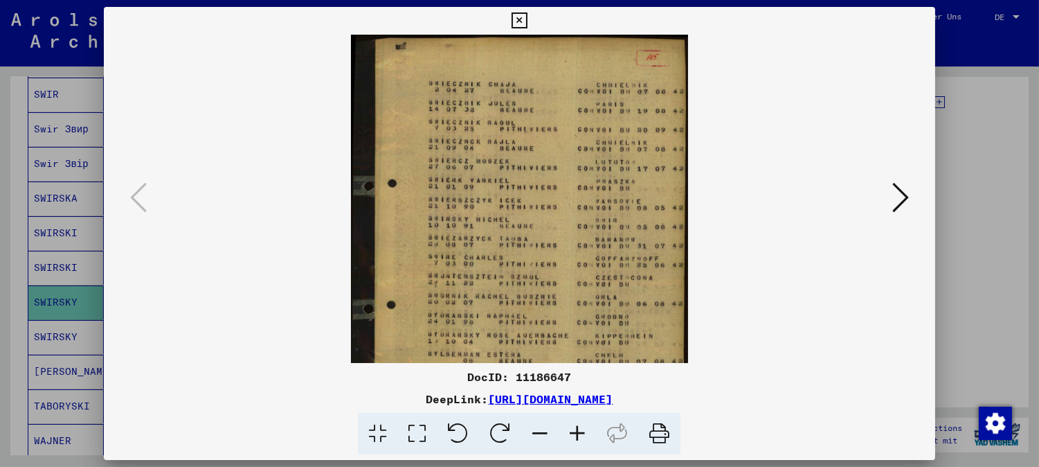
click at [577, 432] on icon at bounding box center [577, 434] width 37 height 42
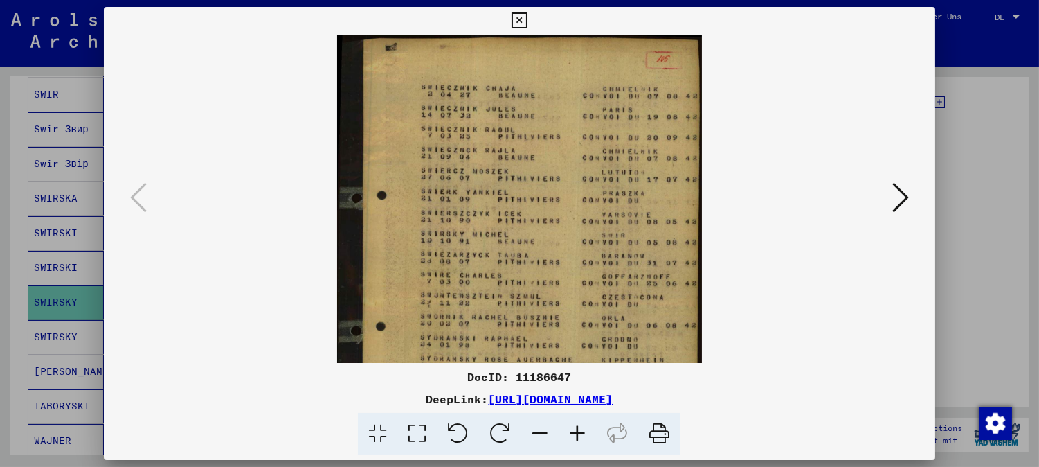
click at [576, 432] on icon at bounding box center [577, 434] width 37 height 42
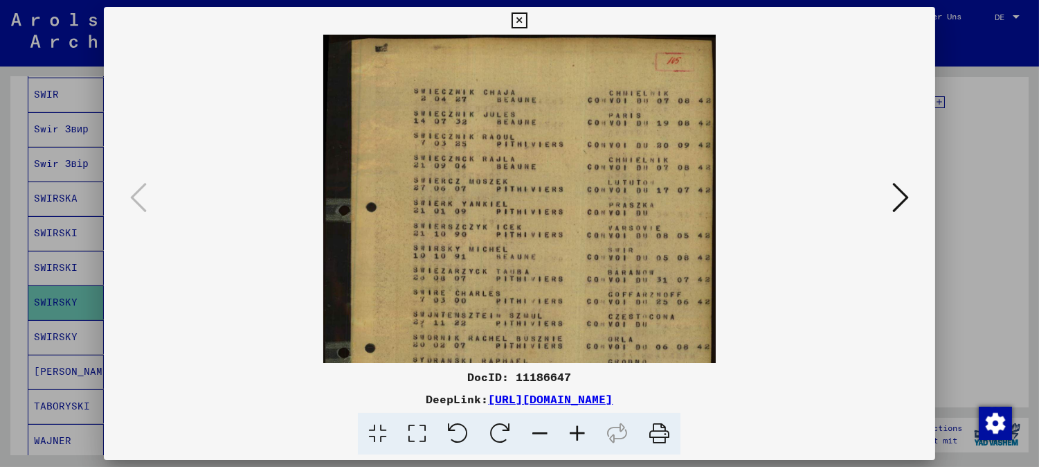
click at [575, 432] on icon at bounding box center [577, 434] width 37 height 42
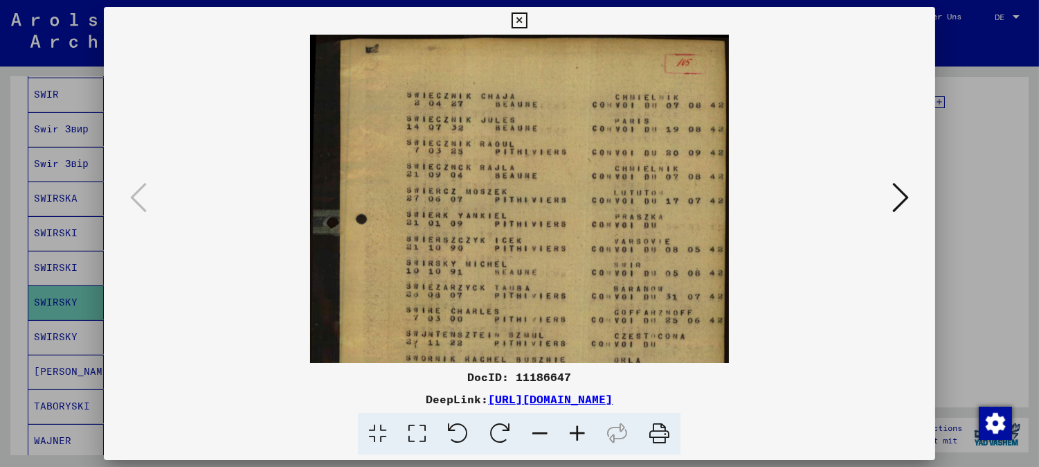
click at [522, 16] on icon at bounding box center [520, 20] width 16 height 17
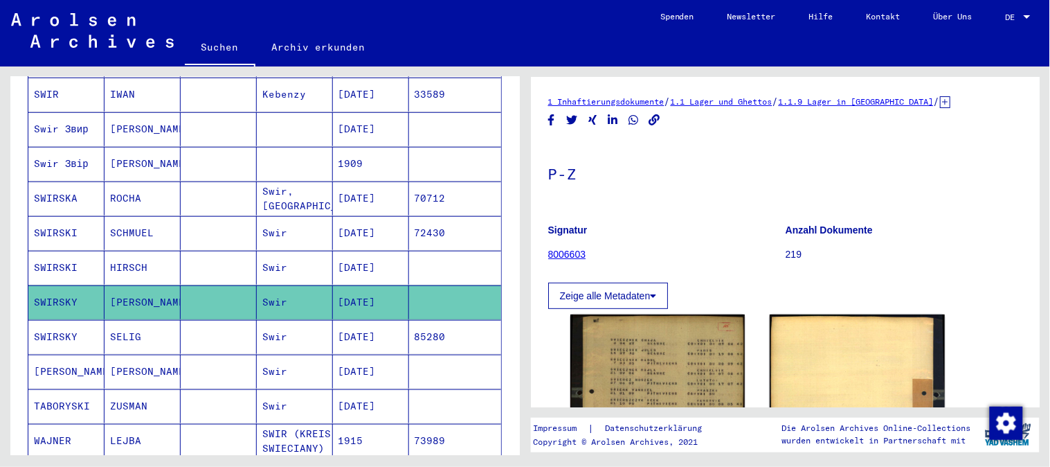
click at [361, 251] on mat-cell "[DATE]" at bounding box center [371, 268] width 76 height 34
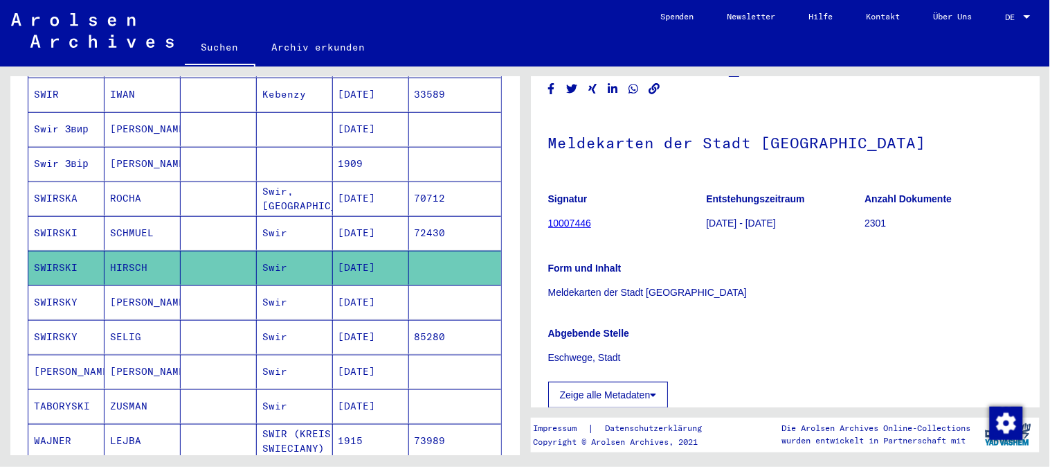
scroll to position [77, 0]
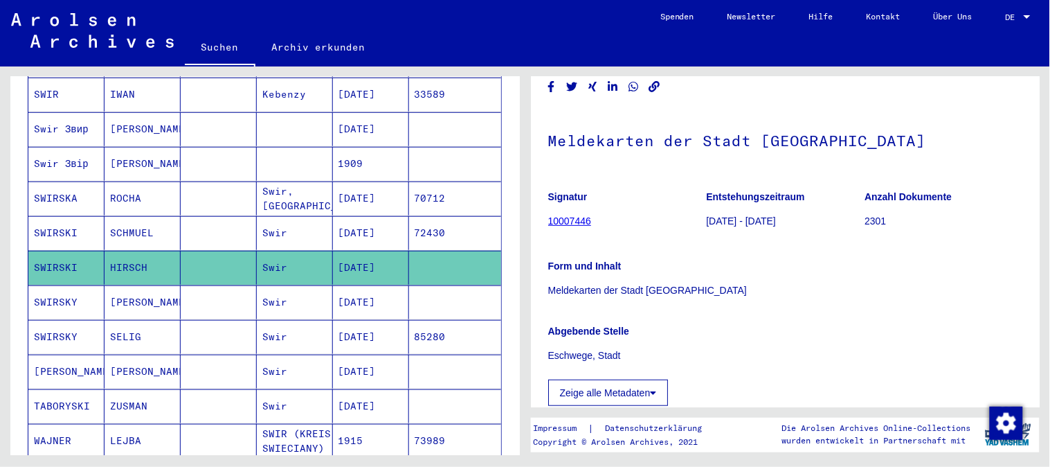
drag, startPoint x: 1025, startPoint y: 191, endPoint x: 1005, endPoint y: 136, distance: 58.3
click at [1005, 136] on yv-its-full-details "2 Registrierungen von Ausländern und deutschen Verfolgten durch öffentliche Ein…" at bounding box center [786, 324] width 510 height 615
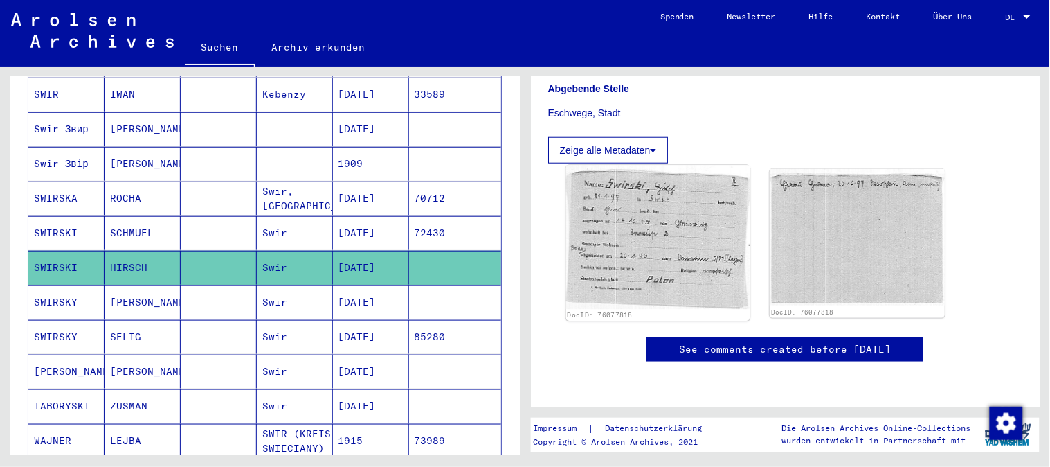
click at [618, 165] on img at bounding box center [657, 237] width 183 height 144
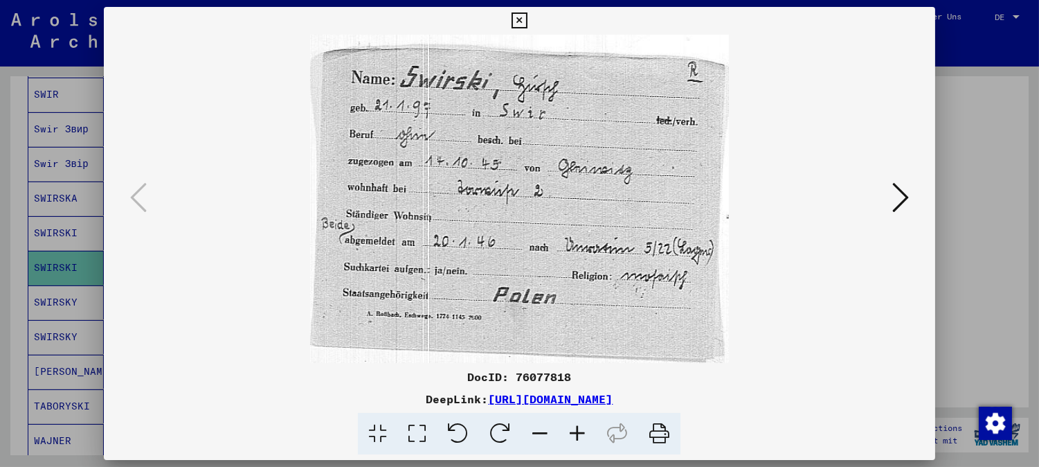
click at [515, 26] on icon at bounding box center [520, 20] width 16 height 17
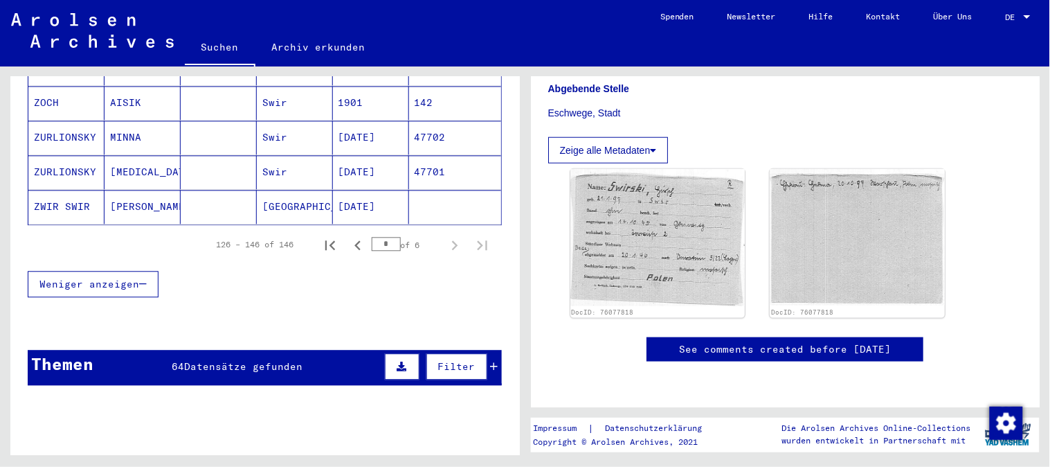
scroll to position [804, 0]
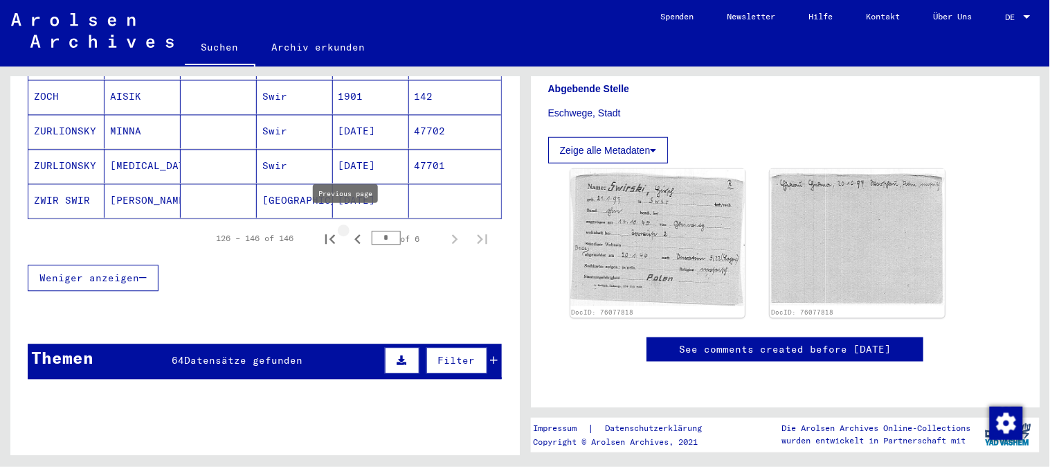
click at [355, 234] on icon "Previous page" at bounding box center [358, 239] width 6 height 10
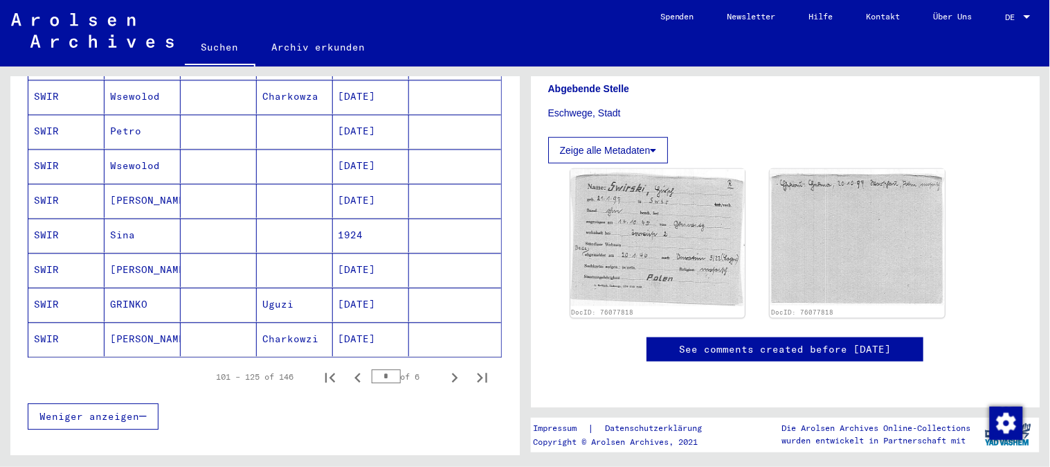
drag, startPoint x: 521, startPoint y: 316, endPoint x: 513, endPoint y: 264, distance: 52.6
click at [513, 264] on div "Nach Themen oder Namen suchen **** close Suche Archival tree units Personen 146…" at bounding box center [262, 260] width 525 height 388
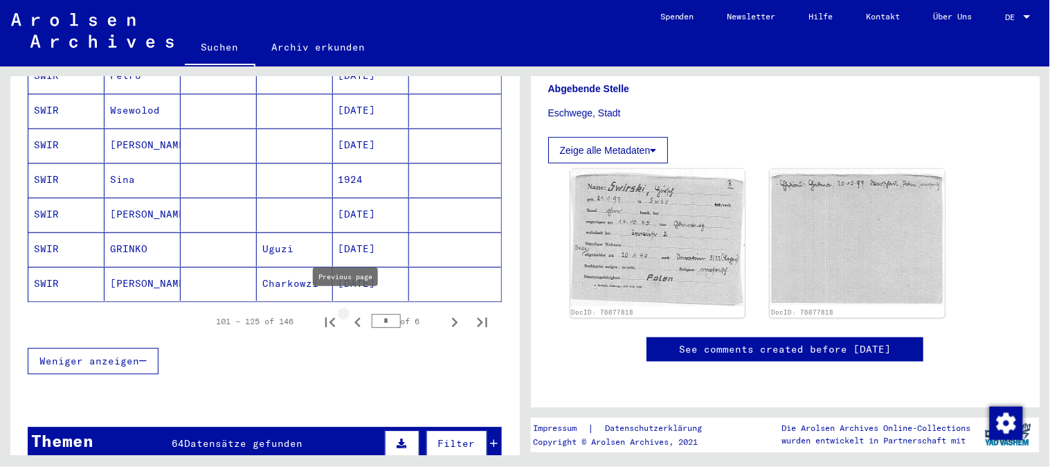
click at [348, 312] on icon "Previous page" at bounding box center [357, 321] width 19 height 19
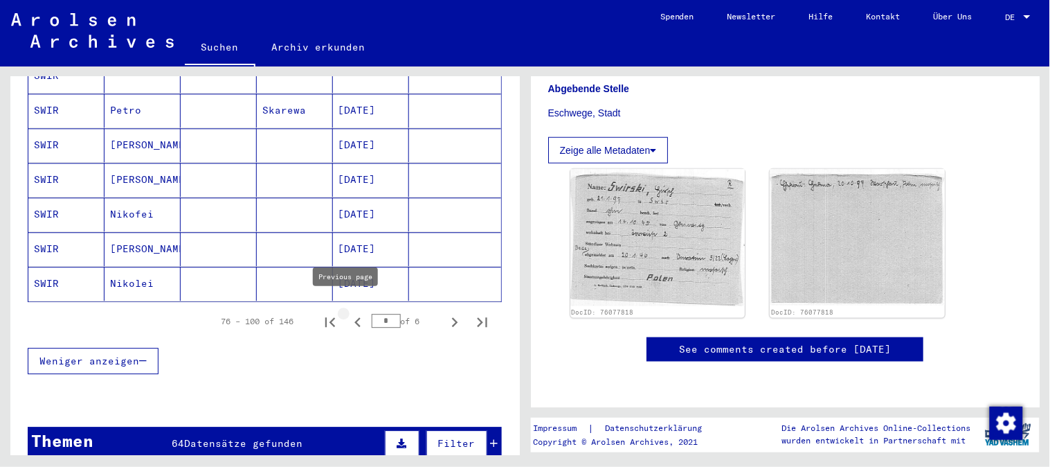
click at [348, 312] on icon "Previous page" at bounding box center [357, 321] width 19 height 19
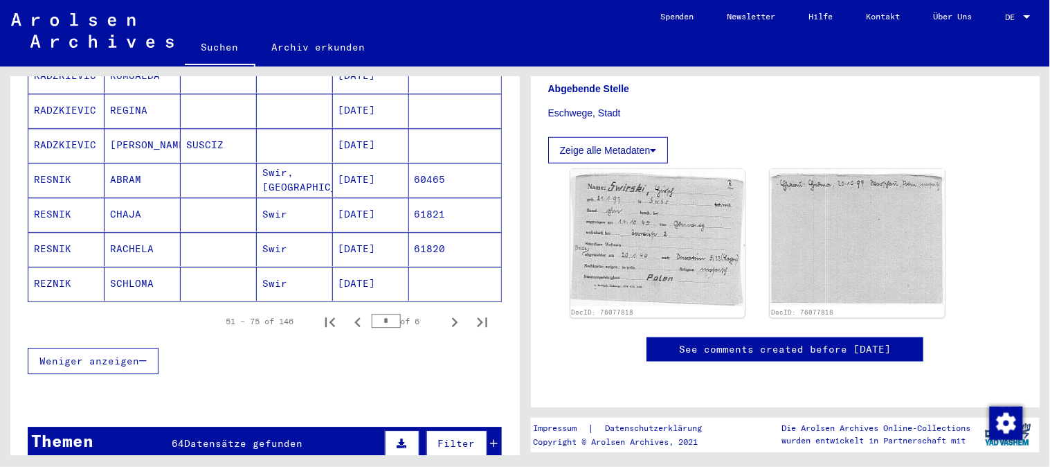
click at [123, 201] on mat-cell "CHAJA" at bounding box center [143, 214] width 76 height 34
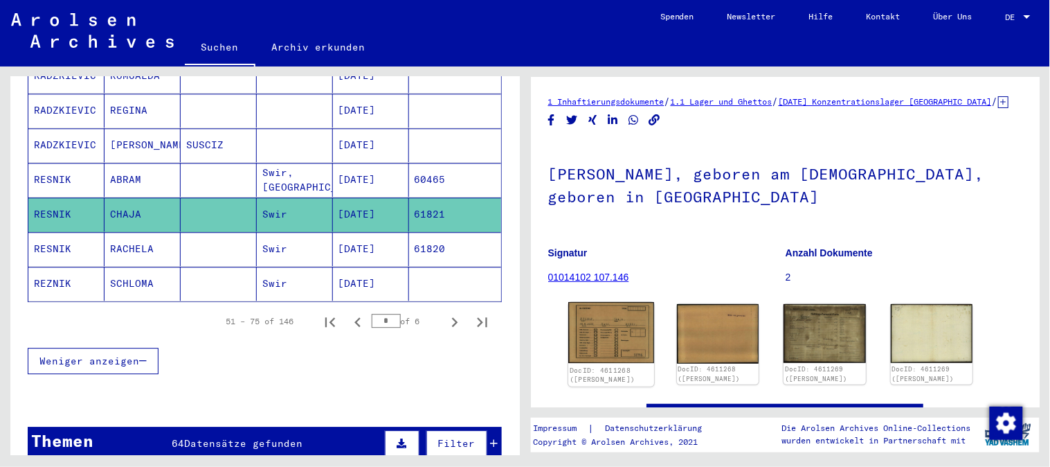
click at [607, 350] on img at bounding box center [611, 332] width 86 height 61
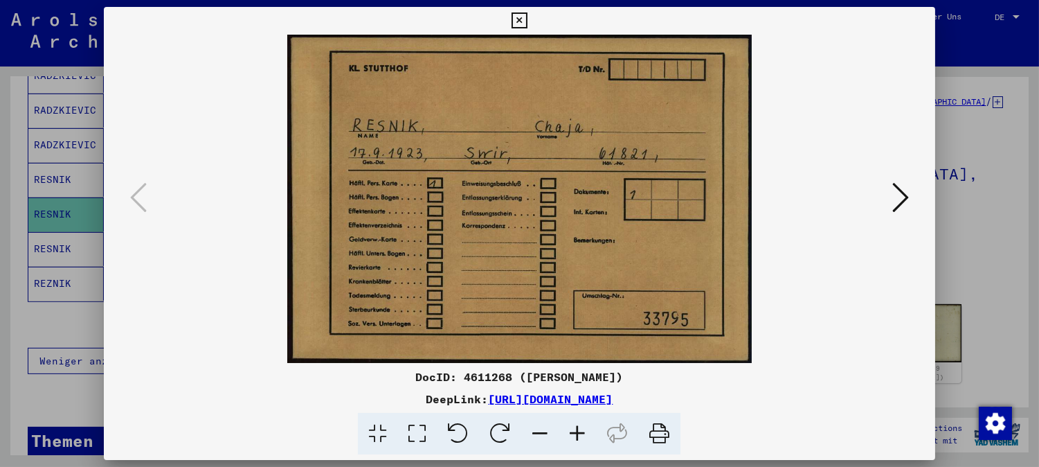
click at [521, 16] on icon at bounding box center [520, 20] width 16 height 17
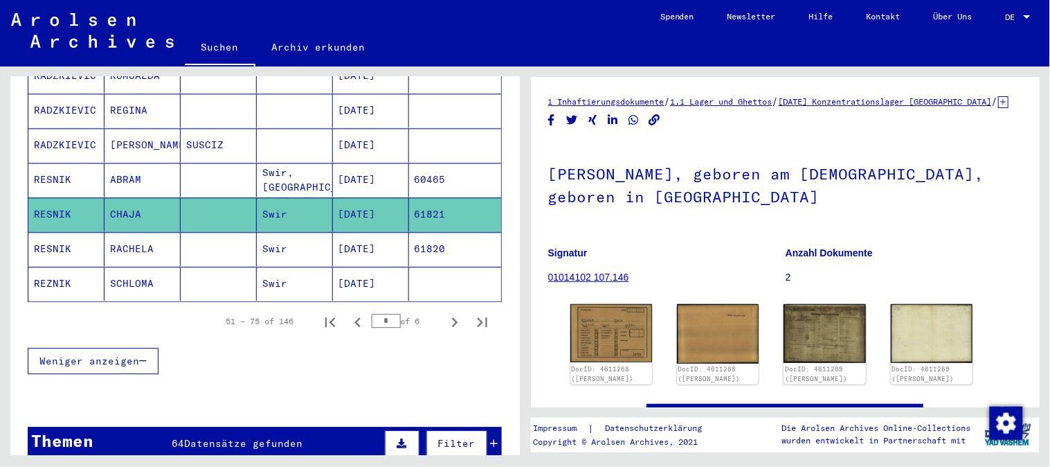
click at [129, 276] on mat-cell "SCHLOMA" at bounding box center [143, 284] width 76 height 34
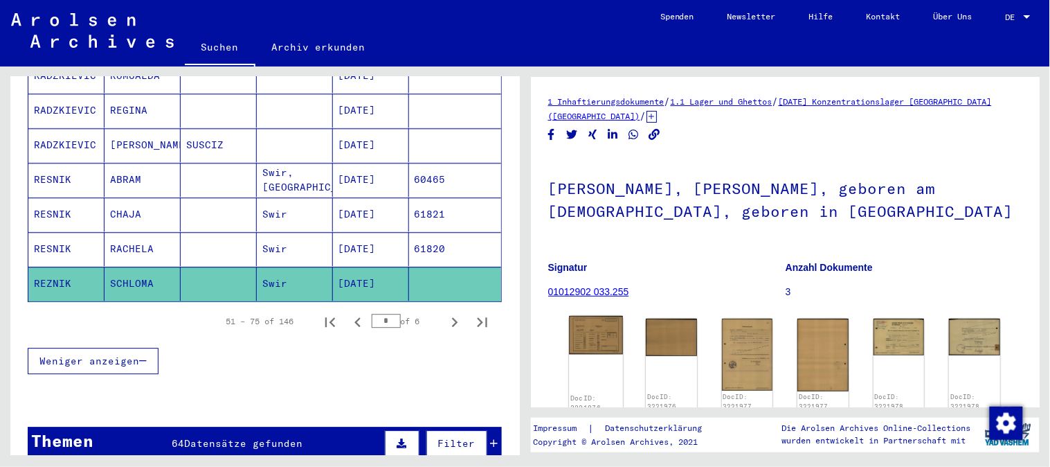
click at [589, 342] on img at bounding box center [595, 335] width 53 height 39
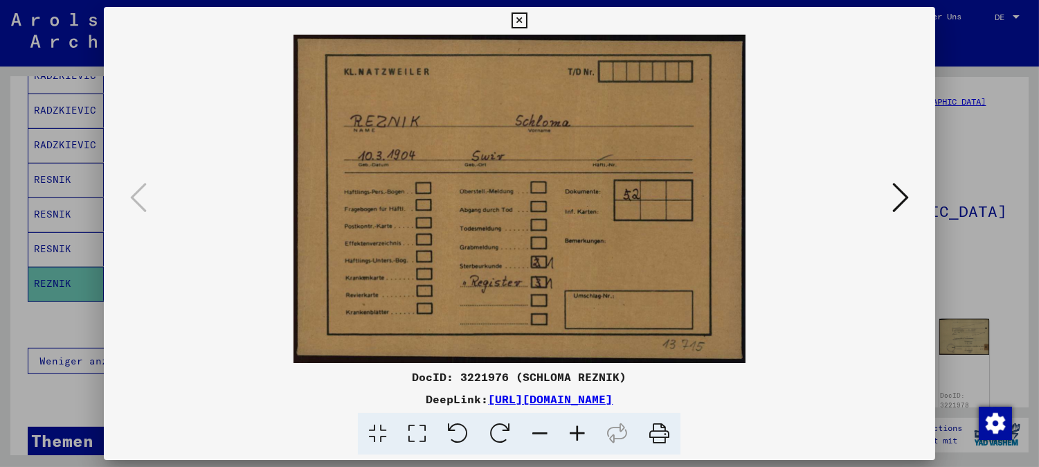
click at [519, 15] on icon at bounding box center [520, 20] width 16 height 17
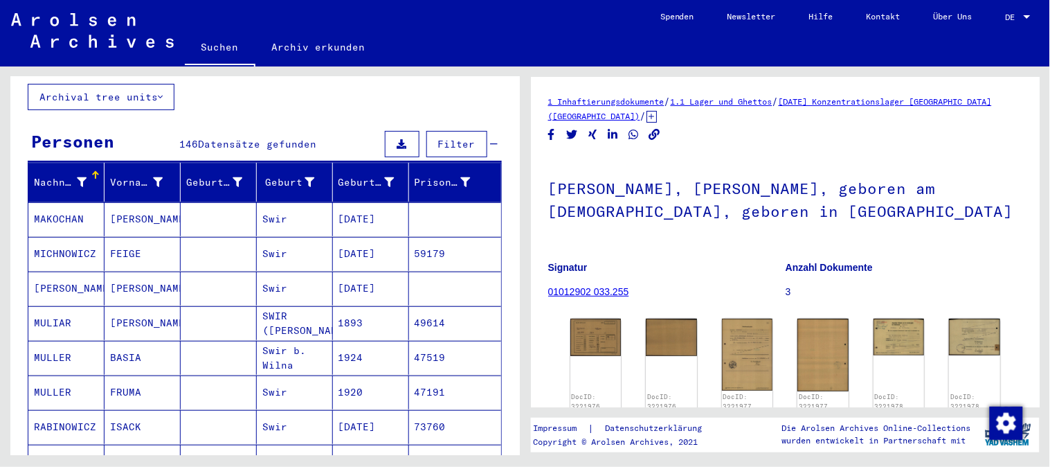
scroll to position [69, 0]
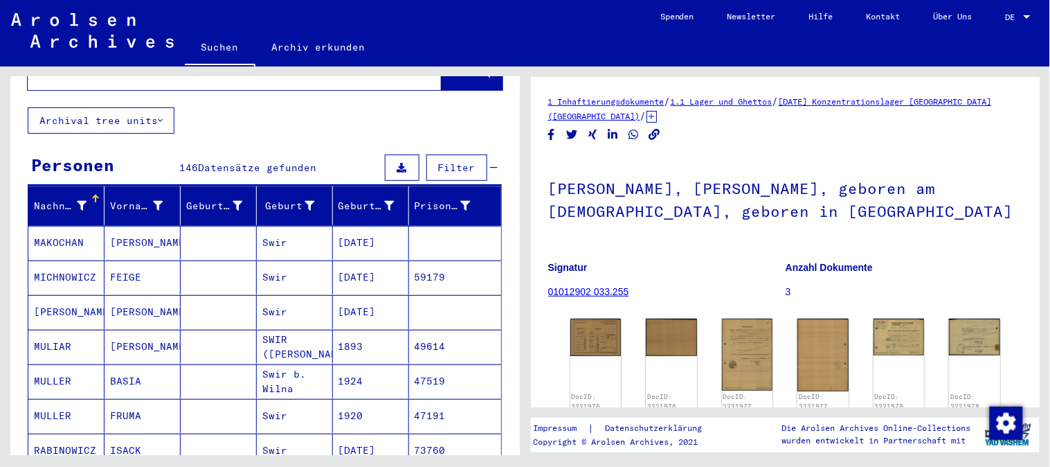
click at [119, 262] on mat-cell "FEIGE" at bounding box center [143, 277] width 76 height 34
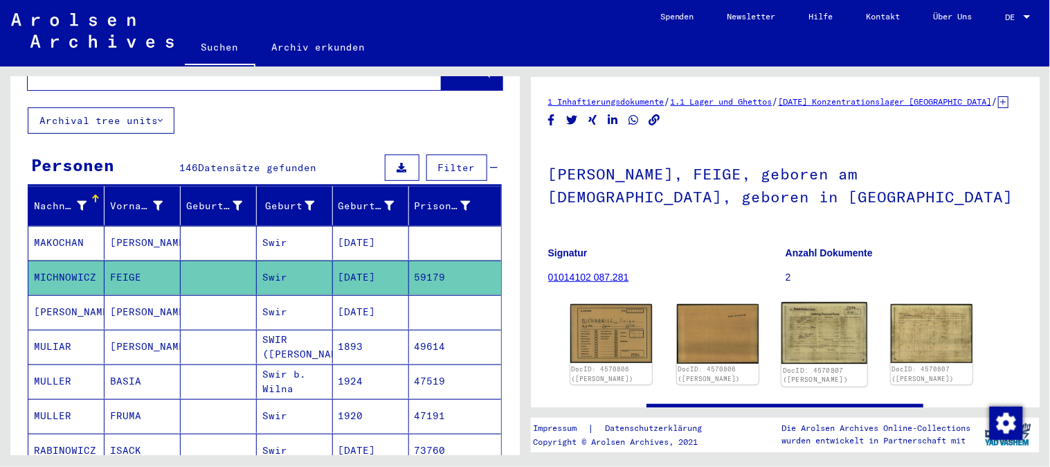
click at [821, 349] on img at bounding box center [825, 333] width 86 height 62
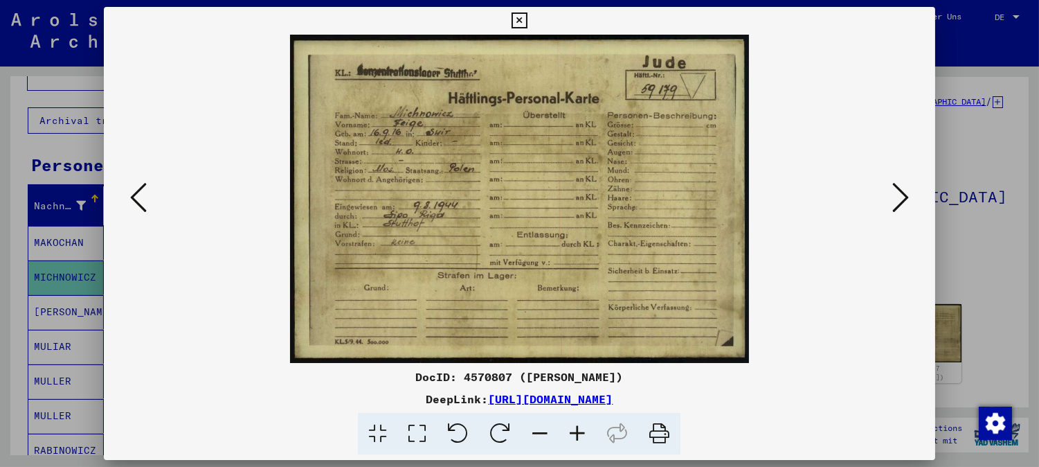
click at [520, 24] on icon at bounding box center [520, 20] width 16 height 17
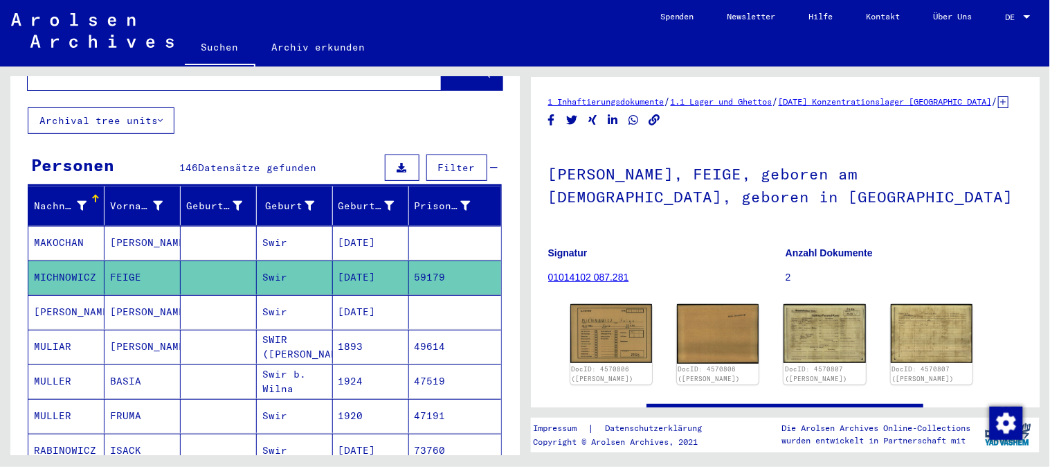
click at [261, 335] on mat-cell "SWIR ([PERSON_NAME])" at bounding box center [295, 347] width 76 height 34
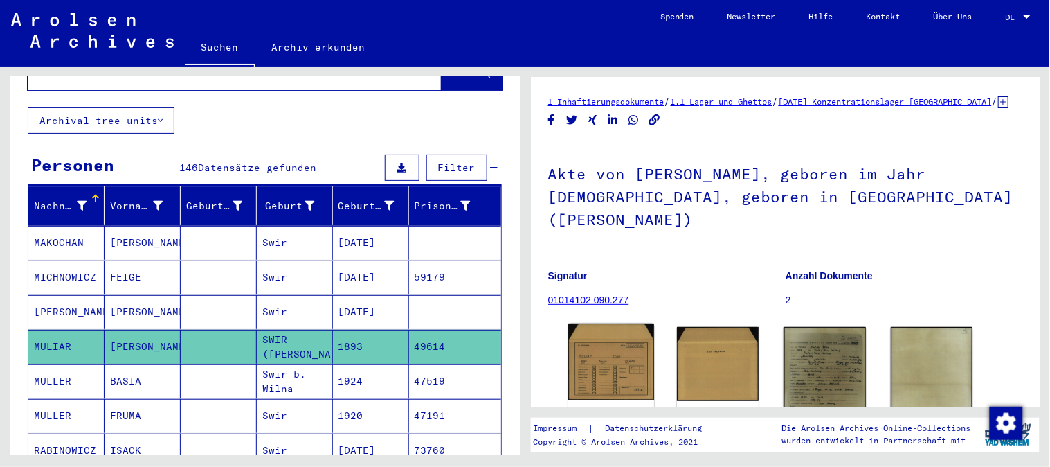
click at [603, 364] on img at bounding box center [611, 361] width 86 height 77
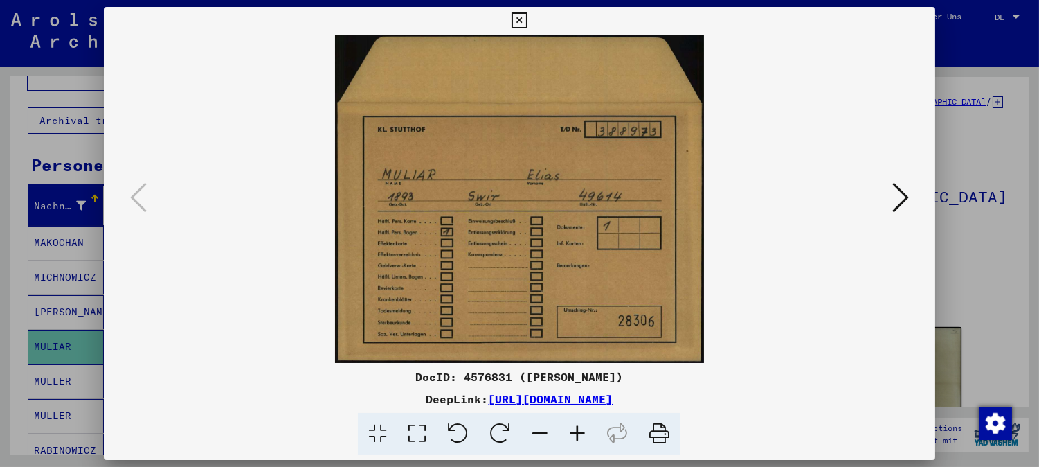
click at [521, 17] on icon at bounding box center [520, 20] width 16 height 17
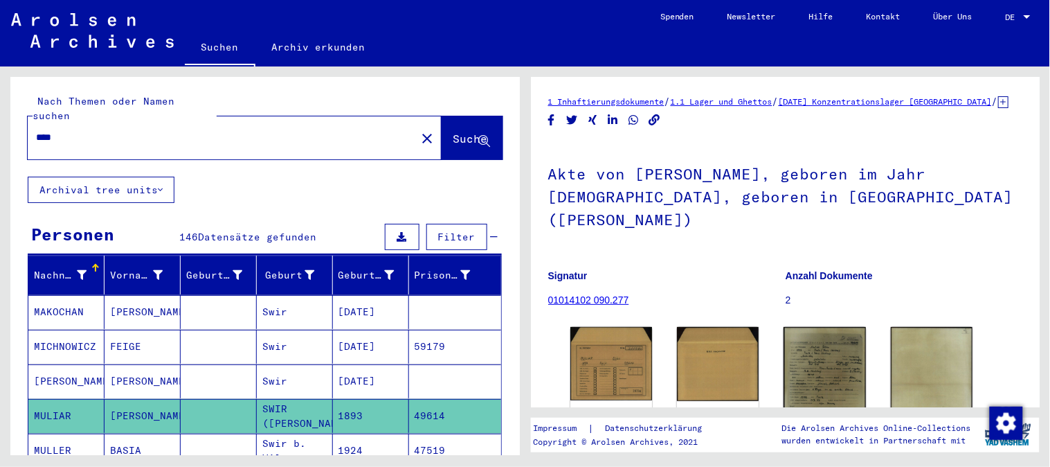
click at [65, 130] on input "****" at bounding box center [222, 137] width 373 height 15
click at [114, 177] on button "Archival tree units" at bounding box center [101, 190] width 147 height 26
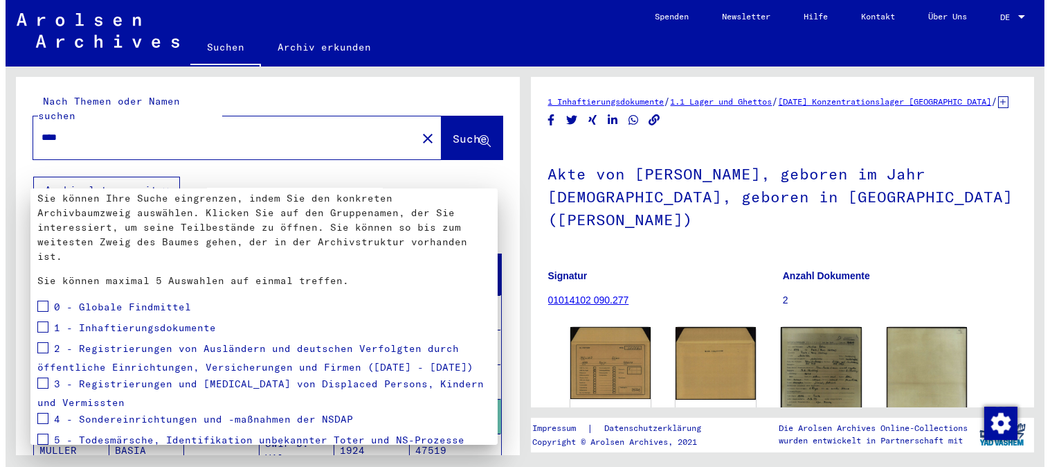
scroll to position [161, 0]
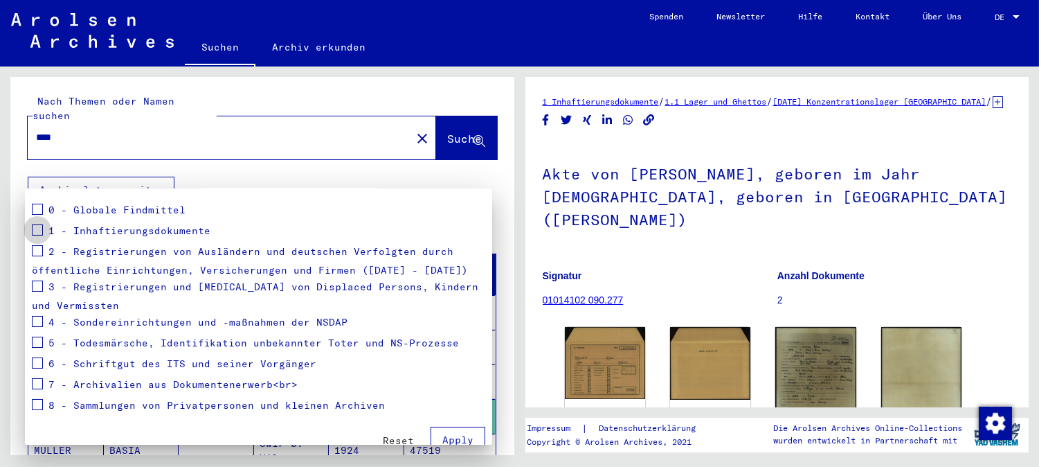
click at [38, 224] on span at bounding box center [37, 229] width 11 height 11
click at [419, 134] on div at bounding box center [519, 233] width 1039 height 467
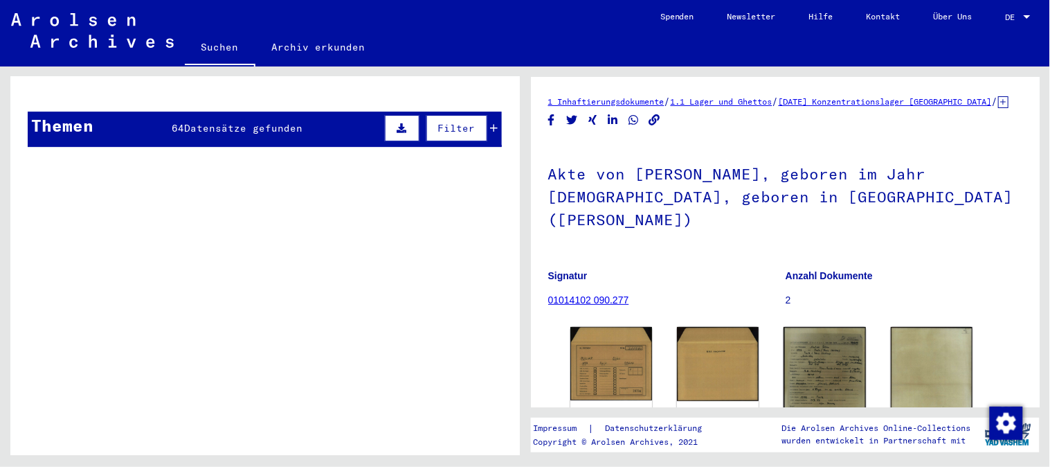
scroll to position [1228, 0]
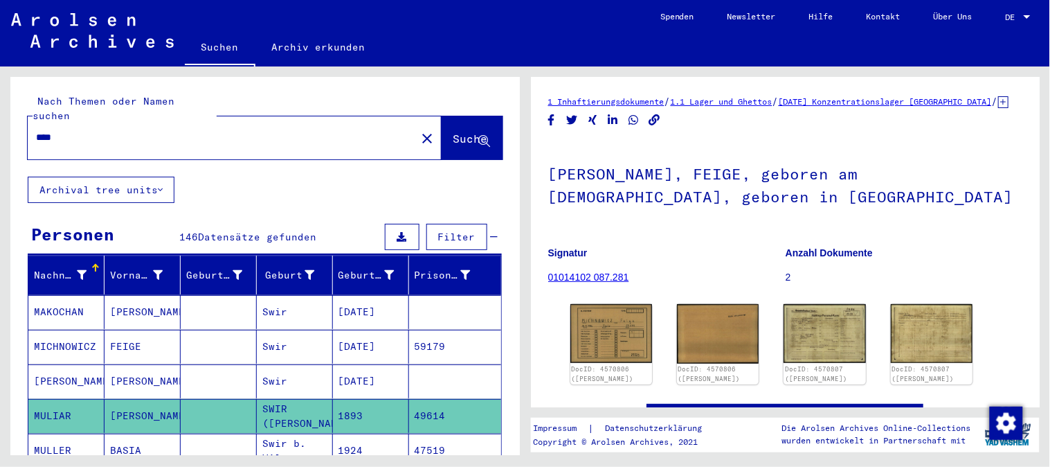
click at [114, 177] on button "Archival tree units" at bounding box center [101, 190] width 147 height 26
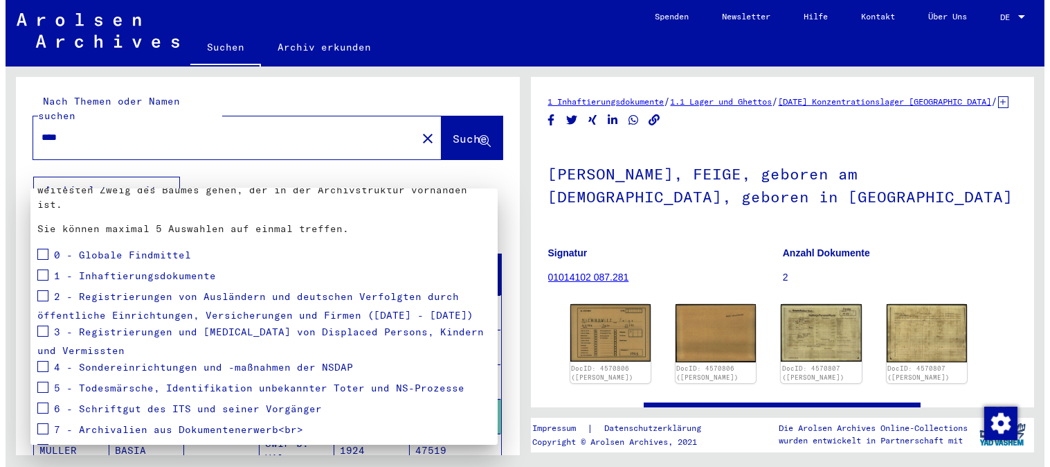
scroll to position [161, 0]
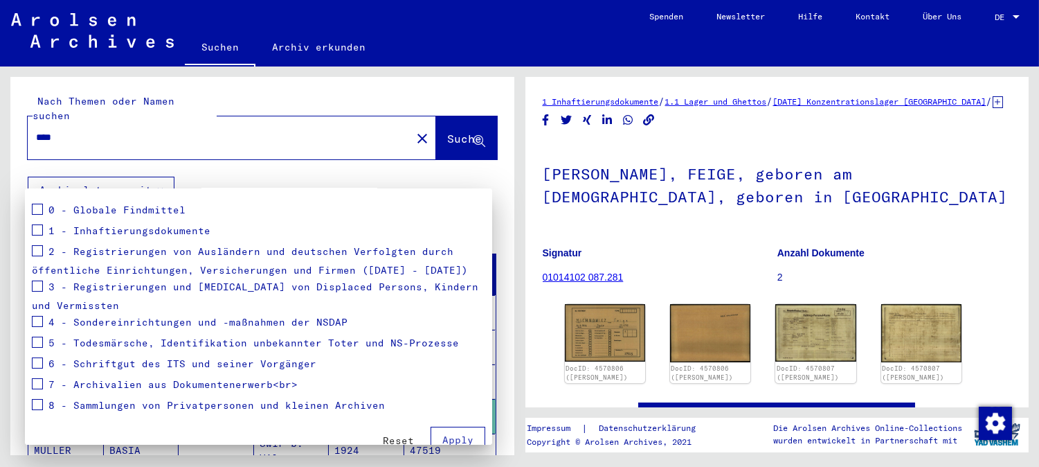
click at [37, 280] on span at bounding box center [37, 285] width 11 height 11
click at [35, 224] on span at bounding box center [37, 229] width 11 height 11
click at [36, 245] on span at bounding box center [37, 250] width 11 height 11
click at [36, 336] on span at bounding box center [37, 341] width 11 height 11
click at [42, 316] on span at bounding box center [37, 321] width 11 height 11
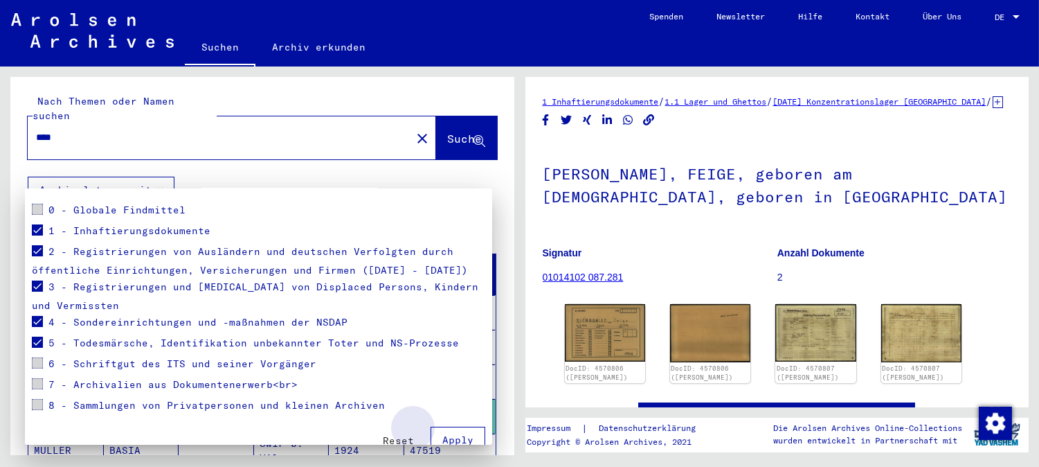
click at [444, 433] on span "Apply" at bounding box center [457, 439] width 31 height 12
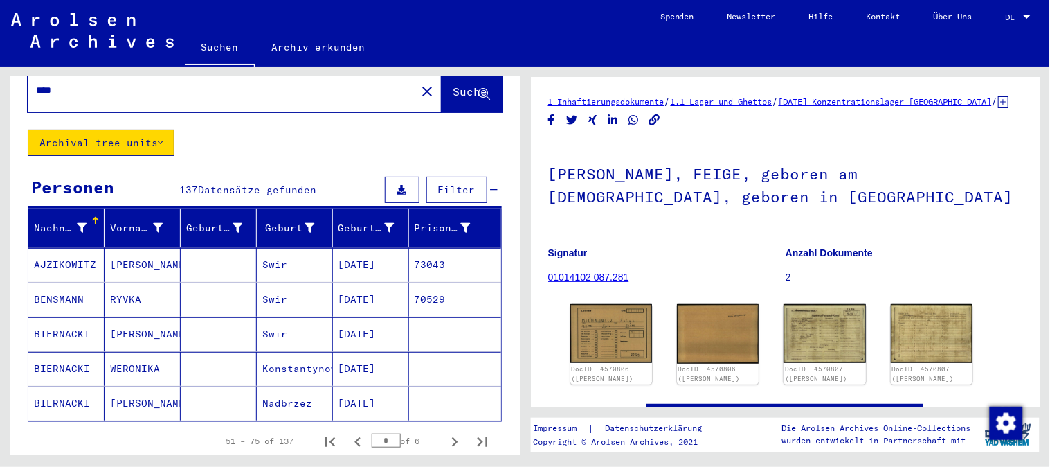
scroll to position [77, 0]
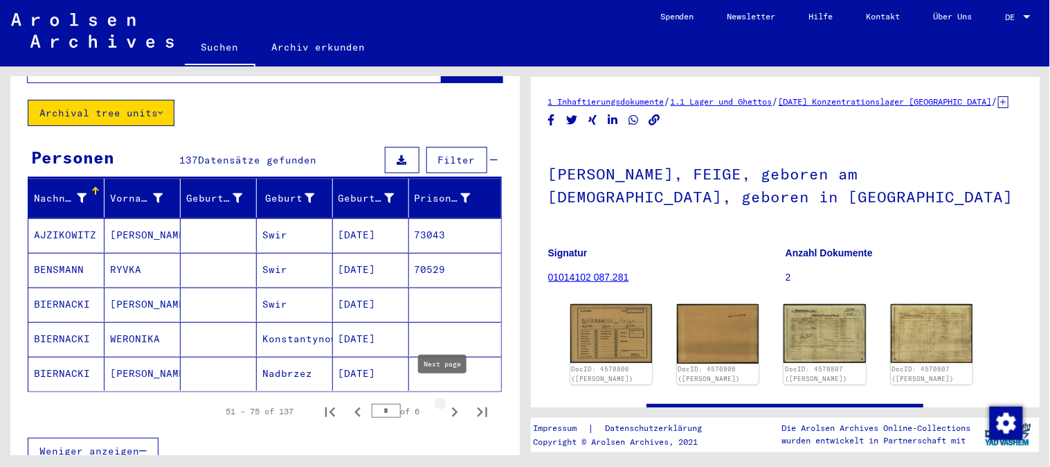
click at [445, 402] on icon "Next page" at bounding box center [454, 411] width 19 height 19
type input "*"
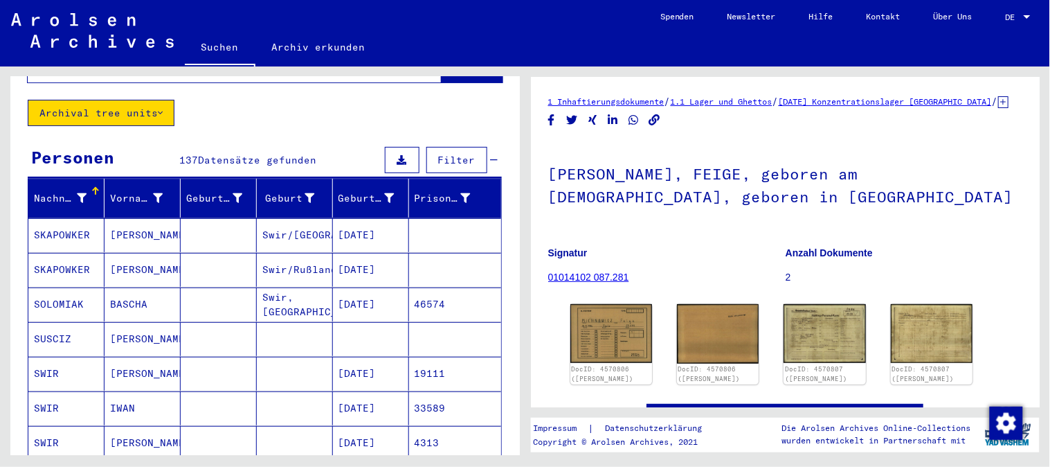
click at [356, 359] on mat-cell "[DATE]" at bounding box center [371, 374] width 76 height 34
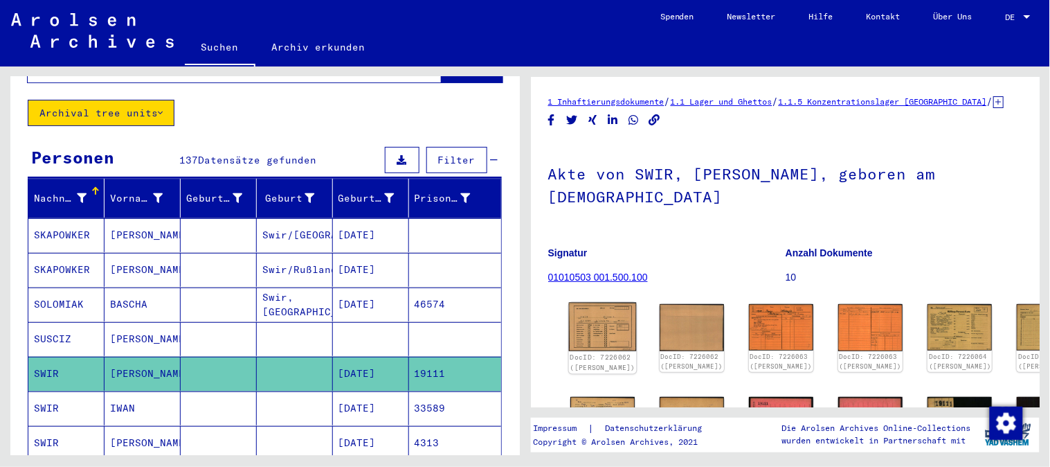
click at [585, 323] on img at bounding box center [602, 327] width 68 height 49
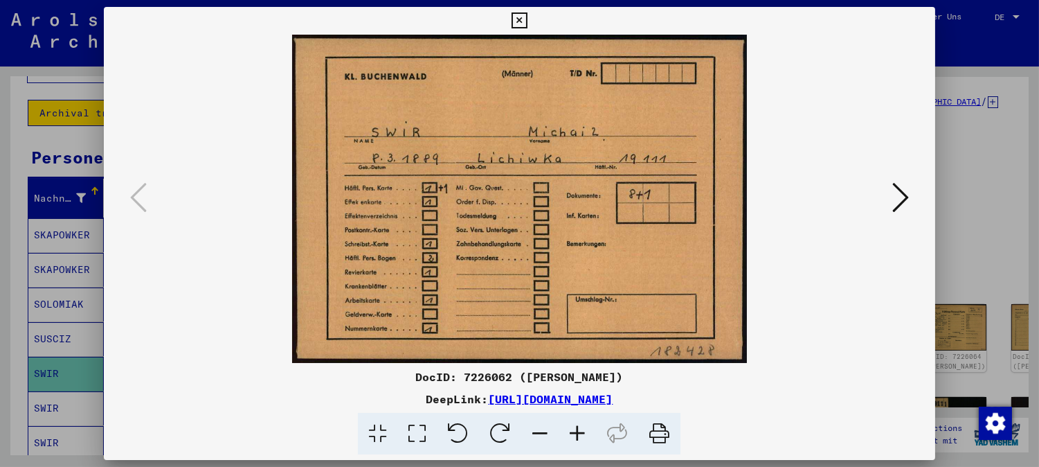
click at [904, 196] on icon at bounding box center [900, 197] width 17 height 33
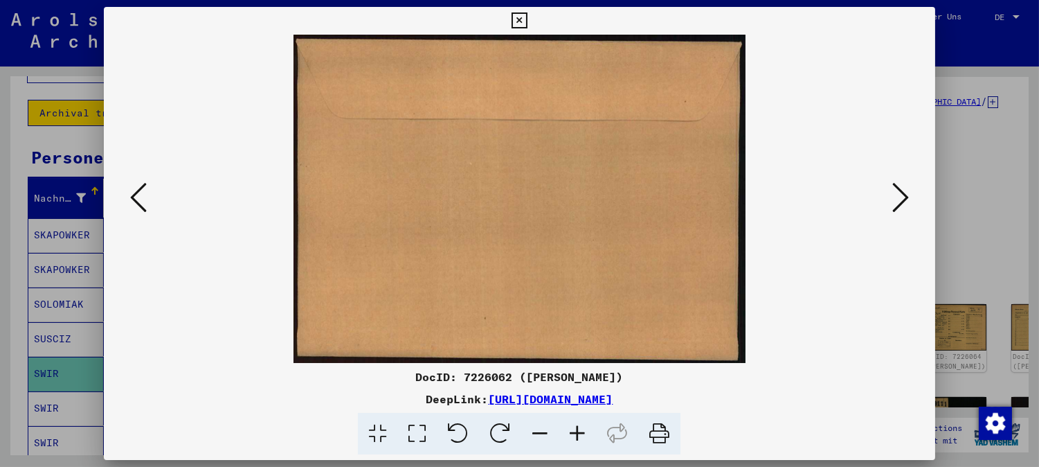
click at [904, 196] on icon at bounding box center [900, 197] width 17 height 33
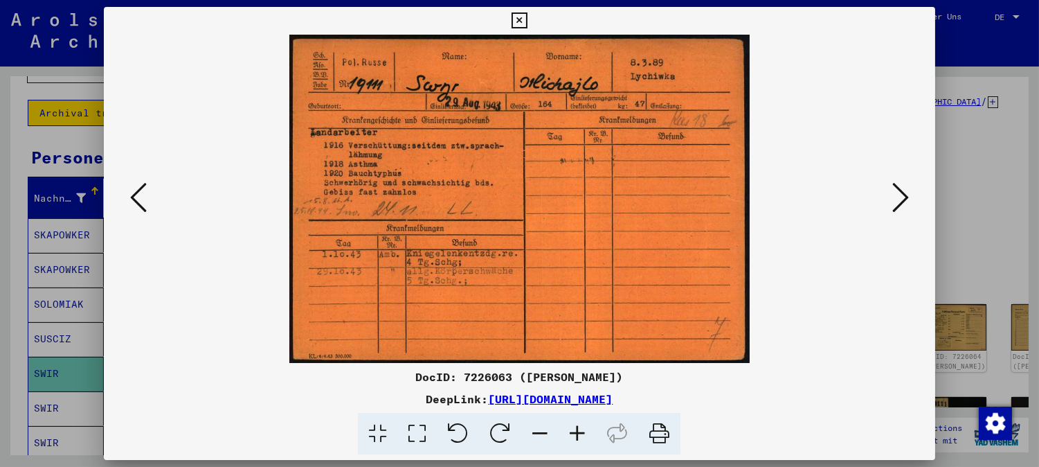
click at [905, 194] on icon at bounding box center [900, 197] width 17 height 33
